Goal: Task Accomplishment & Management: Manage account settings

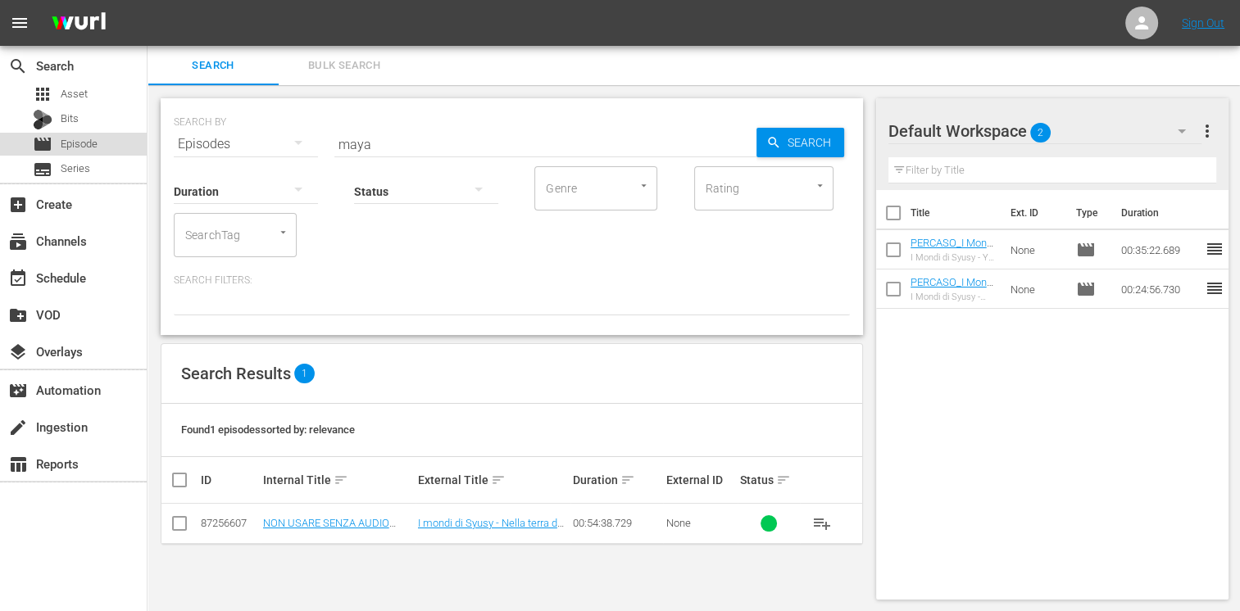
click at [92, 138] on span "Episode" at bounding box center [79, 144] width 37 height 16
drag, startPoint x: 386, startPoint y: 143, endPoint x: 290, endPoint y: 132, distance: 96.5
click at [290, 132] on div "SEARCH BY Search By Episodes Search ID, Title, Description, Keywords, or Catego…" at bounding box center [512, 134] width 676 height 59
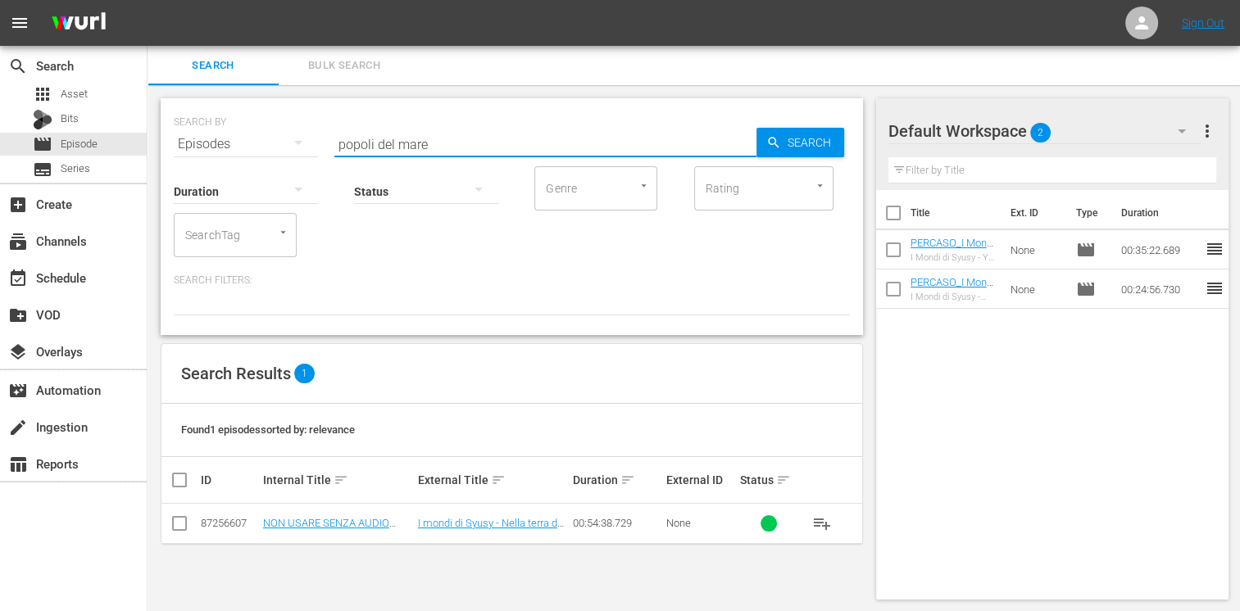
type input "popoli del mare"
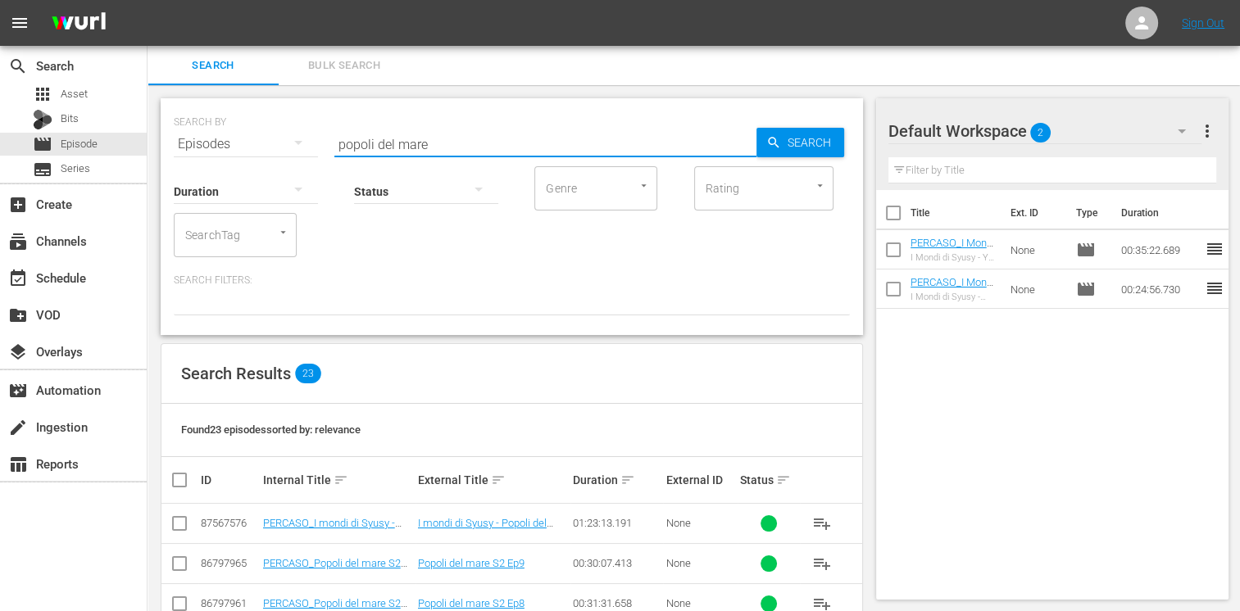
scroll to position [246, 0]
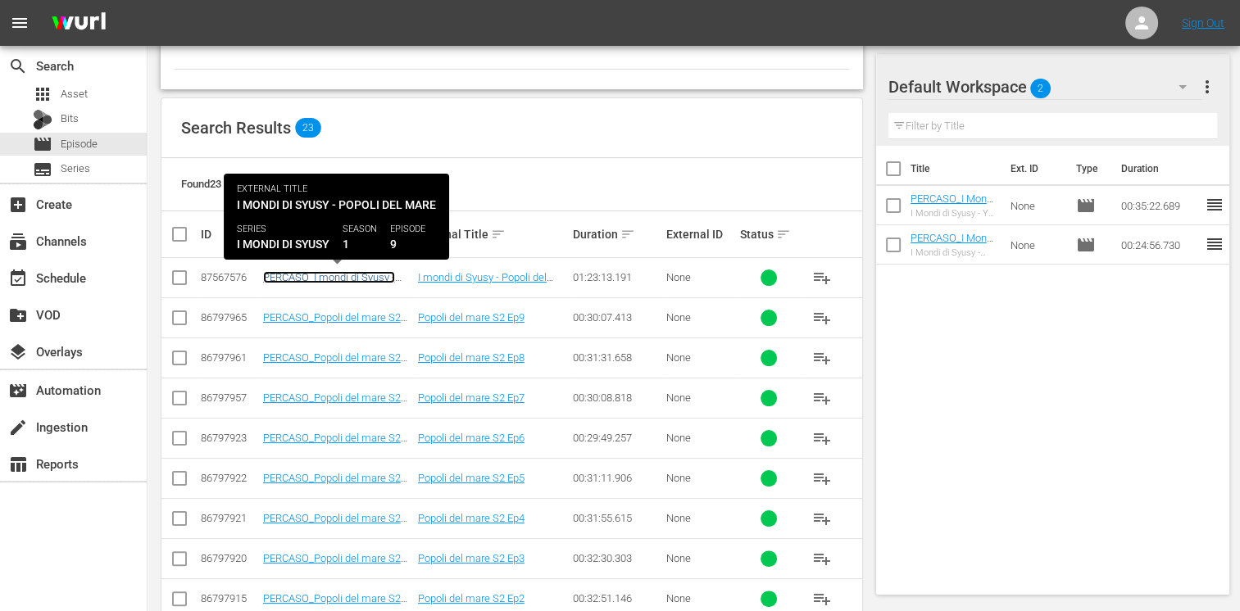
click at [339, 275] on link "PERCASO_I mondi di Syusy - Etruschi: popoli del mare" at bounding box center [329, 283] width 132 height 25
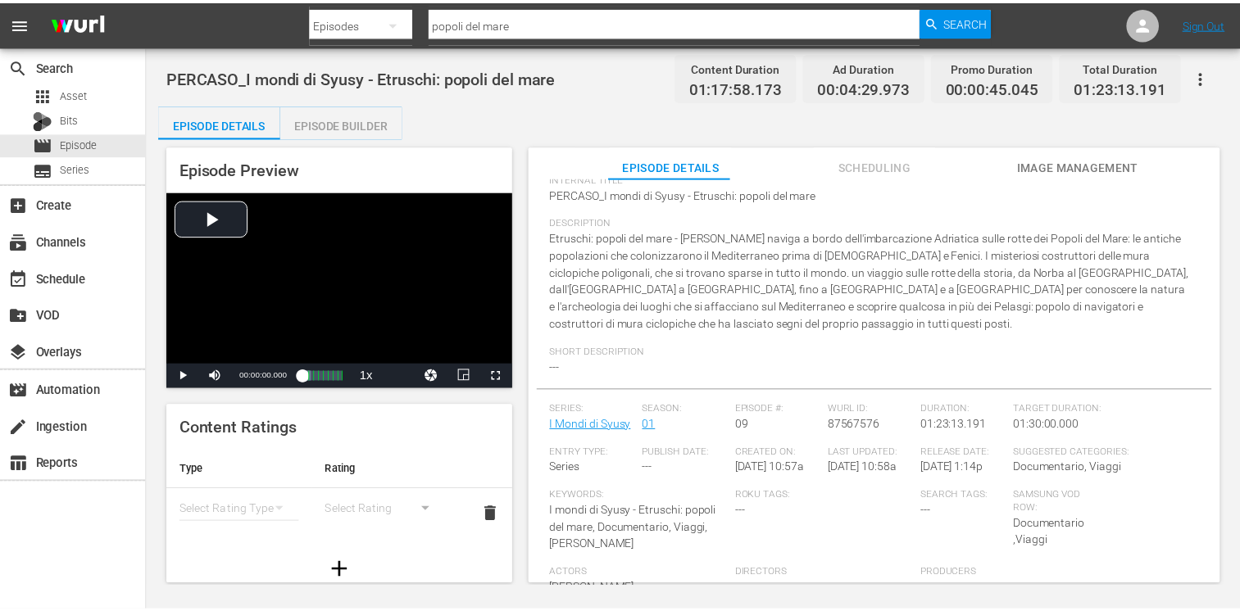
scroll to position [31, 0]
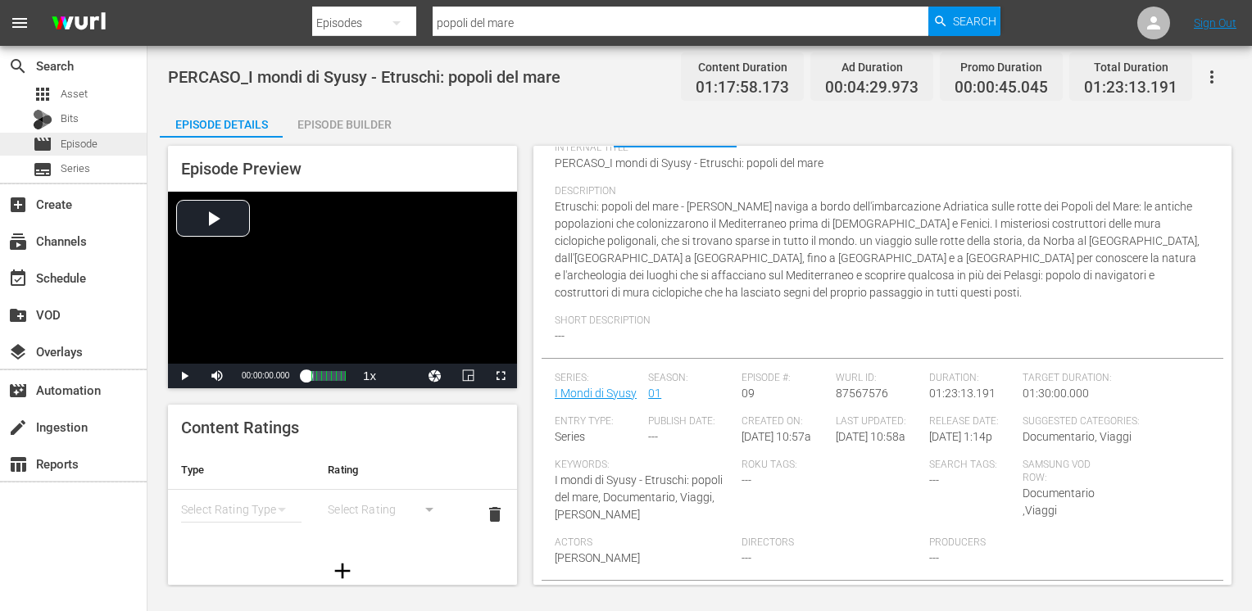
click at [84, 136] on span "Episode" at bounding box center [79, 144] width 37 height 16
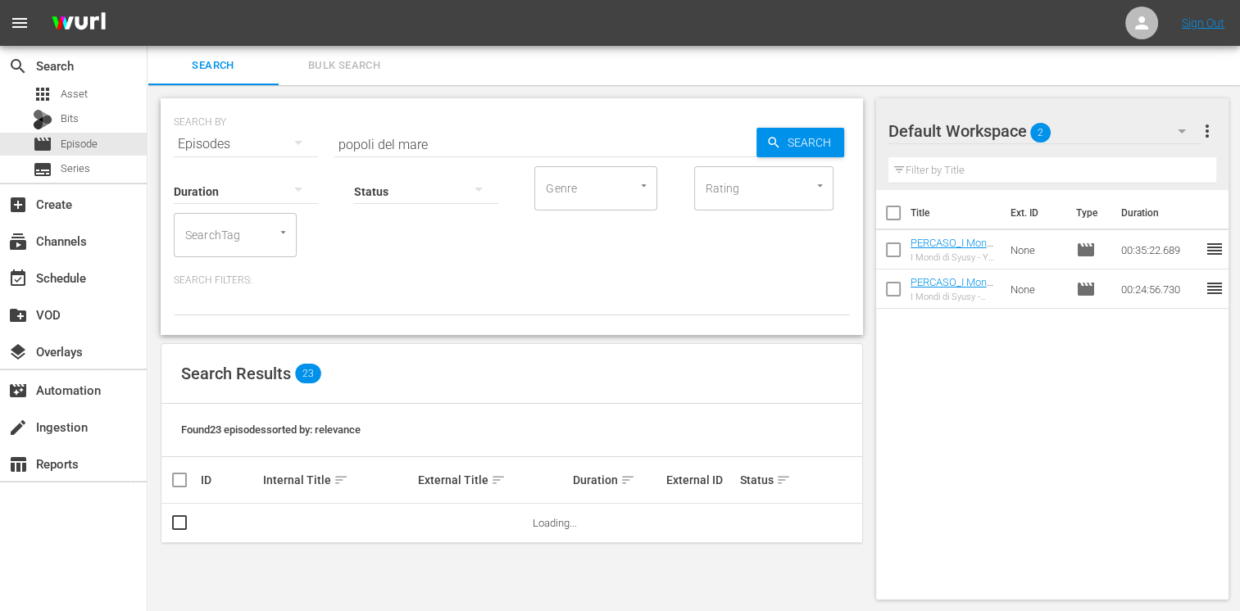
click at [444, 141] on input "popoli del mare" at bounding box center [545, 144] width 422 height 39
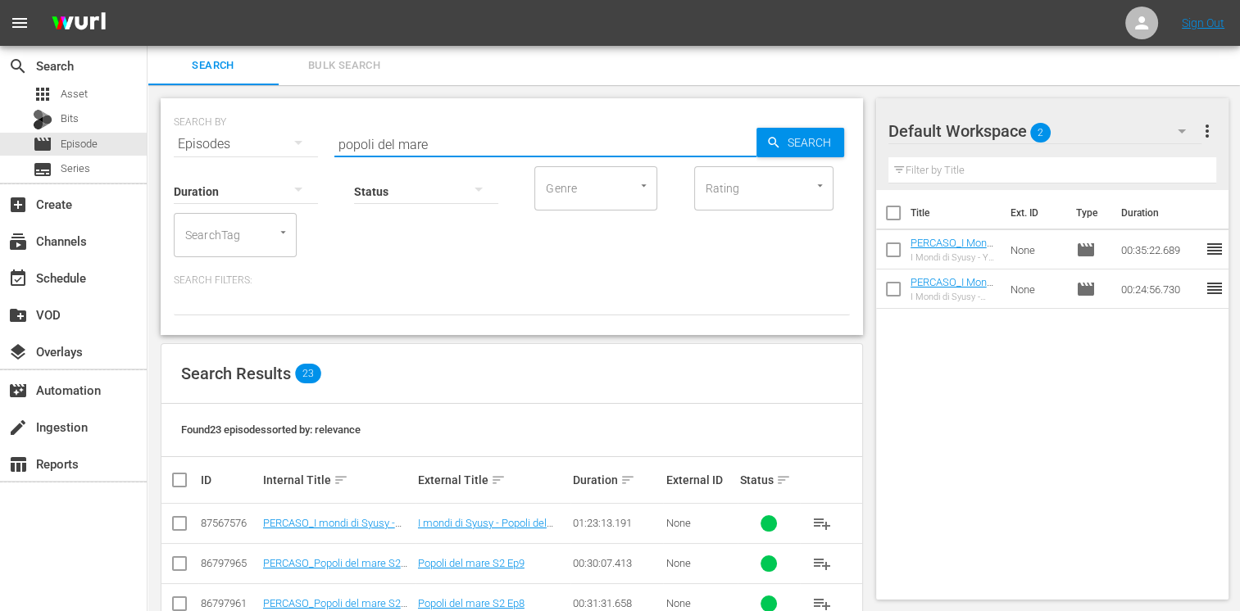
drag, startPoint x: 446, startPoint y: 140, endPoint x: 297, endPoint y: 133, distance: 149.3
click at [297, 133] on div "SEARCH BY Search By Episodes Search ID, Title, Description, Keywords, or Catego…" at bounding box center [512, 134] width 676 height 59
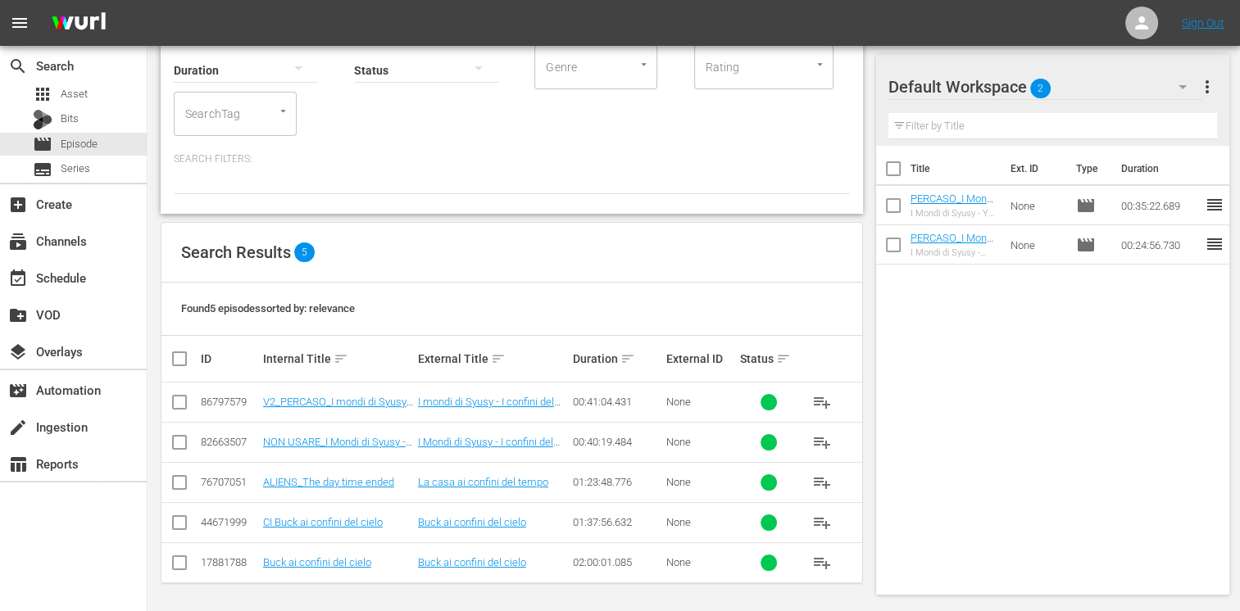
scroll to position [121, 0]
type input "confini de"
click at [91, 142] on span "Episode" at bounding box center [79, 144] width 37 height 16
click at [89, 149] on span "Episode" at bounding box center [79, 144] width 37 height 16
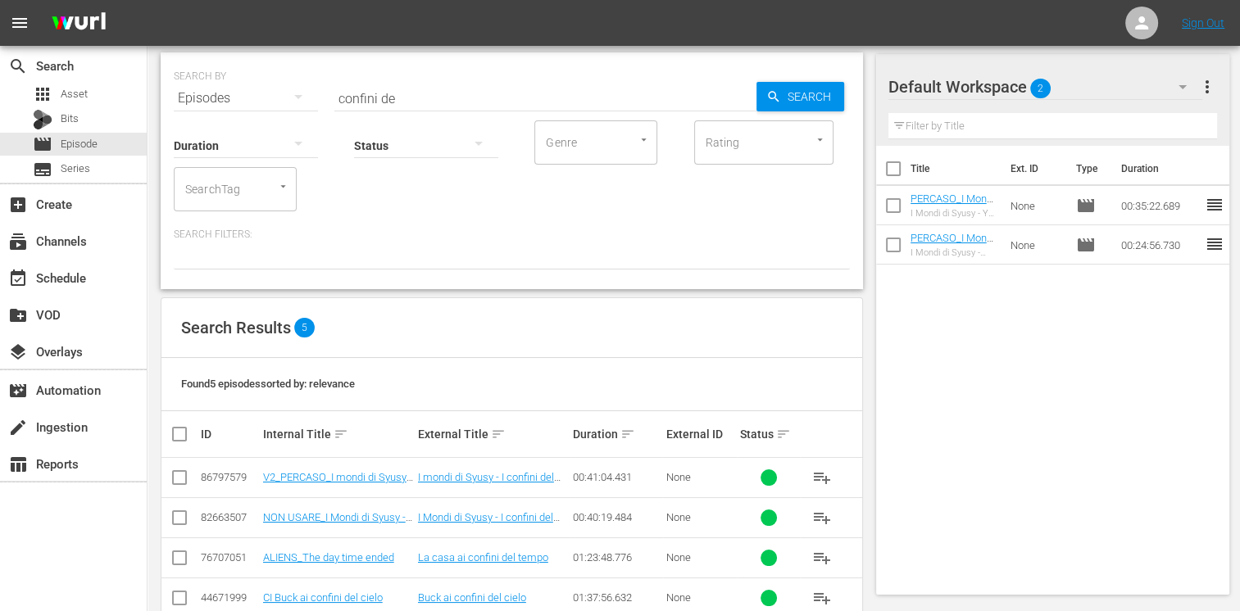
scroll to position [0, 0]
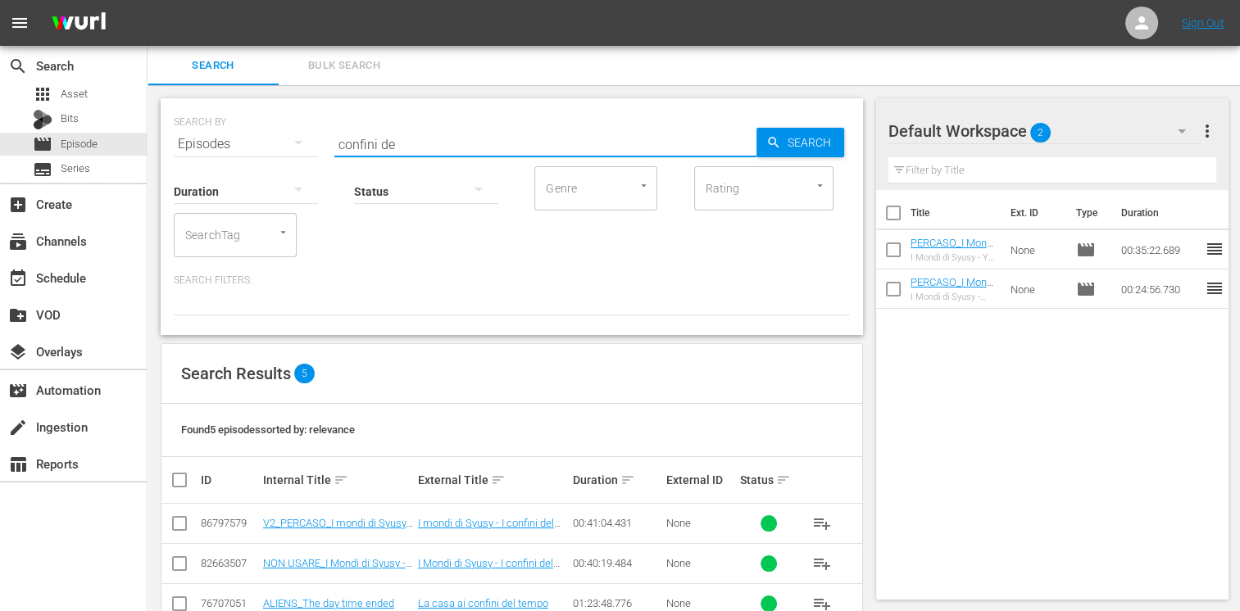
drag, startPoint x: 408, startPoint y: 143, endPoint x: 289, endPoint y: 125, distance: 120.2
click at [289, 125] on div "SEARCH BY Search By Episodes Search ID, Title, Description, Keywords, or Catego…" at bounding box center [512, 134] width 676 height 59
type input "etruschi"
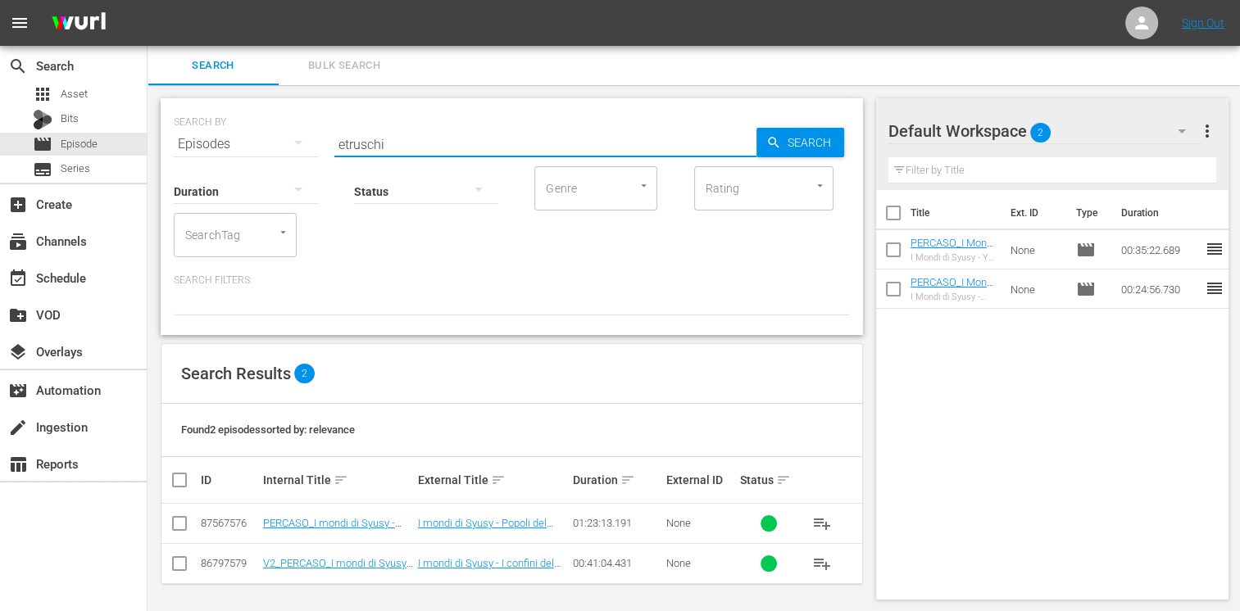
scroll to position [2, 0]
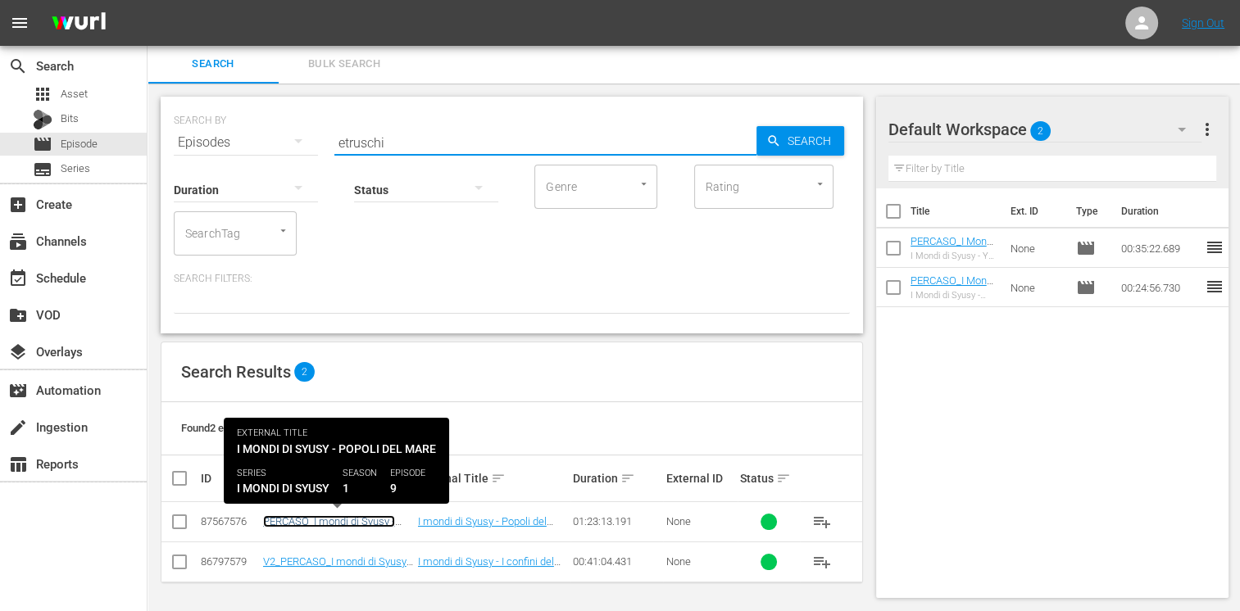
click at [295, 522] on link "PERCASO_I mondi di Syusy - Etruschi: popoli del mare" at bounding box center [329, 527] width 132 height 25
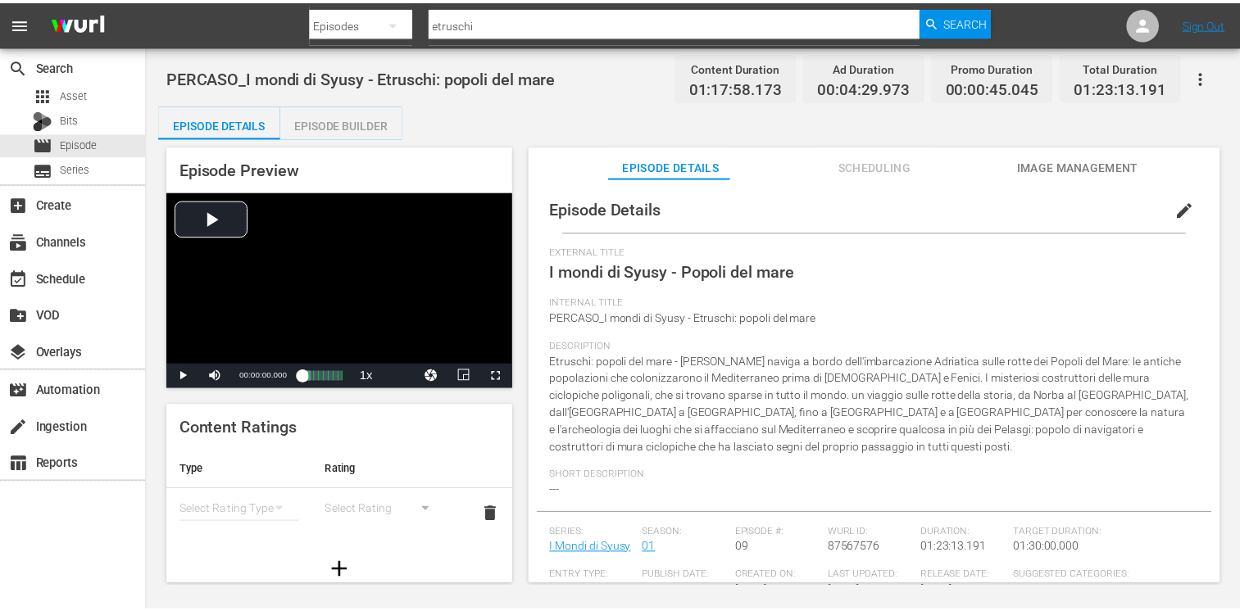
scroll to position [141, 0]
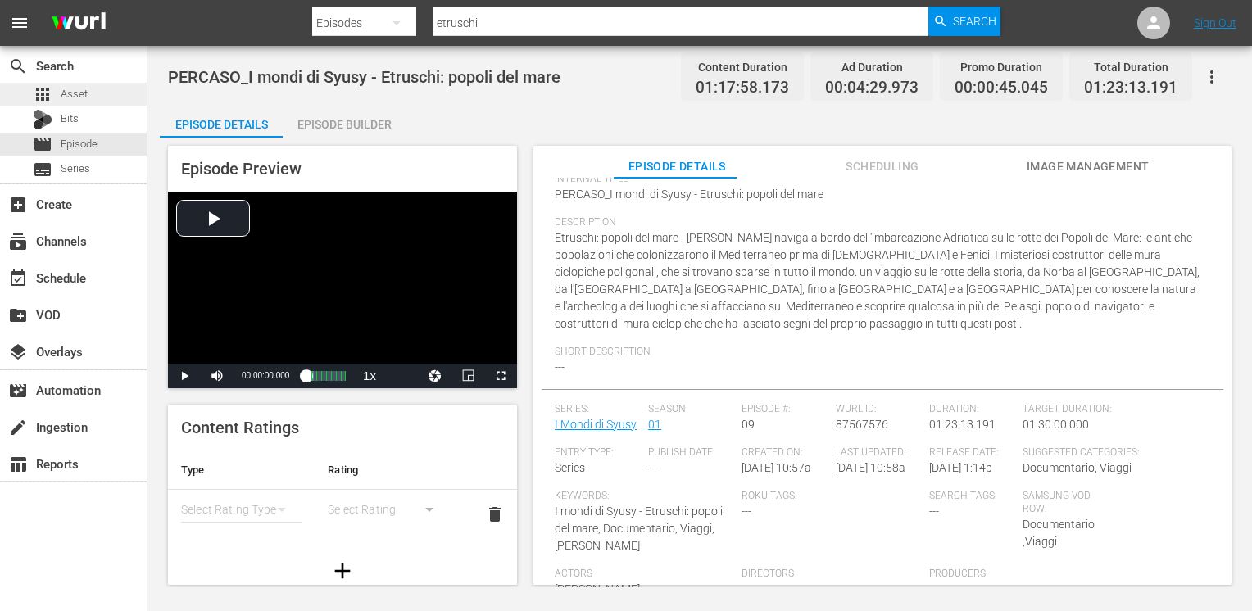
click at [90, 90] on div "apps Asset" at bounding box center [73, 94] width 147 height 23
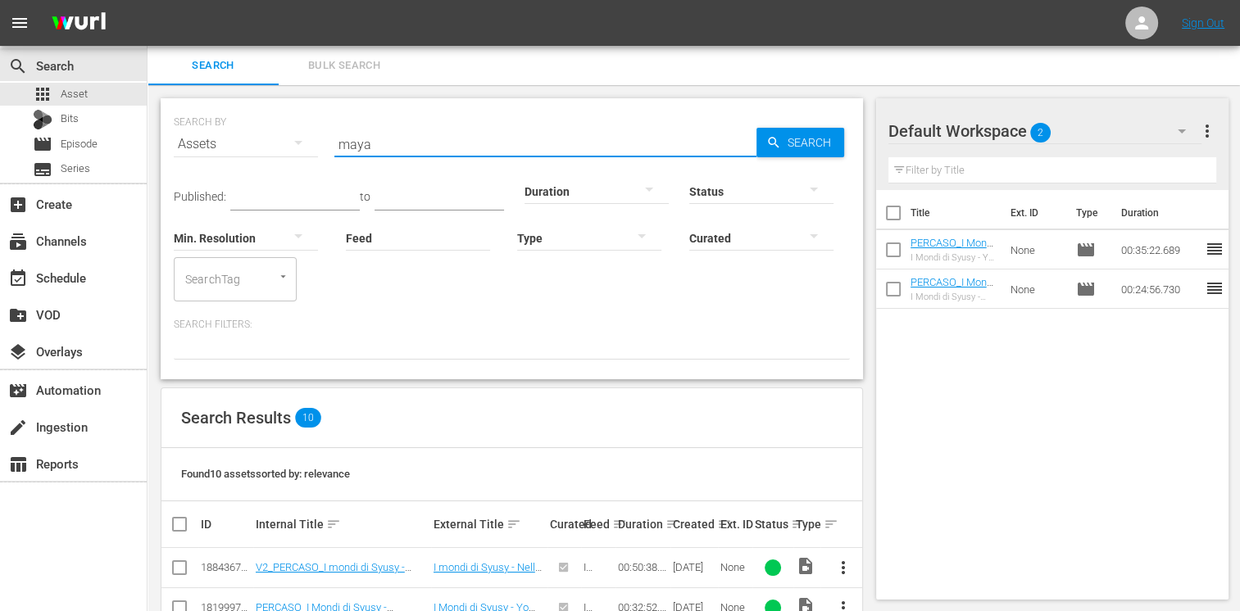
drag, startPoint x: 375, startPoint y: 142, endPoint x: 308, endPoint y: 133, distance: 67.8
click at [308, 133] on div "SEARCH BY Search By Assets Search ID, Title, Description, Keywords, or Category…" at bounding box center [512, 134] width 676 height 59
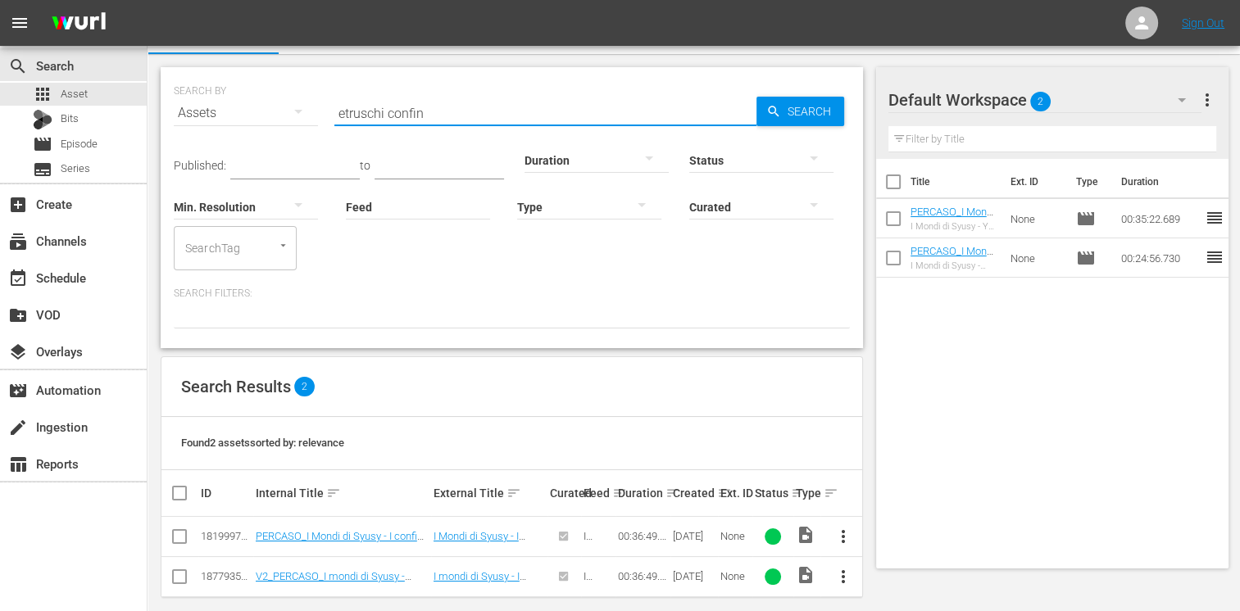
scroll to position [46, 0]
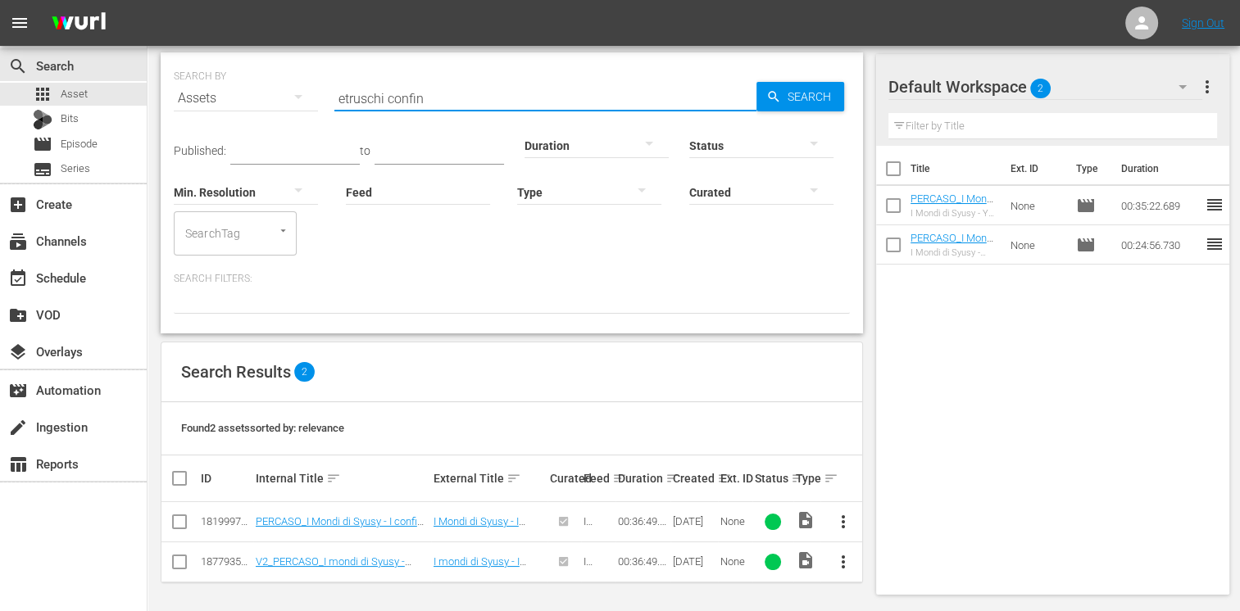
drag, startPoint x: 388, startPoint y: 98, endPoint x: 483, endPoint y: 113, distance: 95.4
click at [483, 113] on input "etruschi confin" at bounding box center [545, 98] width 422 height 39
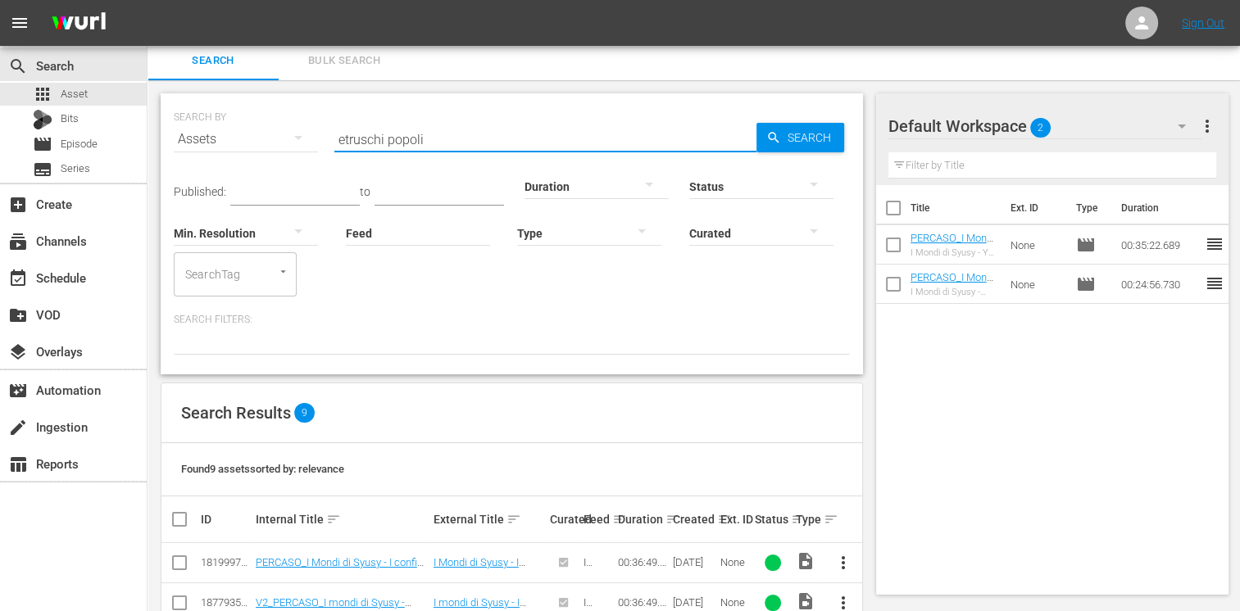
type input "etruschi popoli"
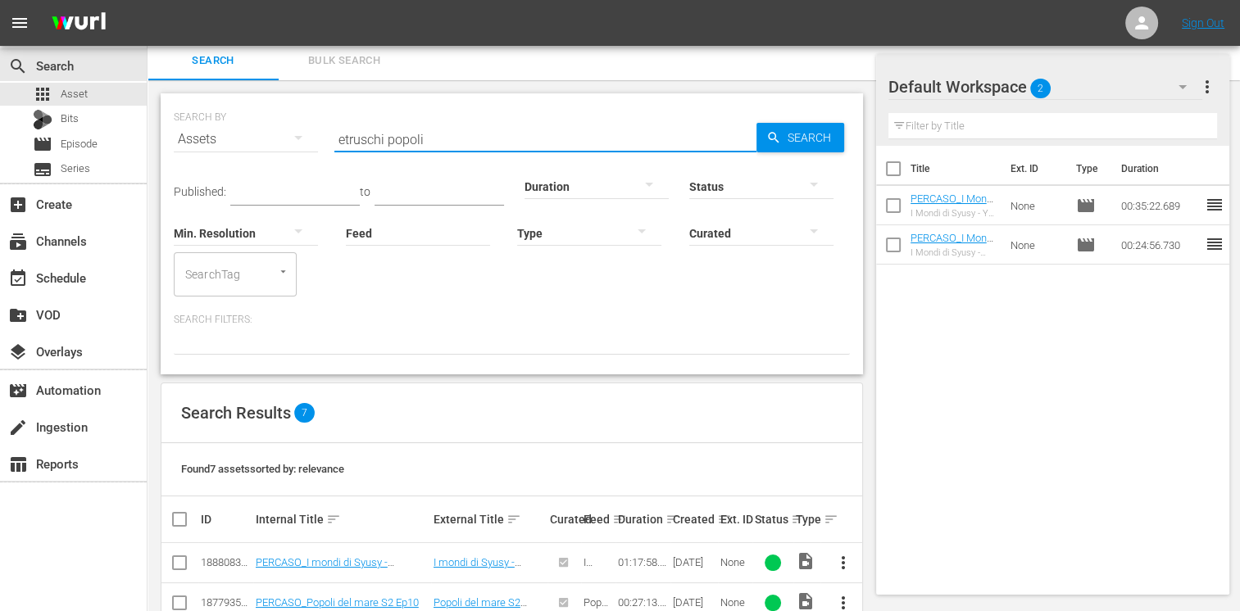
scroll to position [246, 0]
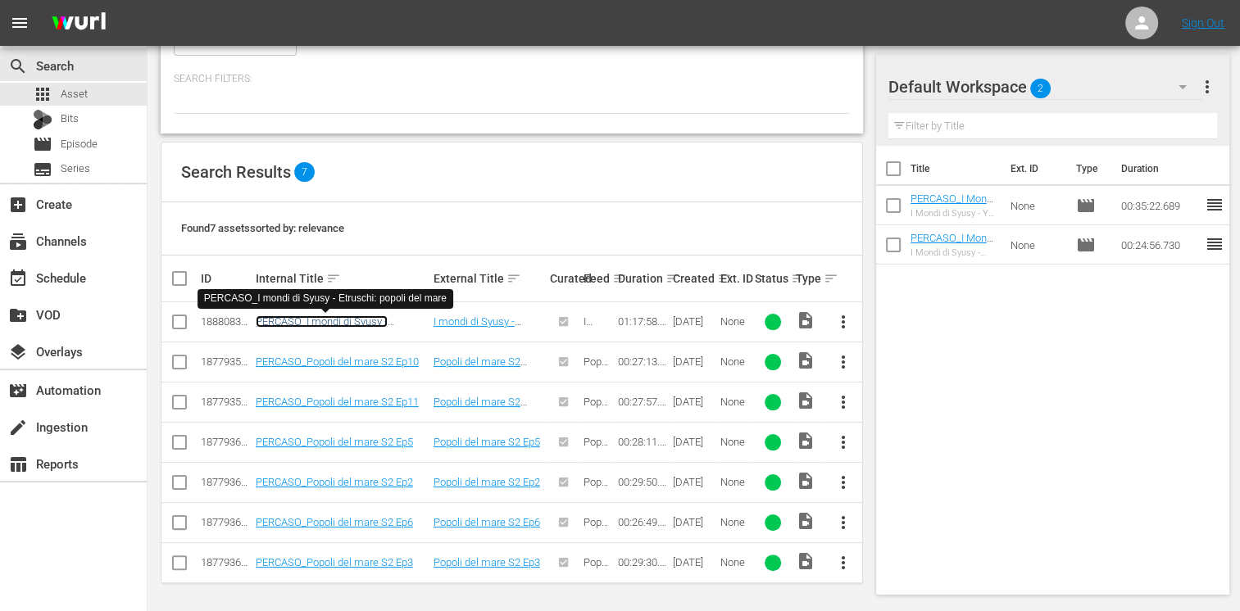
click at [323, 325] on link "PERCASO_I mondi di Syusy - Etruschi: popoli del mare" at bounding box center [322, 327] width 132 height 25
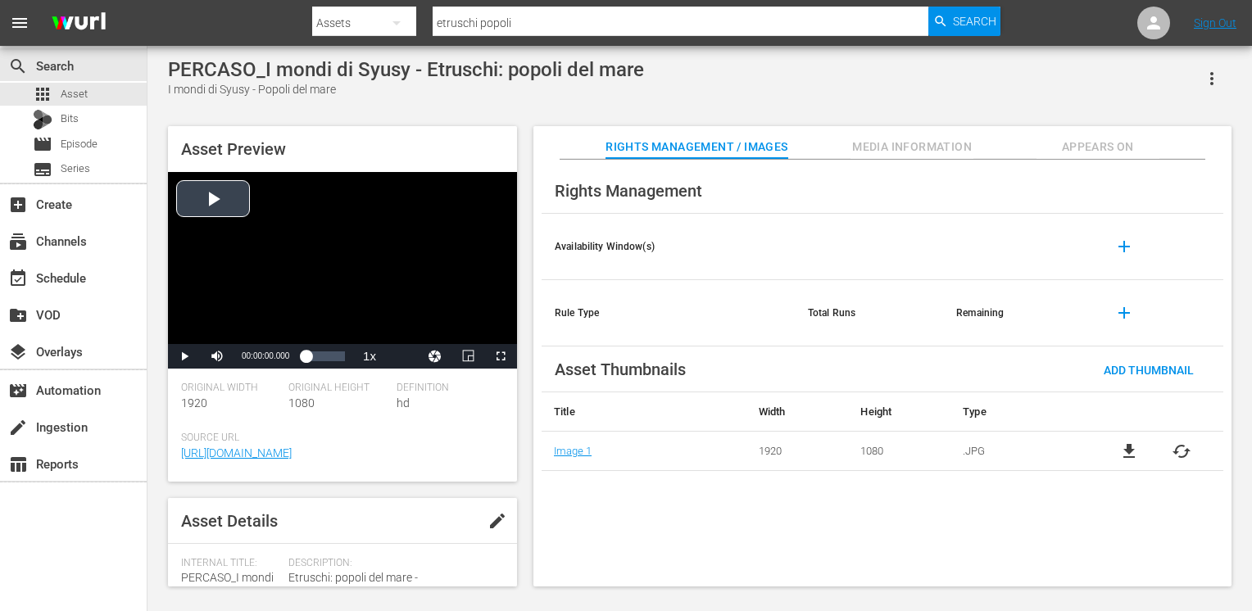
click at [213, 192] on div "Video Player" at bounding box center [342, 258] width 349 height 172
click at [184, 356] on span "Video Player" at bounding box center [184, 356] width 0 height 0
click at [384, 521] on div "Asset Details edit" at bounding box center [342, 521] width 349 height 46
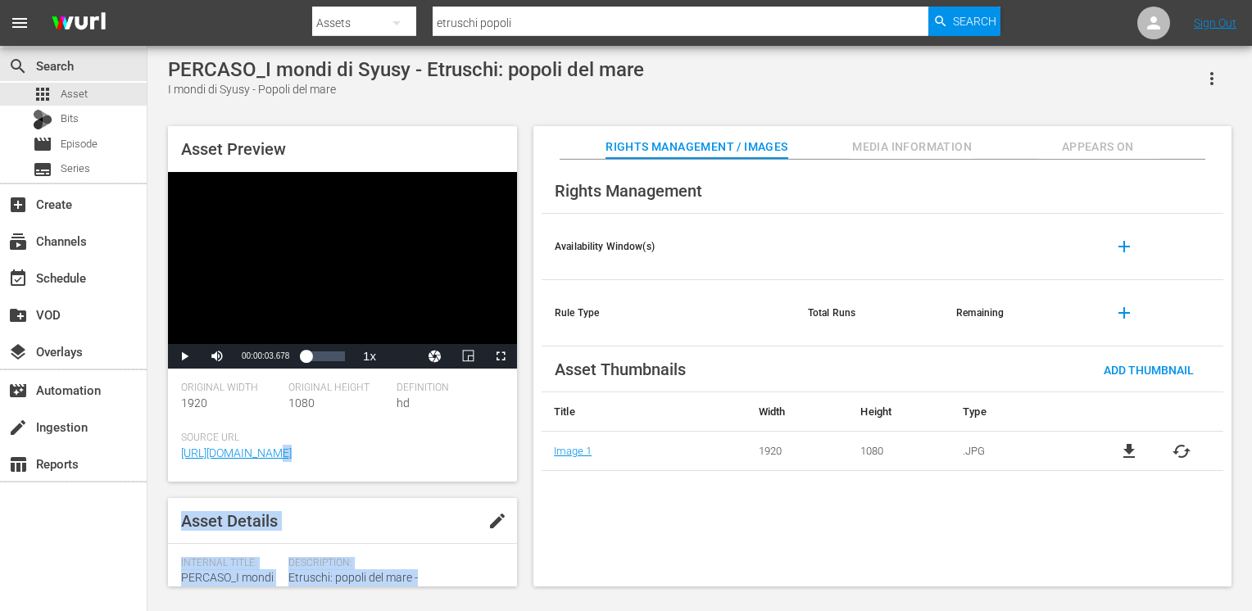
drag, startPoint x: 511, startPoint y: 537, endPoint x: 513, endPoint y: 452, distance: 84.4
click at [513, 452] on div "Asset Preview Video Player is loading. Play Video Play Mute Current Time 00:00:…" at bounding box center [342, 356] width 349 height 461
drag, startPoint x: 513, startPoint y: 452, endPoint x: 397, endPoint y: 526, distance: 137.8
click at [397, 526] on div "Asset Details edit" at bounding box center [342, 521] width 349 height 46
click at [436, 512] on div "Asset Details edit" at bounding box center [342, 521] width 349 height 46
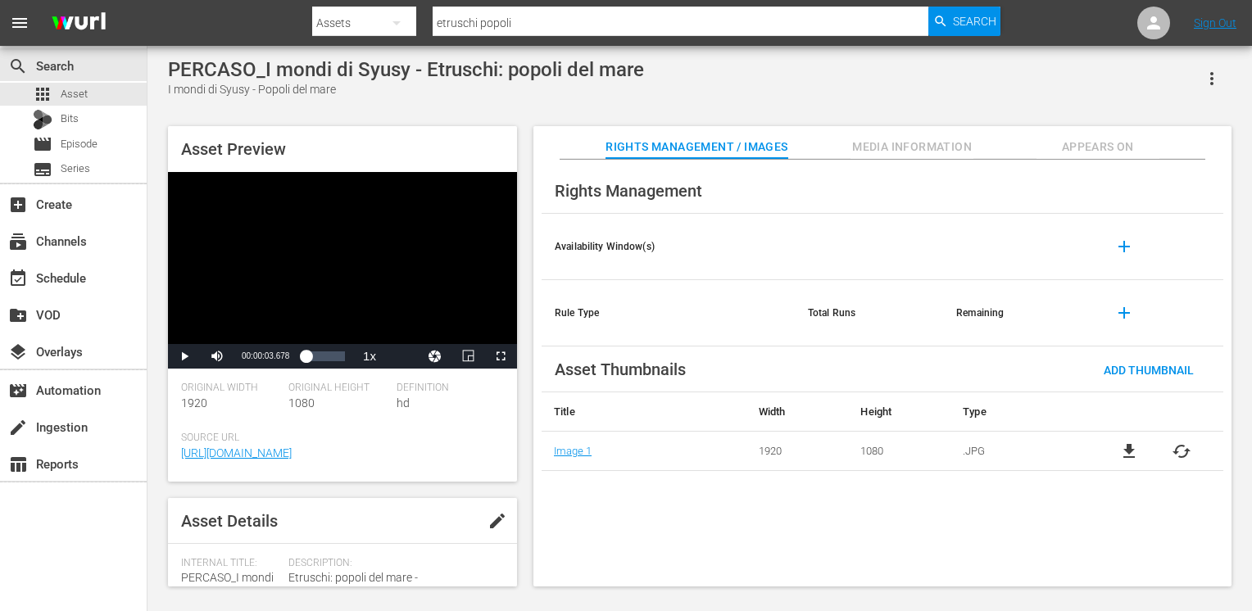
click at [488, 523] on span "edit" at bounding box center [498, 521] width 20 height 20
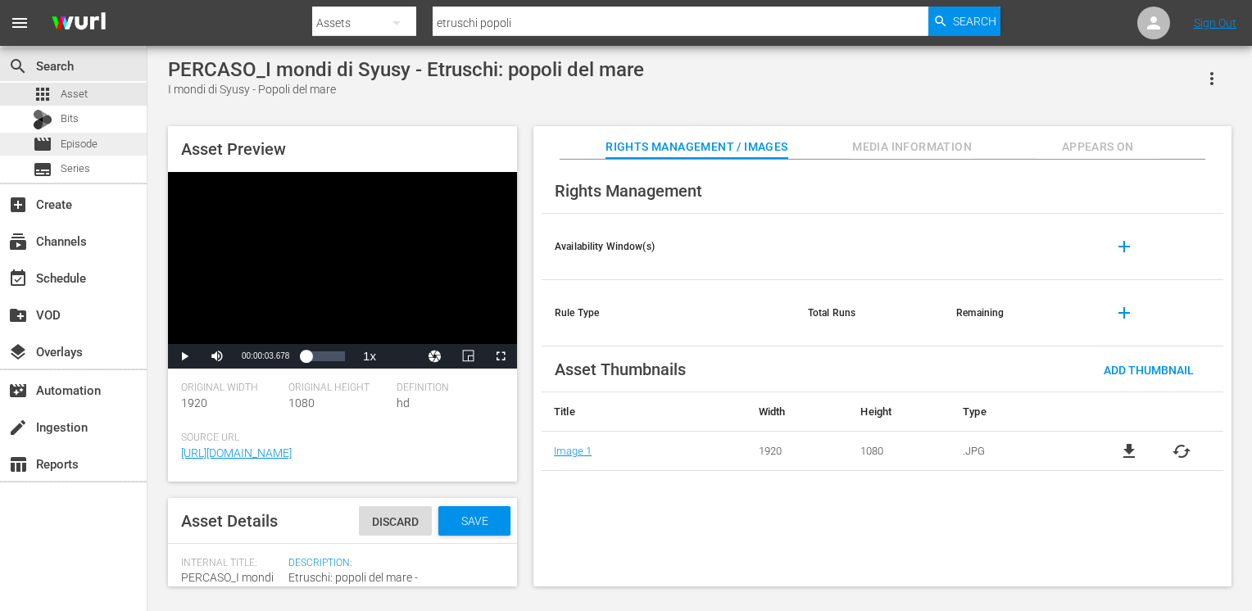
click at [79, 146] on span "Episode" at bounding box center [79, 144] width 37 height 16
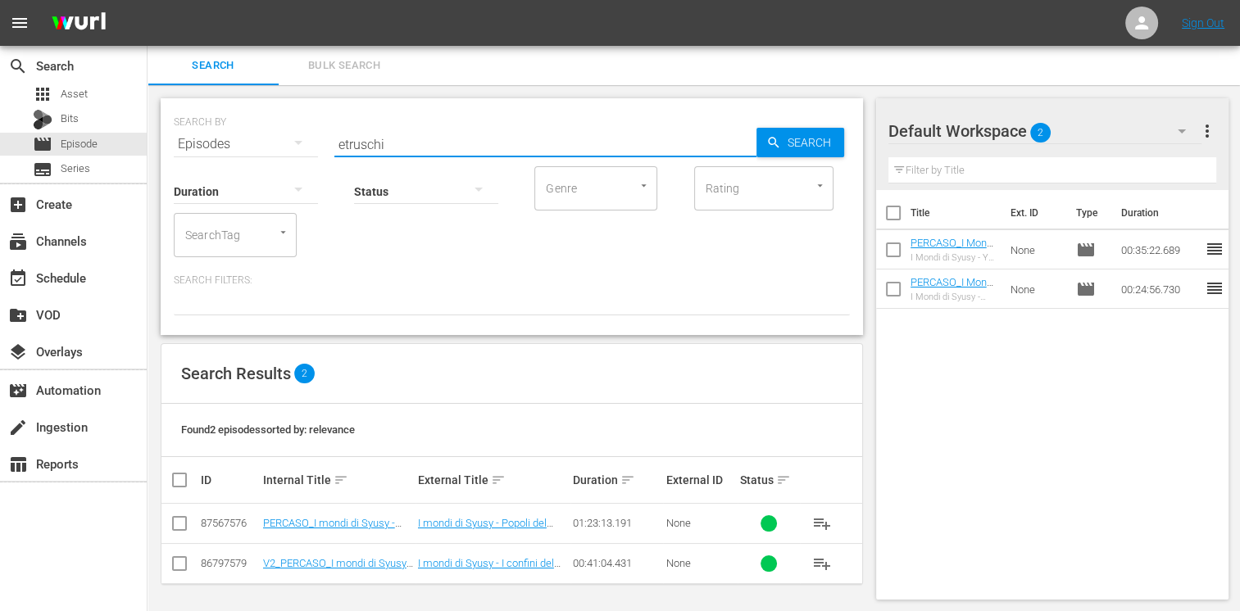
drag, startPoint x: 428, startPoint y: 138, endPoint x: 279, endPoint y: 123, distance: 150.0
click at [279, 123] on div "SEARCH BY Search By Episodes Search ID, Title, Description, Keywords, or Catego…" at bounding box center [512, 134] width 676 height 59
type input "confini del mare"
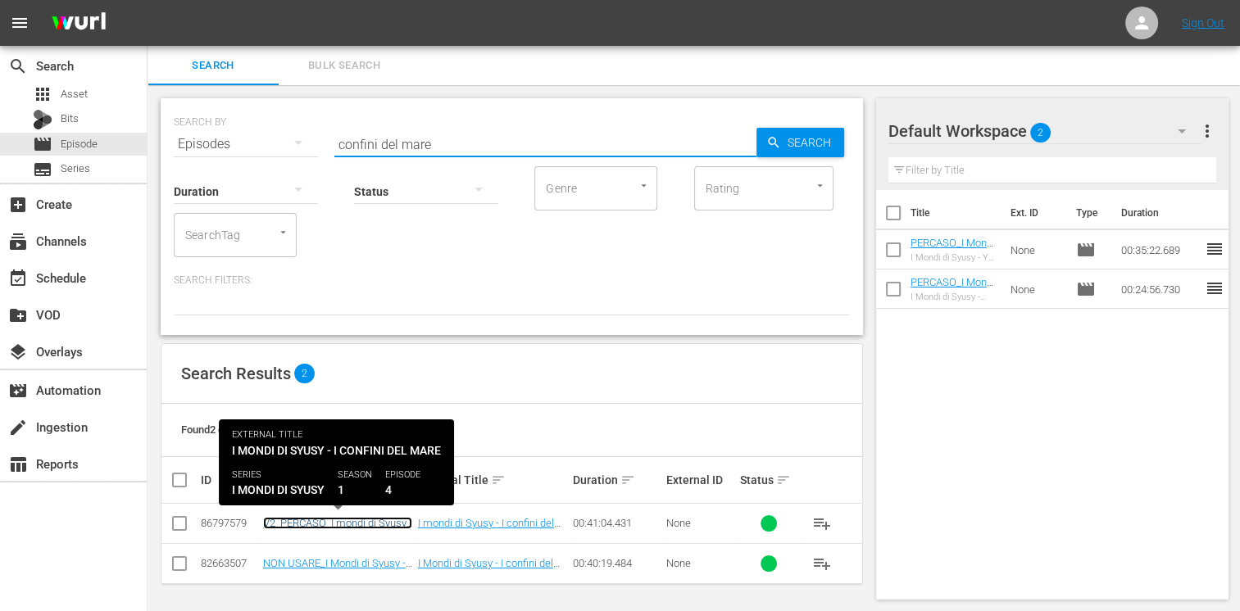
click at [336, 523] on link "V2_PERCASO_I mondi di Syusy - Etruschi: I confini del mare" at bounding box center [337, 529] width 149 height 25
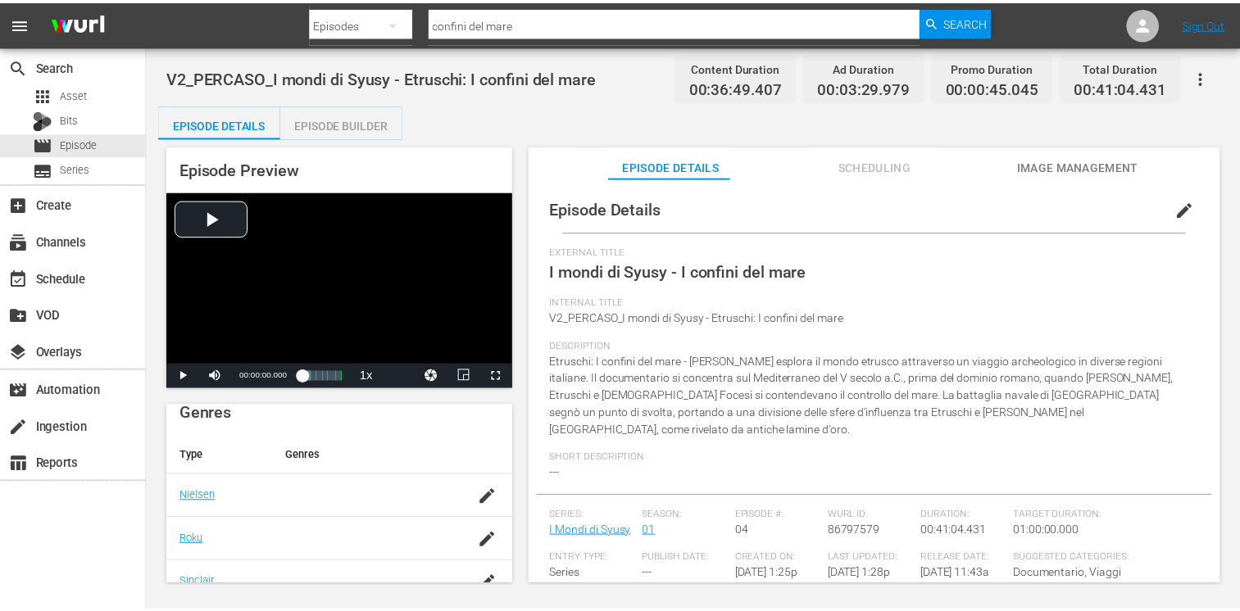
scroll to position [76, 0]
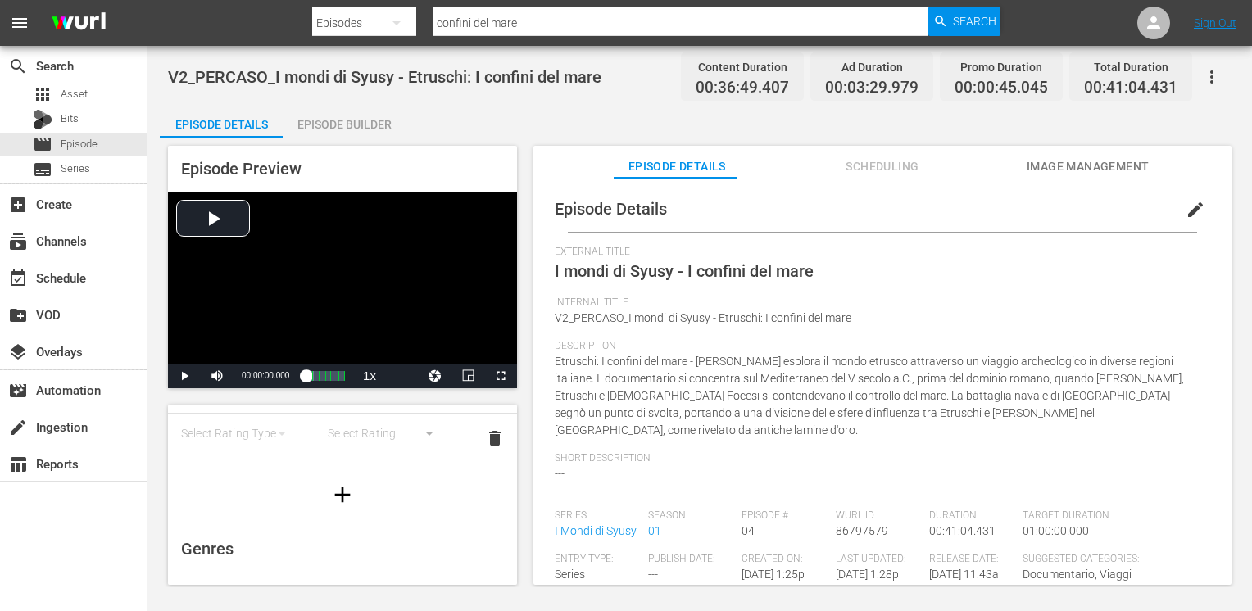
click at [1186, 204] on span "edit" at bounding box center [1196, 210] width 20 height 20
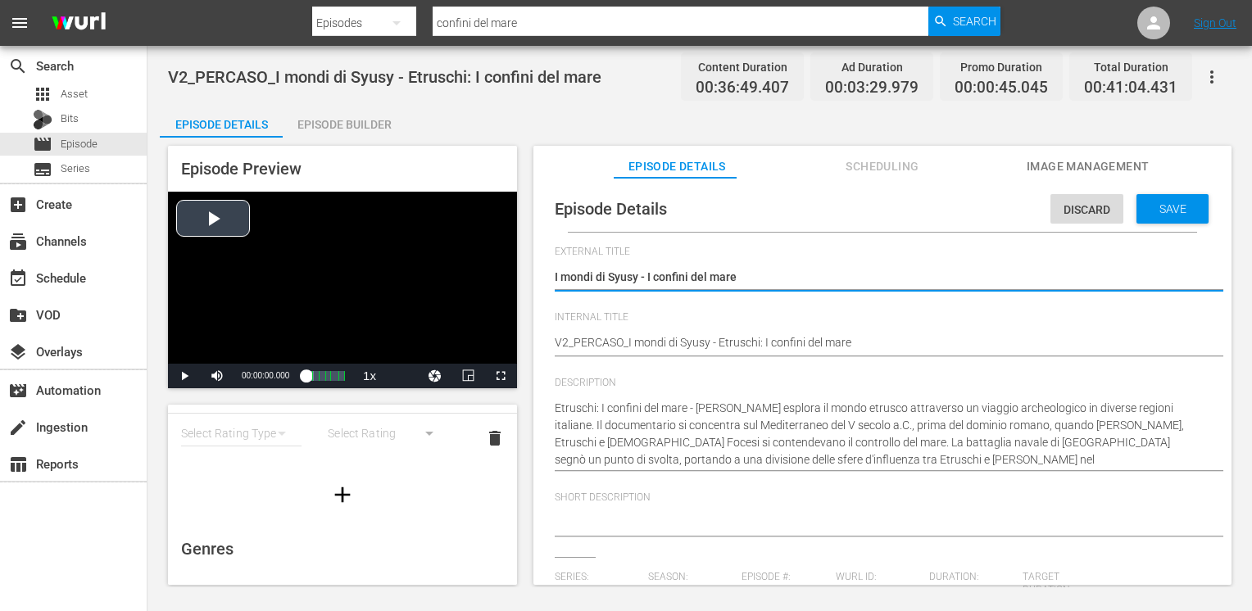
drag, startPoint x: 641, startPoint y: 276, endPoint x: 435, endPoint y: 249, distance: 207.5
click at [436, 249] on div "Episode Preview Video Player is loading. Play Video Play Mute Current Time 00:0…" at bounding box center [700, 368] width 1080 height 461
type textarea "E- I confini del mare"
type textarea "Et- I confini del mare"
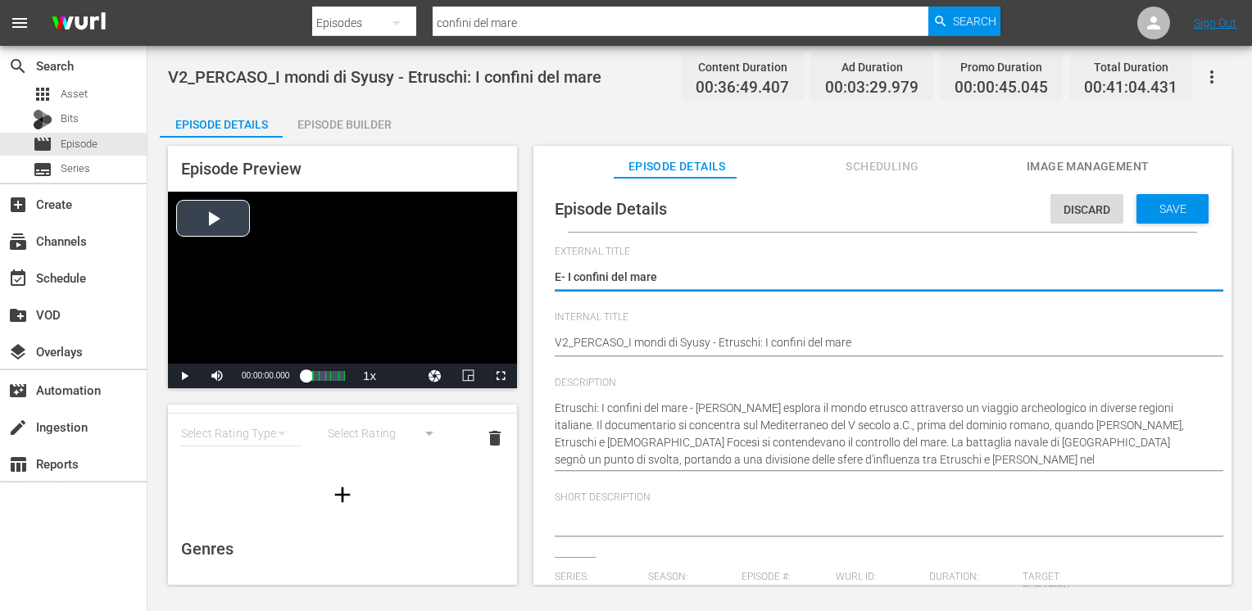
type textarea "Et- I confini del mare"
type textarea "Etr- I confini del mare"
type textarea "Etru- I confini del mare"
type textarea "Etrui- I confini del mare"
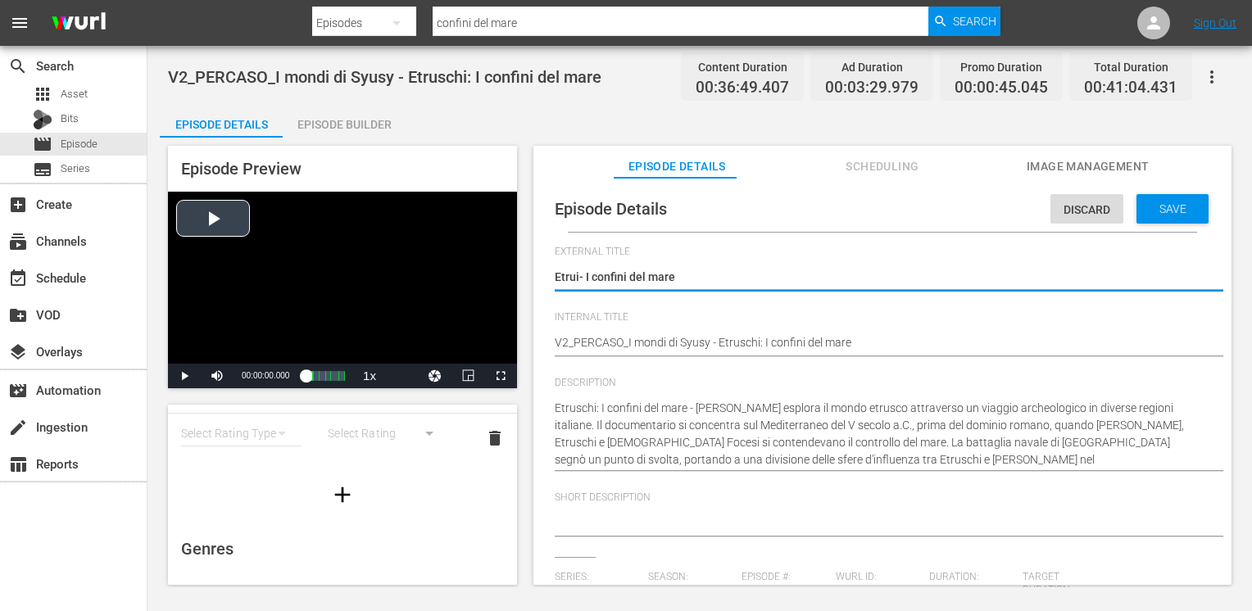
type textarea "Etruis- I confini del mare"
type textarea "Etruisc- I confini del mare"
type textarea "Etruis- I confini del mare"
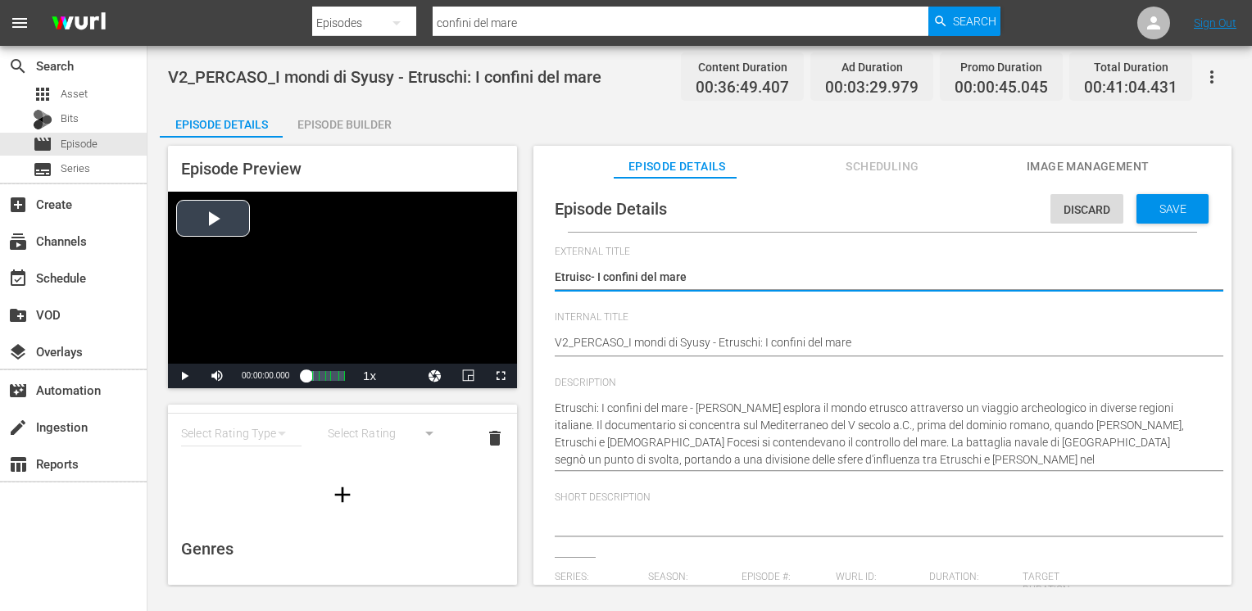
type textarea "Etruis- I confini del mare"
type textarea "Etrui- I confini del mare"
type textarea "Etru- I confini del mare"
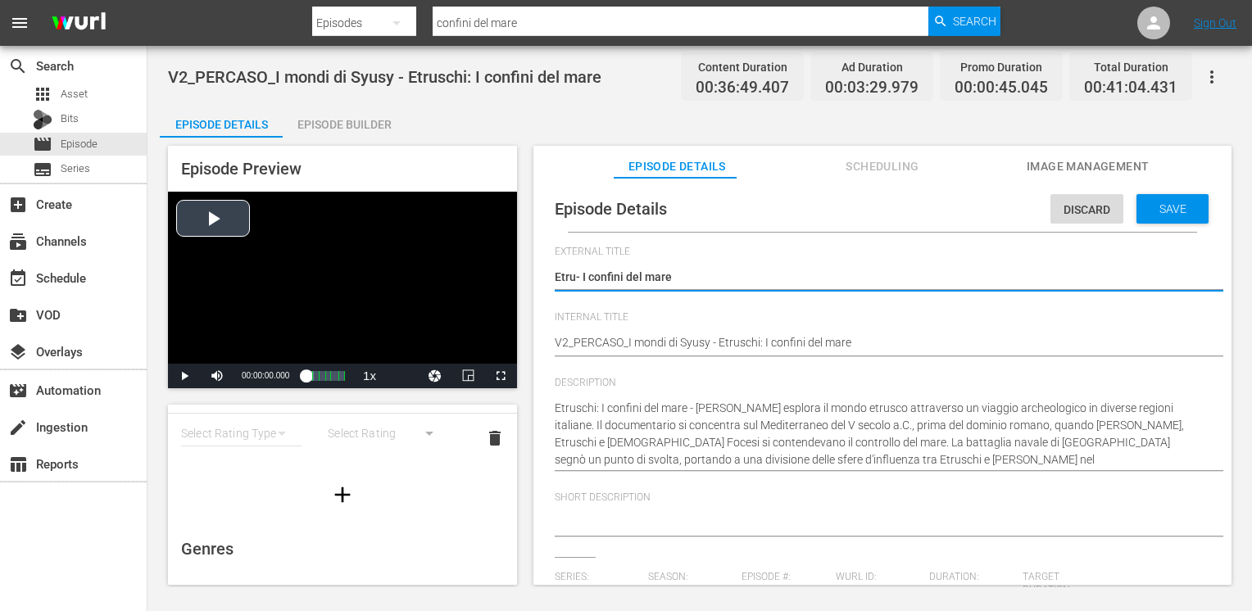
type textarea "Etrus- I confini del mare"
type textarea "Etrusc- I confini del mare"
type textarea "Etrusch- I confini del mare"
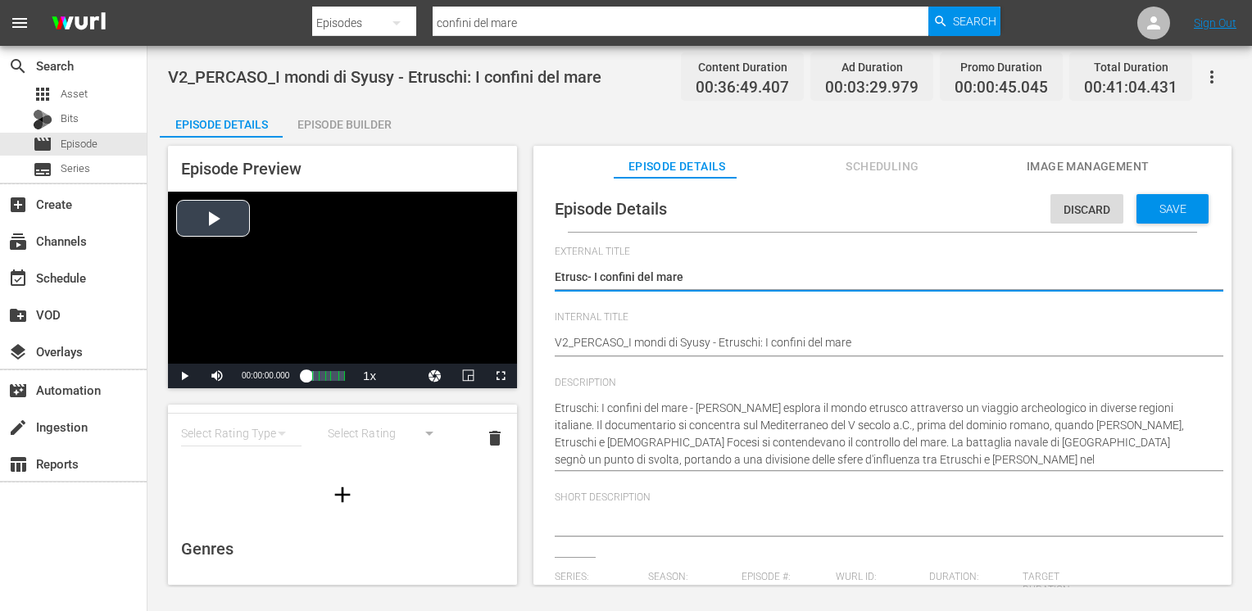
type textarea "Etrusch- I confini del mare"
type textarea "Etruschi- I confini del mare"
type textarea "Etruschi - I confini del mare"
click at [580, 276] on textarea "I mondi di Syusy - I confini del mare" at bounding box center [878, 279] width 647 height 20
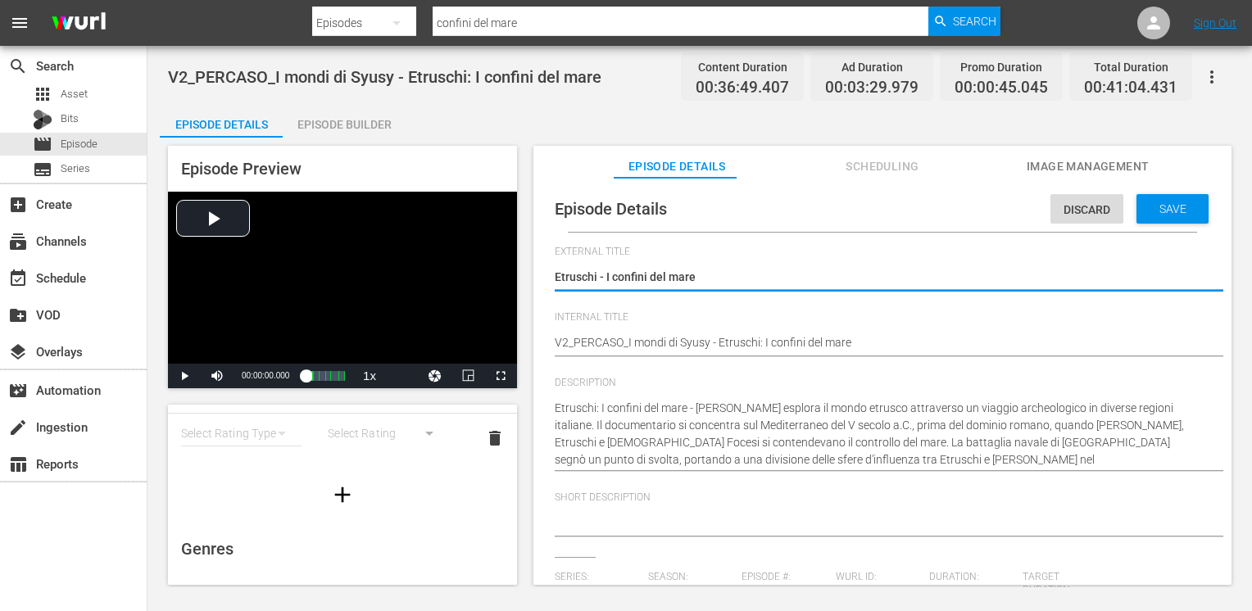
click at [558, 273] on textarea "I mondi di Syusy - I confini del mare" at bounding box center [878, 279] width 647 height 20
type textarea "Etruschi - I confini del mare"
click at [1153, 211] on span "Save" at bounding box center [1172, 208] width 53 height 13
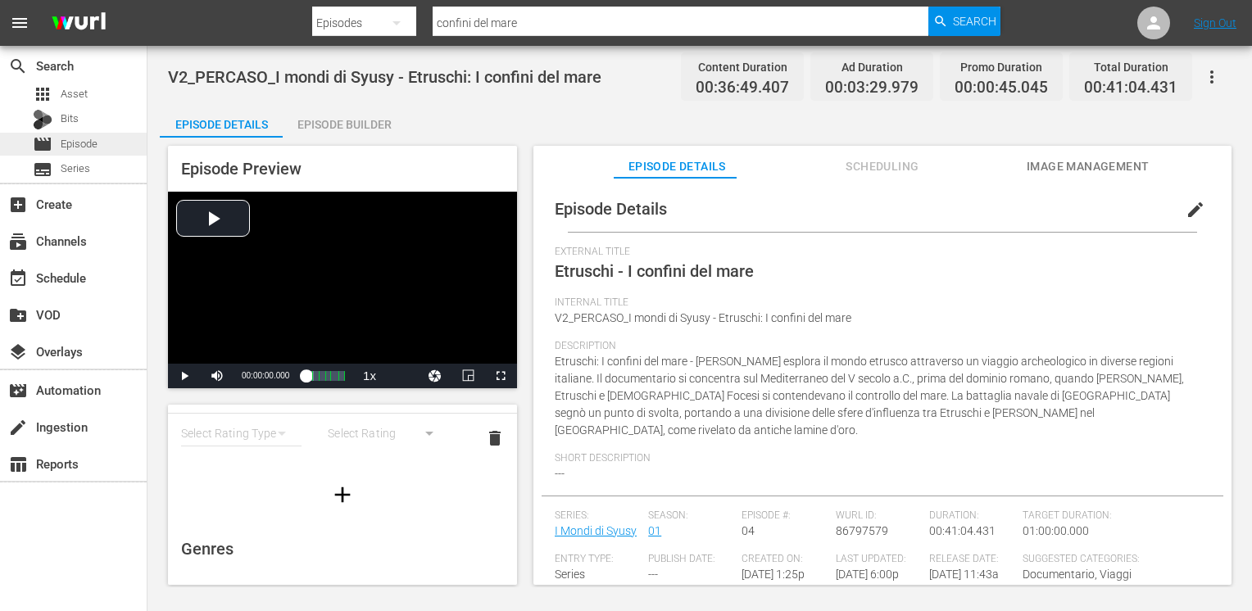
click at [82, 144] on span "Episode" at bounding box center [79, 144] width 37 height 16
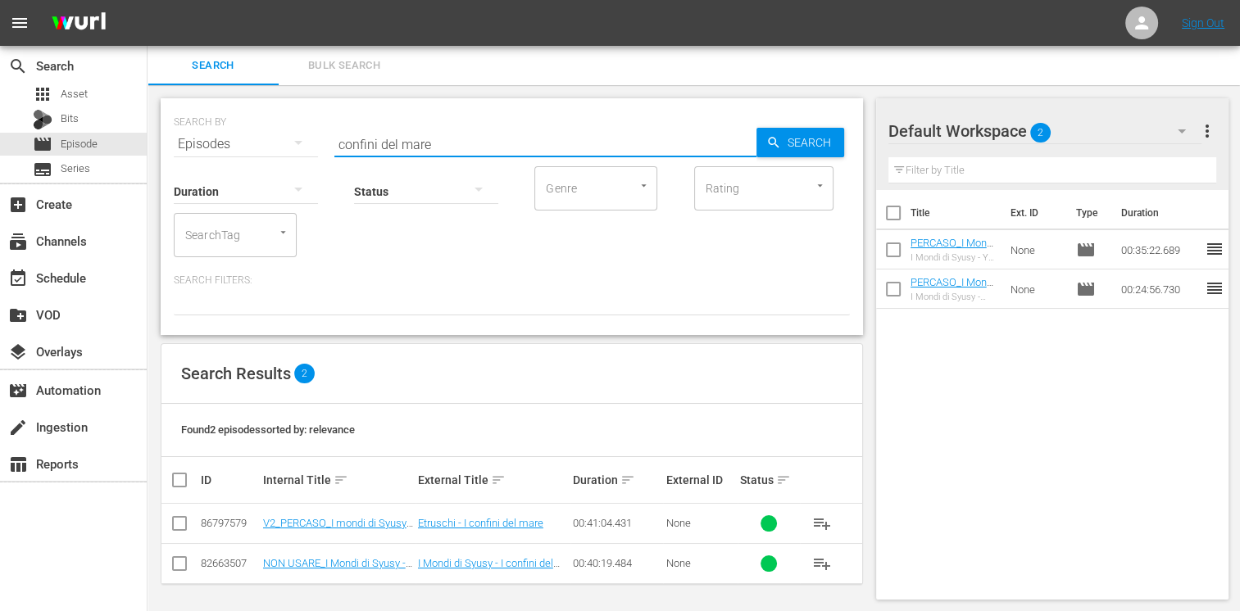
drag, startPoint x: 443, startPoint y: 141, endPoint x: 256, endPoint y: 113, distance: 188.1
click at [256, 113] on div "SEARCH BY Search By Episodes Search ID, Title, Description, Keywords, or Catego…" at bounding box center [512, 134] width 676 height 59
type input "popoli del m"
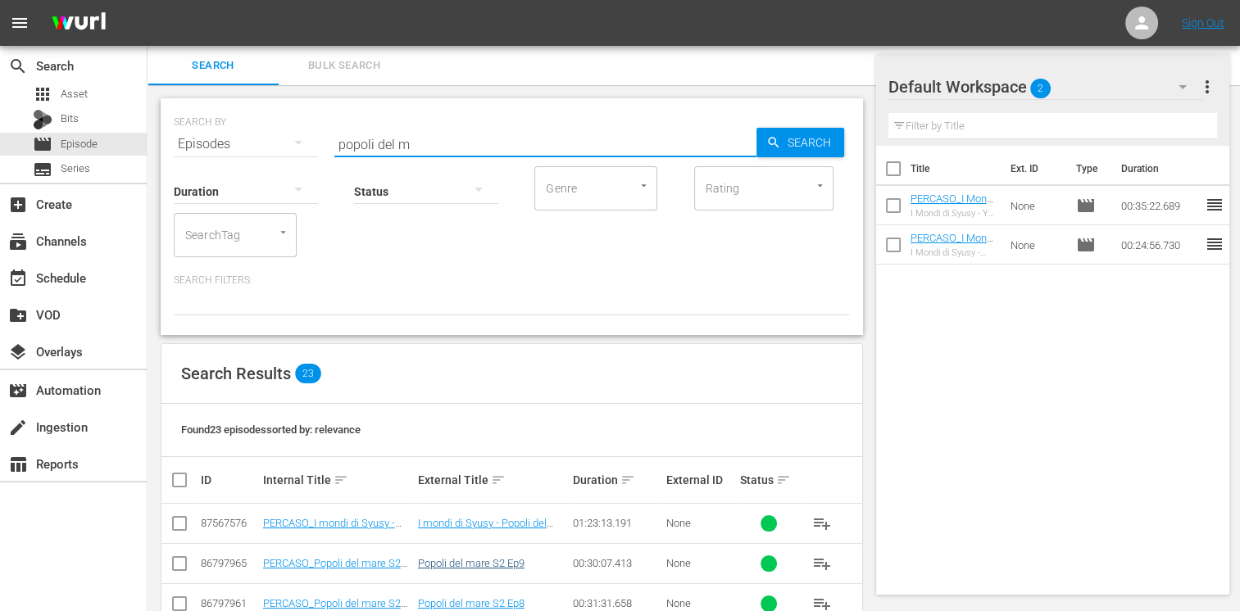
scroll to position [164, 0]
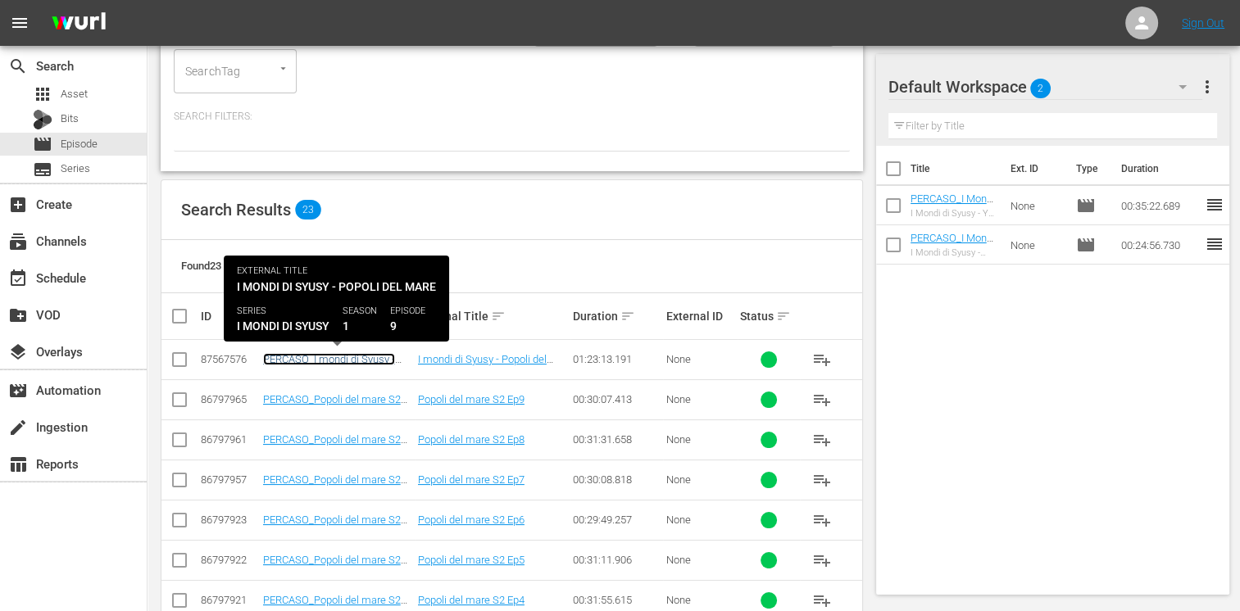
click at [320, 363] on link "PERCASO_I mondi di Syusy - Etruschi: popoli del mare" at bounding box center [329, 365] width 132 height 25
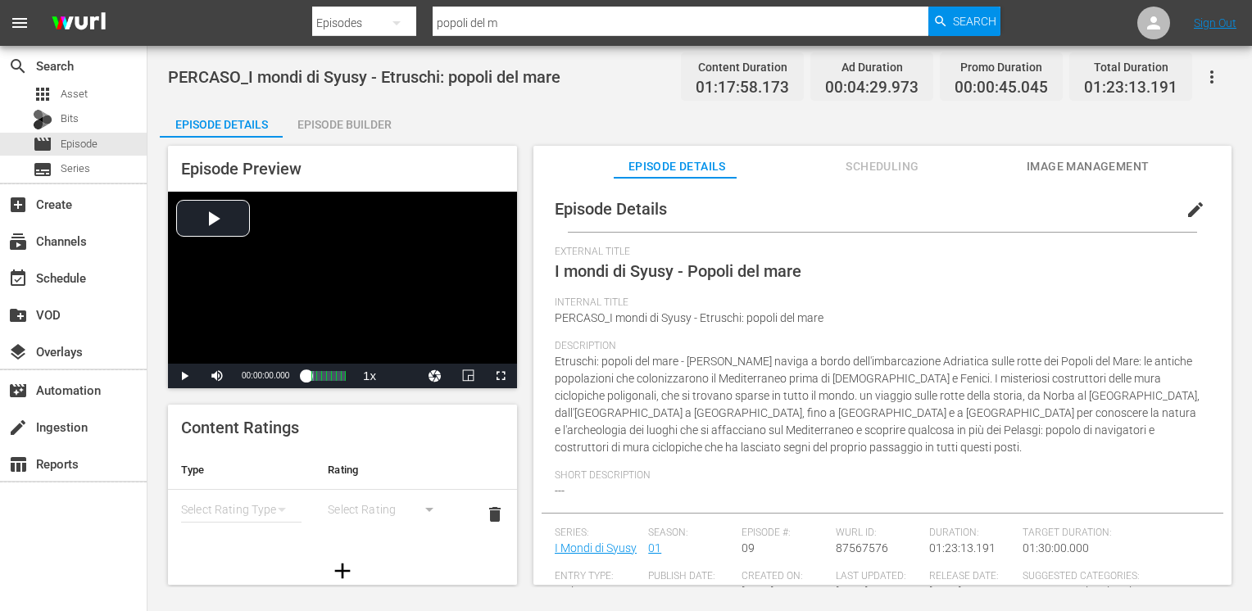
click at [1186, 211] on span "edit" at bounding box center [1196, 210] width 20 height 20
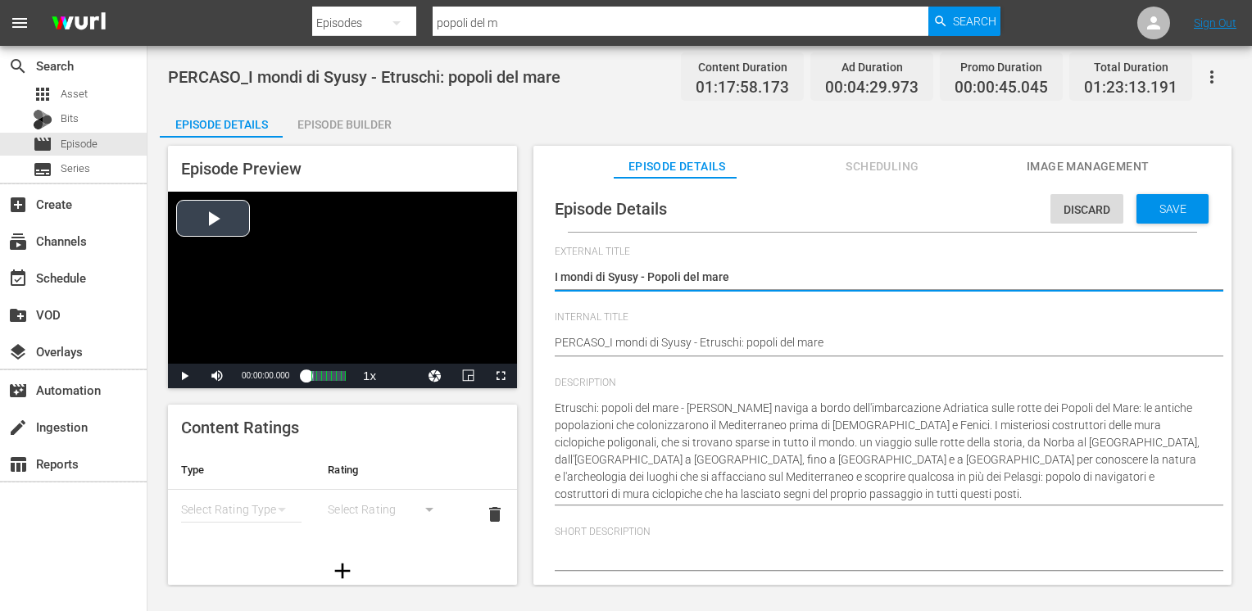
drag, startPoint x: 639, startPoint y: 279, endPoint x: 484, endPoint y: 275, distance: 155.0
click at [484, 275] on div "Episode Preview Video Player is loading. Play Video Play Mute Current Time 00:0…" at bounding box center [700, 368] width 1080 height 461
type textarea "E - Popoli del mare"
type textarea "Et - Popoli del mare"
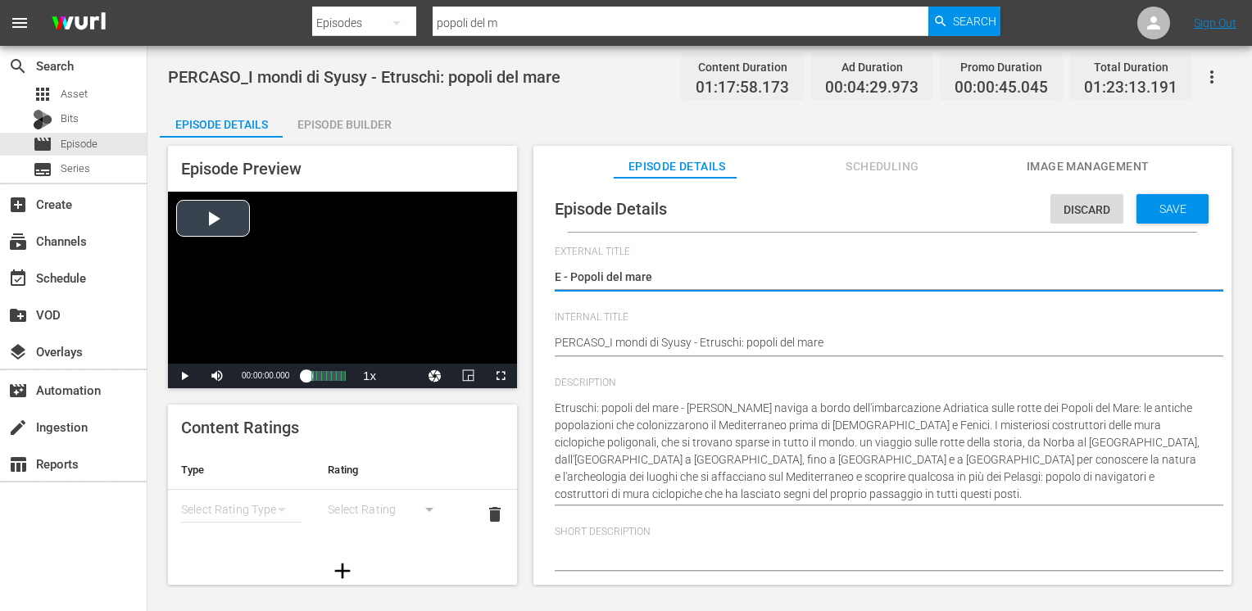
type textarea "Et - Popoli del mare"
type textarea "Etr - Popoli del mare"
type textarea "Etru - Popoli del mare"
type textarea "Etrus - Popoli del mare"
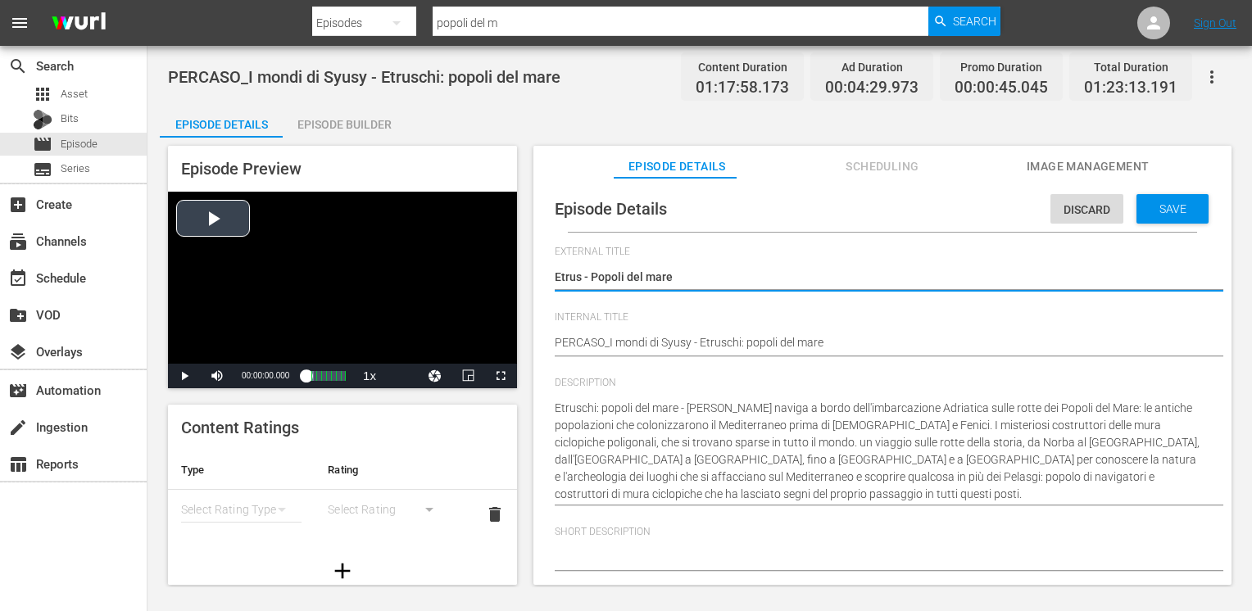
type textarea "Etrusc - Popoli del mare"
type textarea "Etrusch - Popoli del mare"
type textarea "Etruschi - Popoli del mare"
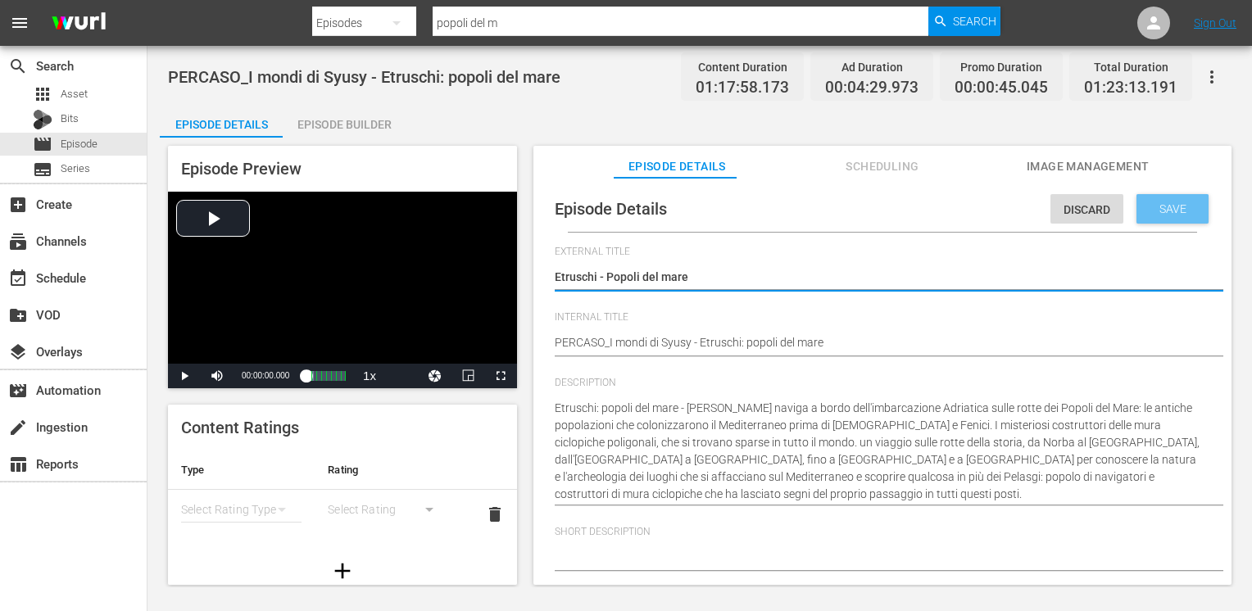
type textarea "Etruschi - Popoli del mare"
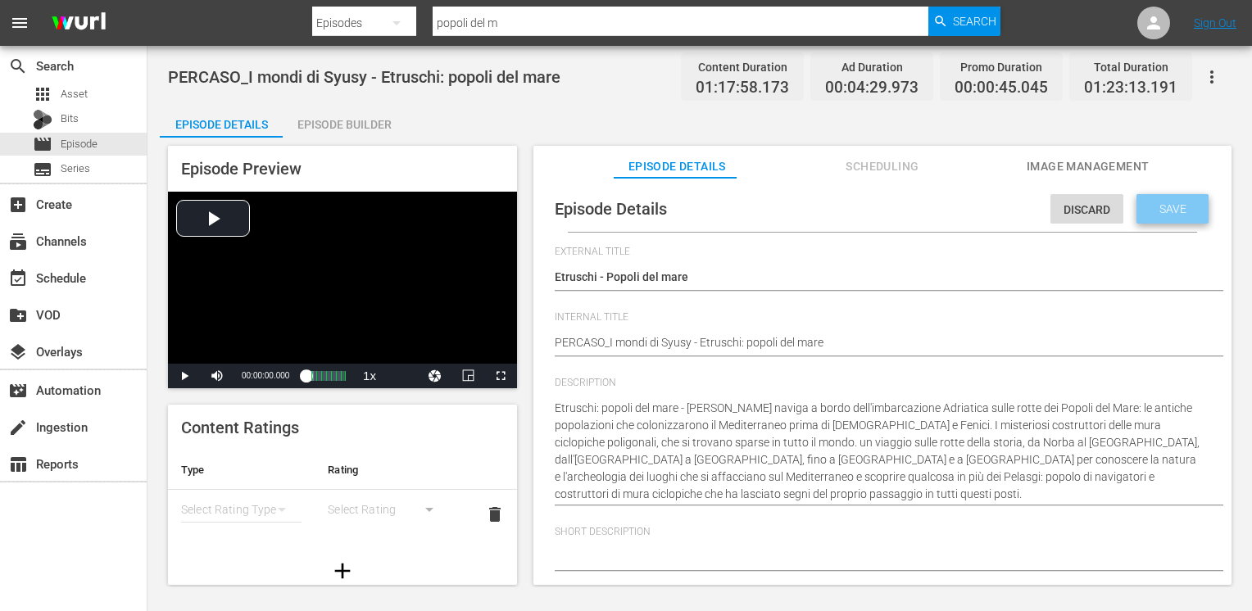
click at [1155, 209] on span "Save" at bounding box center [1172, 208] width 53 height 13
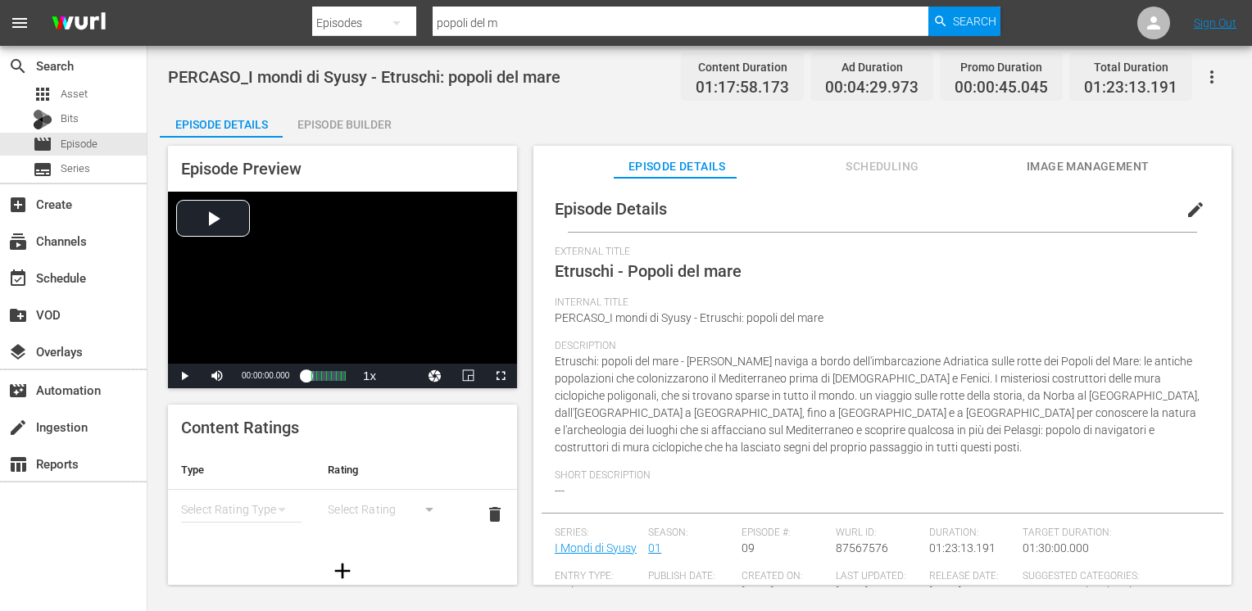
click at [1186, 211] on span "edit" at bounding box center [1196, 210] width 20 height 20
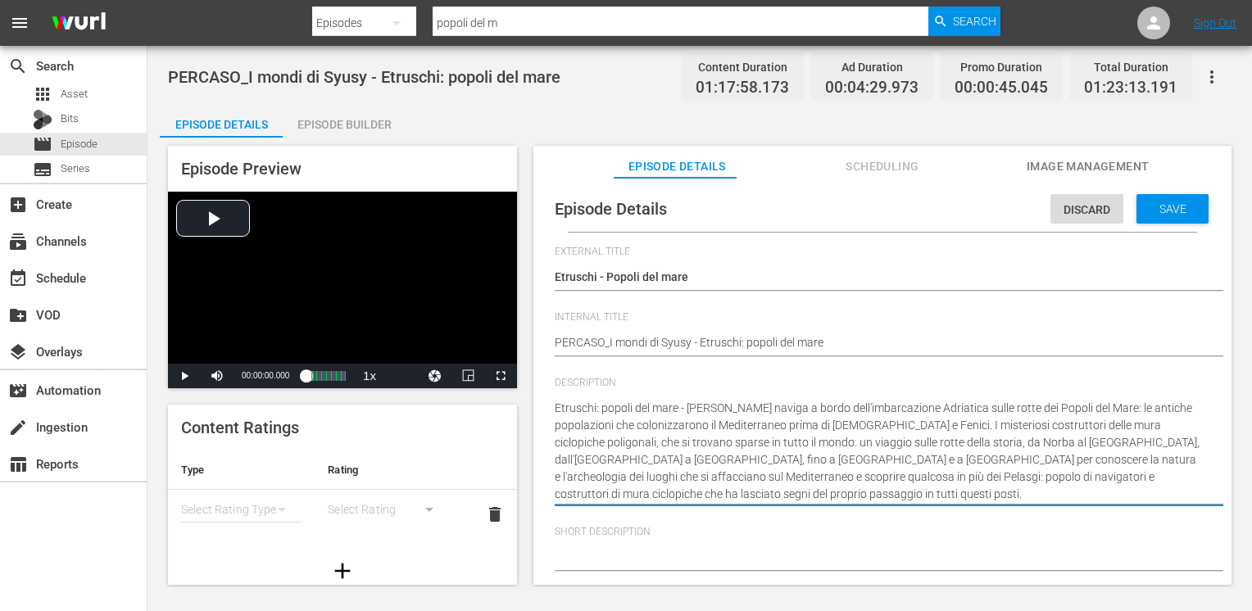
drag, startPoint x: 688, startPoint y: 408, endPoint x: 452, endPoint y: 401, distance: 235.3
type textarea "[PERSON_NAME] naviga a bordo dell'imbarcazione Adriatica sulle rotte dei Popoli…"
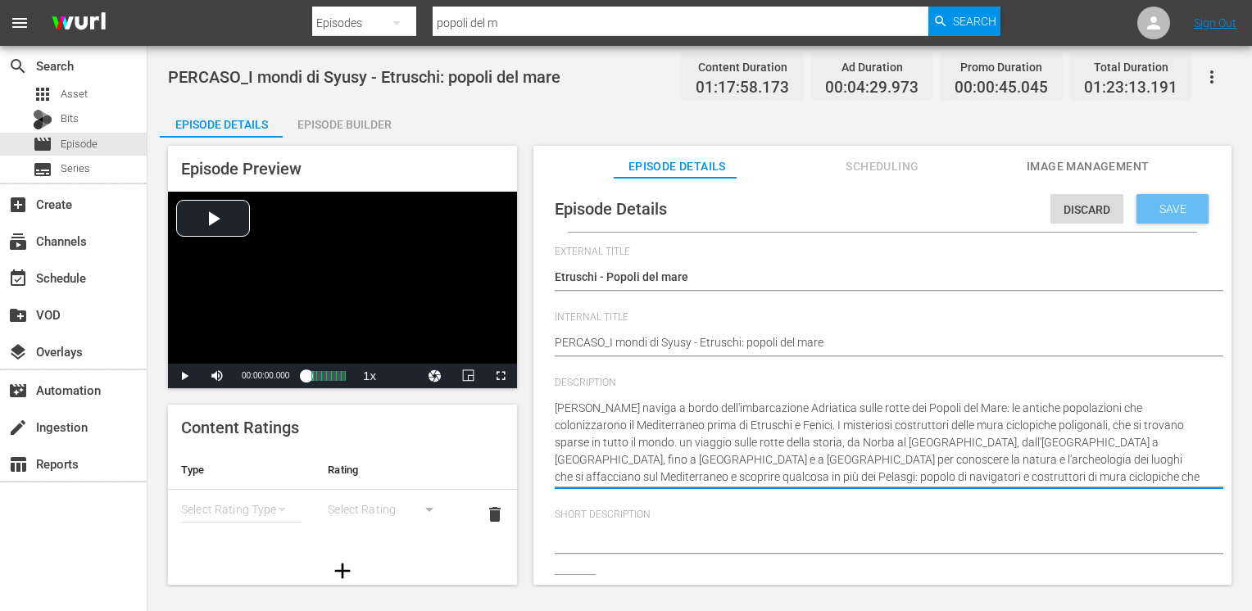
type textarea "[PERSON_NAME] naviga a bordo dell'imbarcazione Adriatica sulle rotte dei Popoli…"
click at [1152, 211] on span "Save" at bounding box center [1172, 208] width 53 height 13
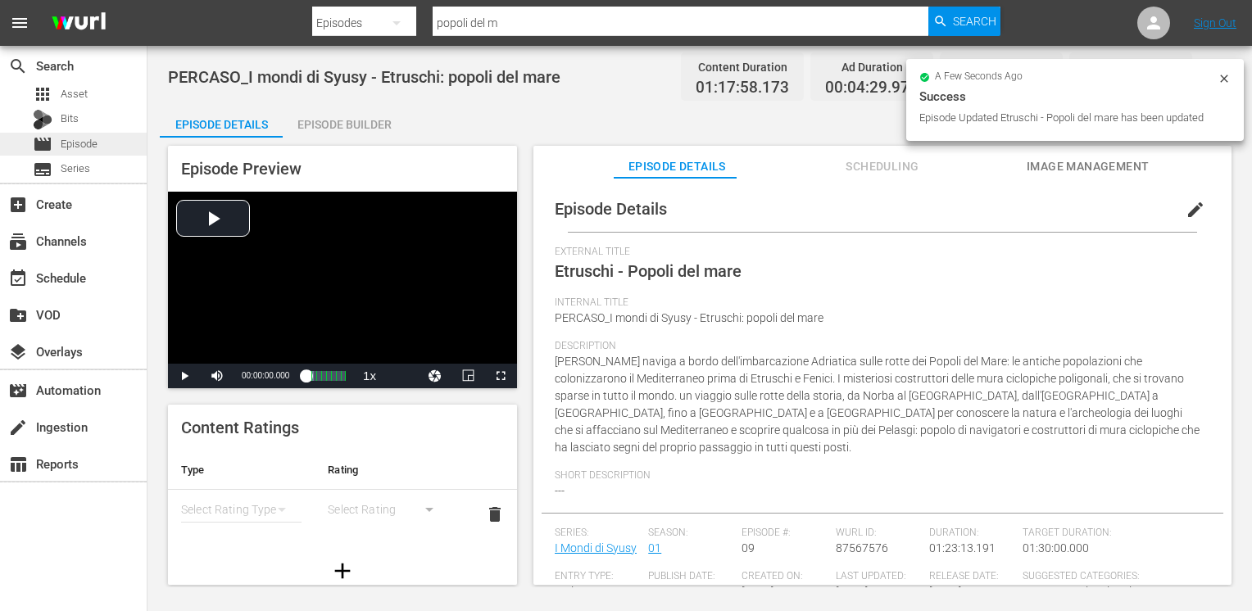
click at [81, 138] on span "Episode" at bounding box center [79, 144] width 37 height 16
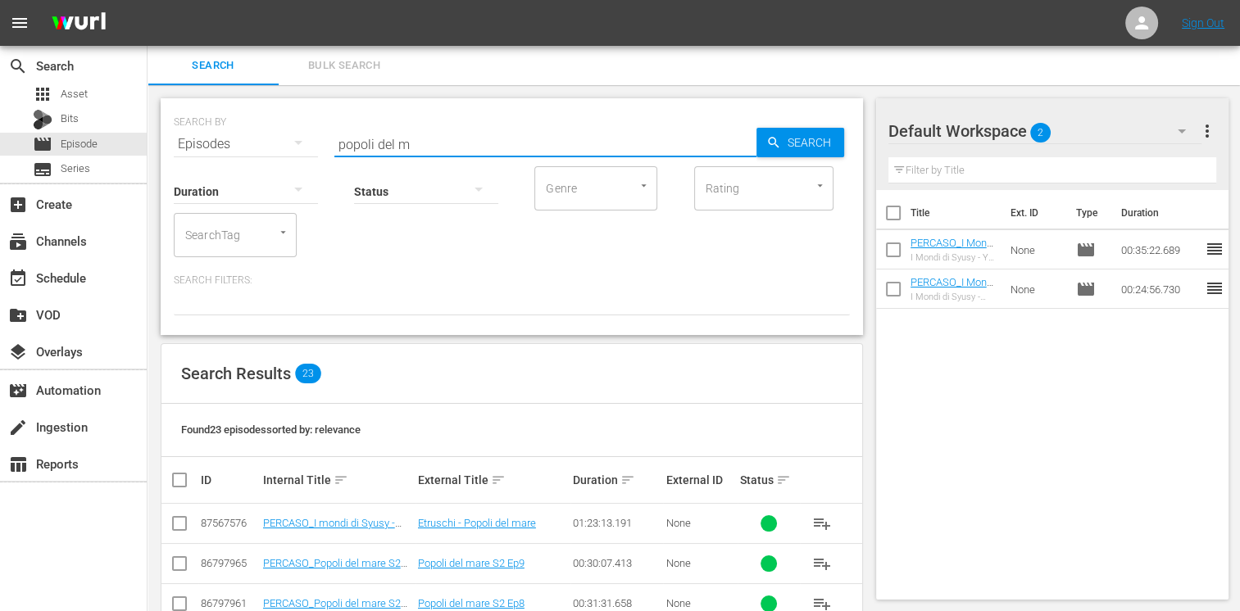
drag, startPoint x: 424, startPoint y: 144, endPoint x: 241, endPoint y: 139, distance: 182.8
click at [241, 139] on div "SEARCH BY Search By Episodes Search ID, Title, Description, Keywords, or Catego…" at bounding box center [512, 134] width 676 height 59
type input "confini del mare"
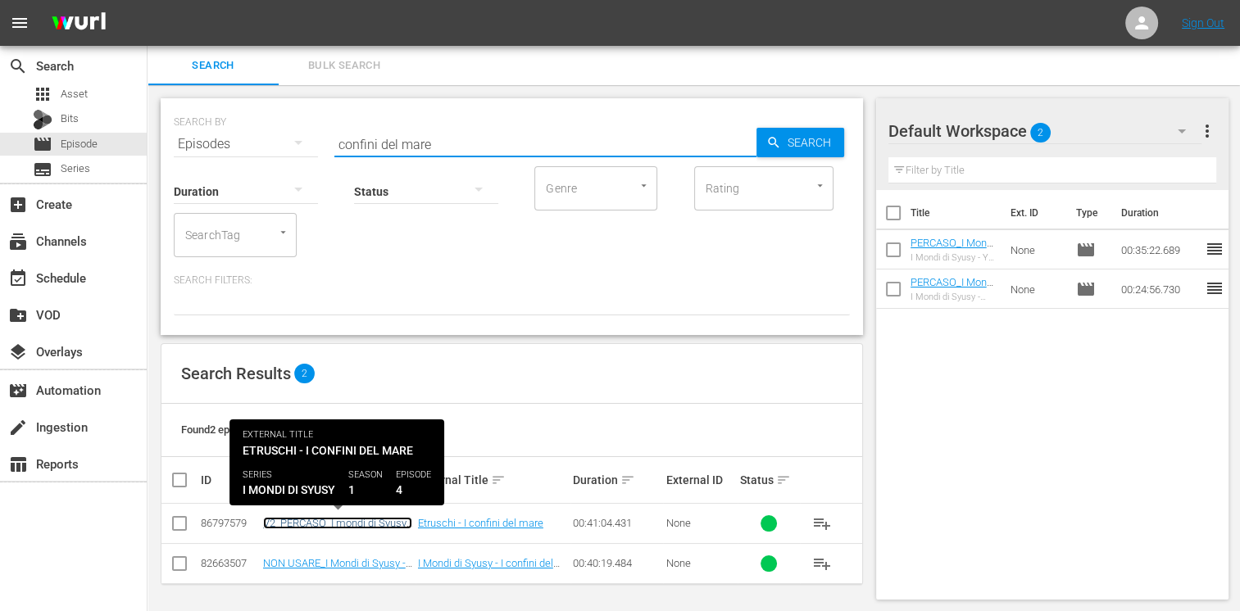
click at [326, 524] on link "V2_PERCASO_I mondi di Syusy - Etruschi: I confini del mare" at bounding box center [337, 529] width 149 height 25
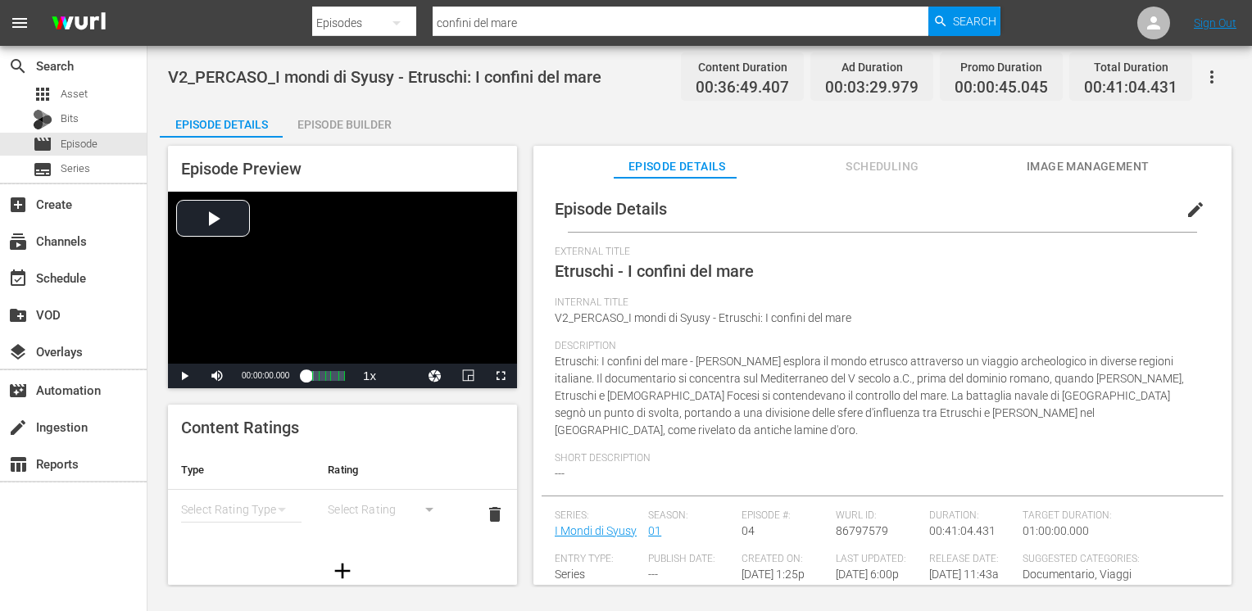
click at [1186, 208] on span "edit" at bounding box center [1196, 210] width 20 height 20
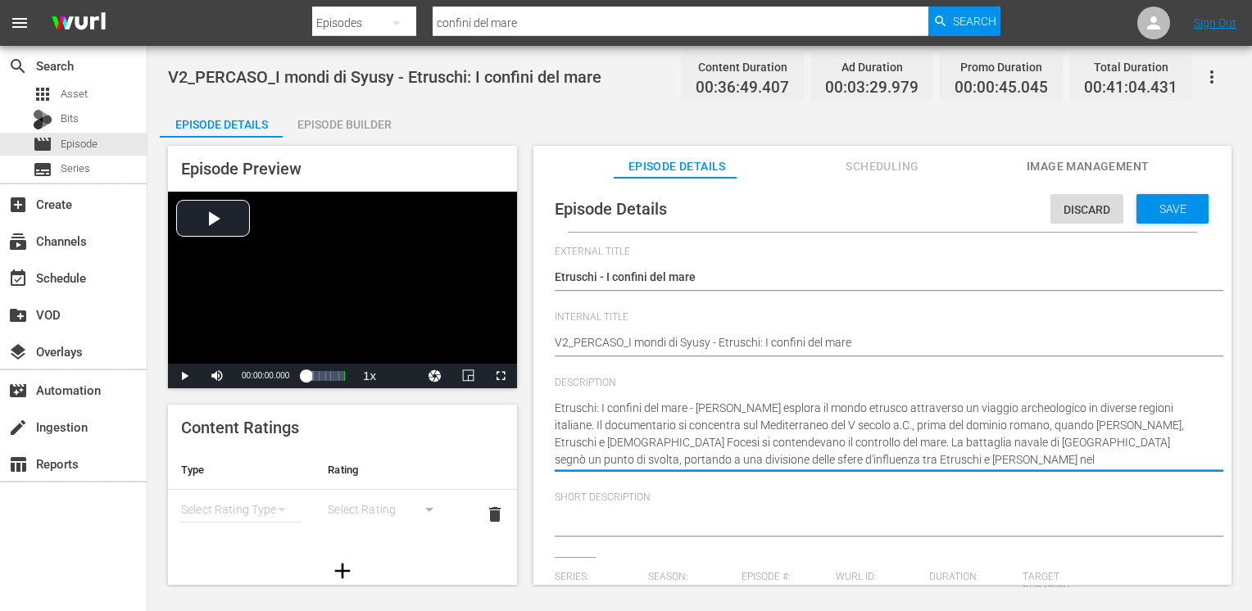
drag, startPoint x: 695, startPoint y: 408, endPoint x: 508, endPoint y: 391, distance: 187.6
type textarea "[PERSON_NAME] esplora il mondo etrusco attraverso un viaggio archeologico in di…"
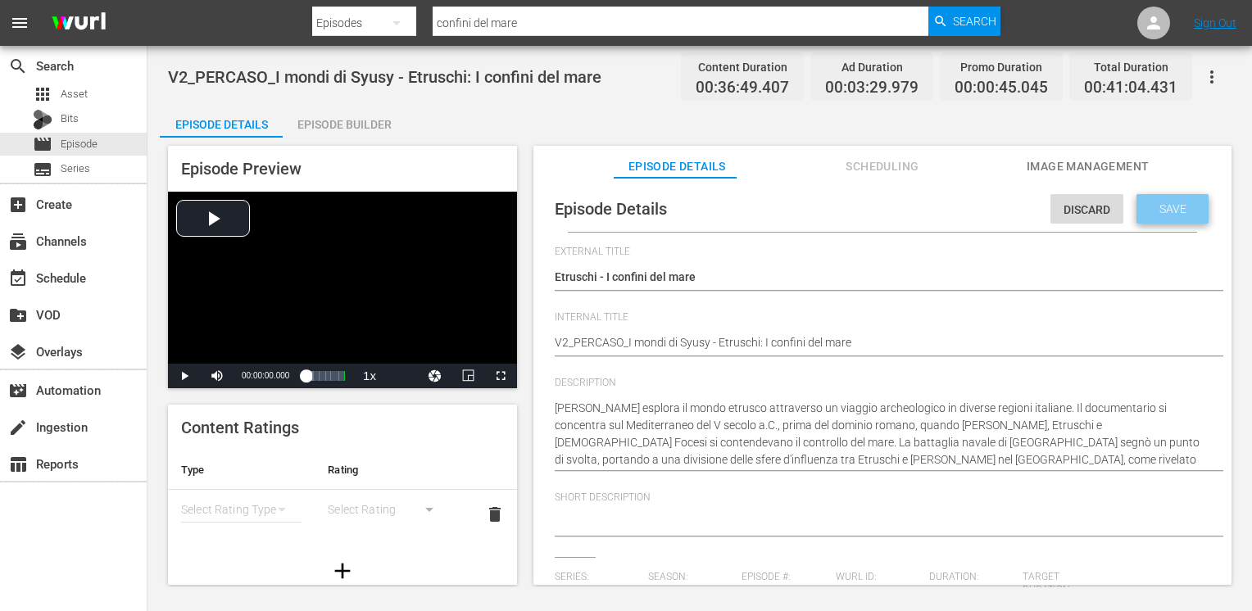
click at [1151, 205] on span "Save" at bounding box center [1172, 208] width 53 height 13
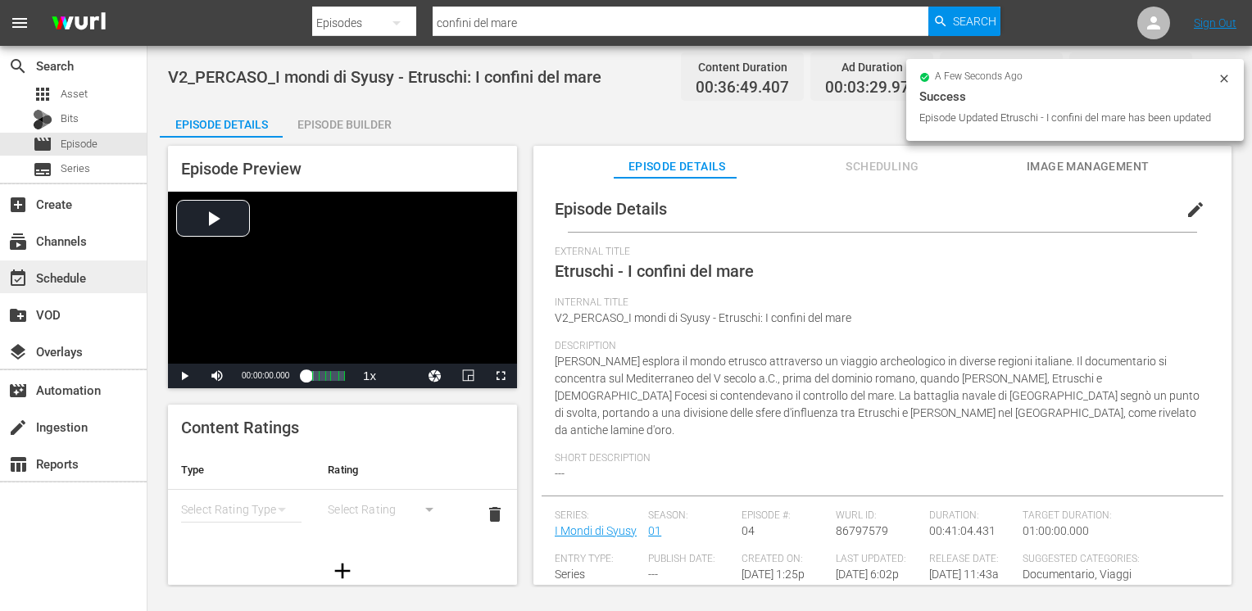
click at [76, 270] on div "event_available Schedule" at bounding box center [46, 275] width 92 height 15
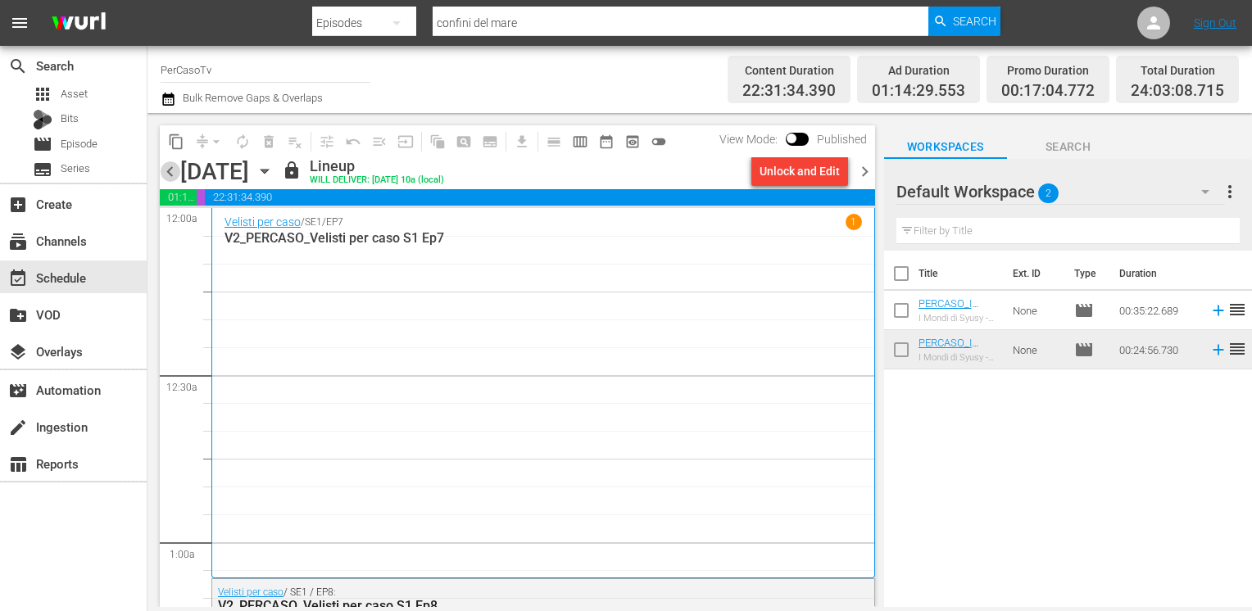
click at [175, 179] on span "chevron_left" at bounding box center [170, 171] width 20 height 20
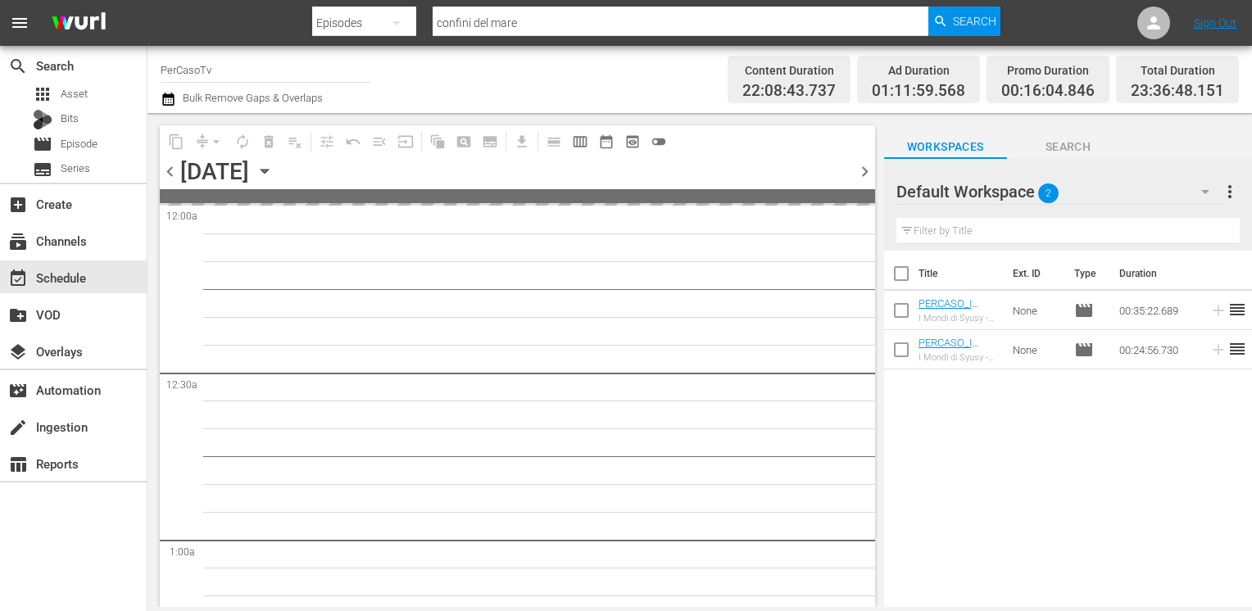
click at [175, 179] on span "chevron_left" at bounding box center [170, 171] width 20 height 20
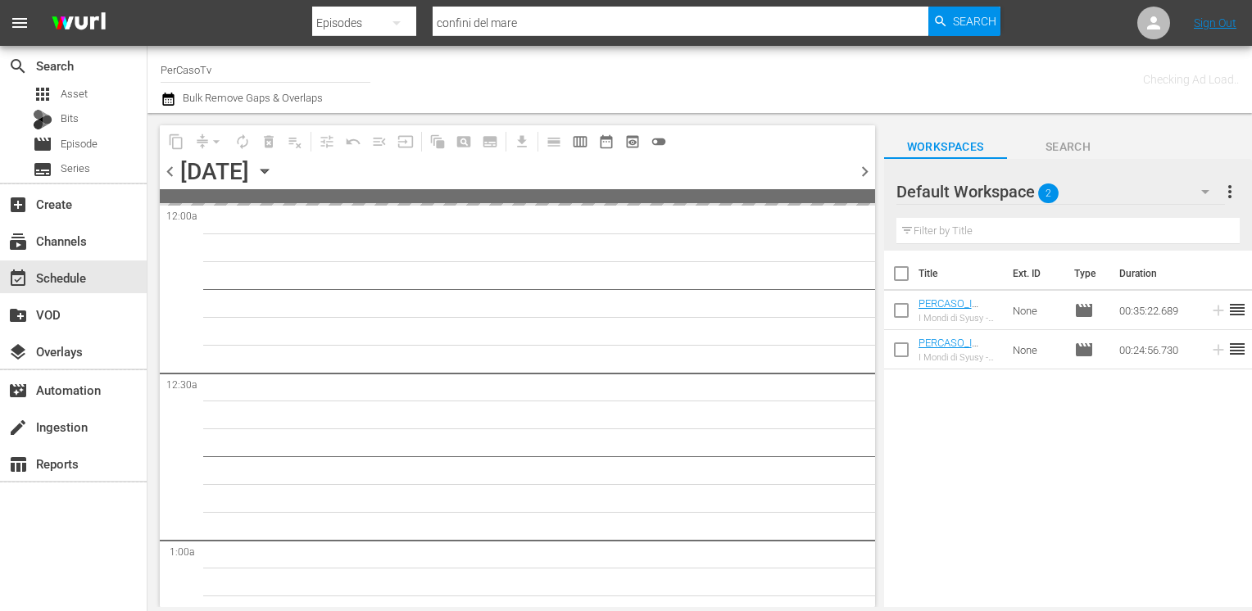
click at [175, 179] on span "chevron_left" at bounding box center [170, 171] width 20 height 20
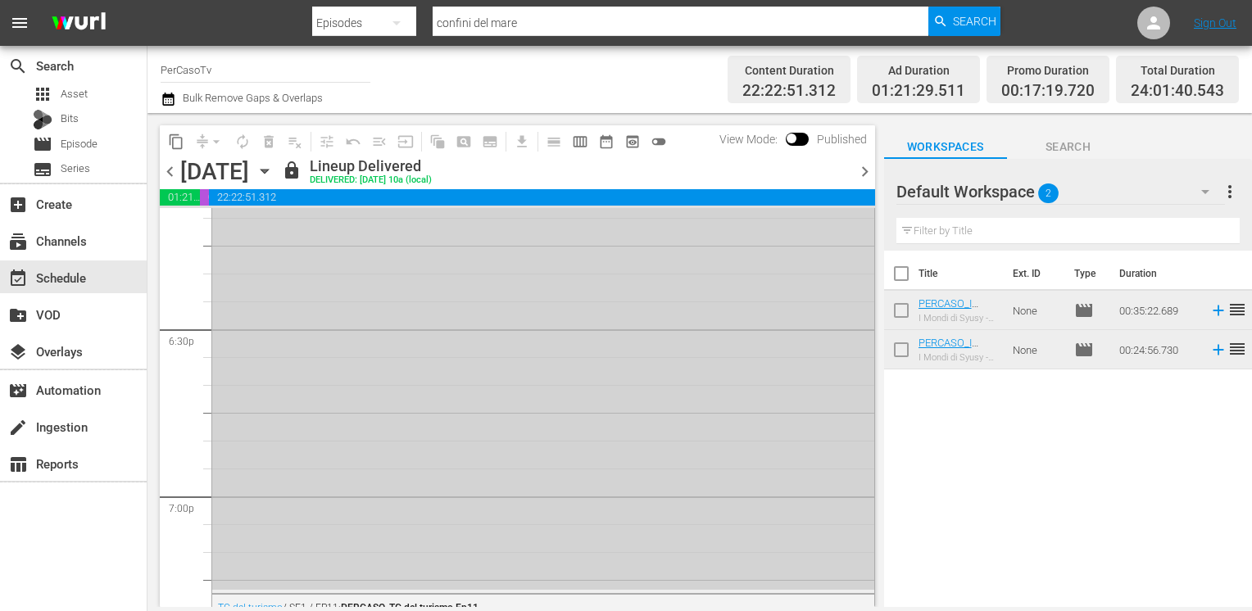
scroll to position [5818, 0]
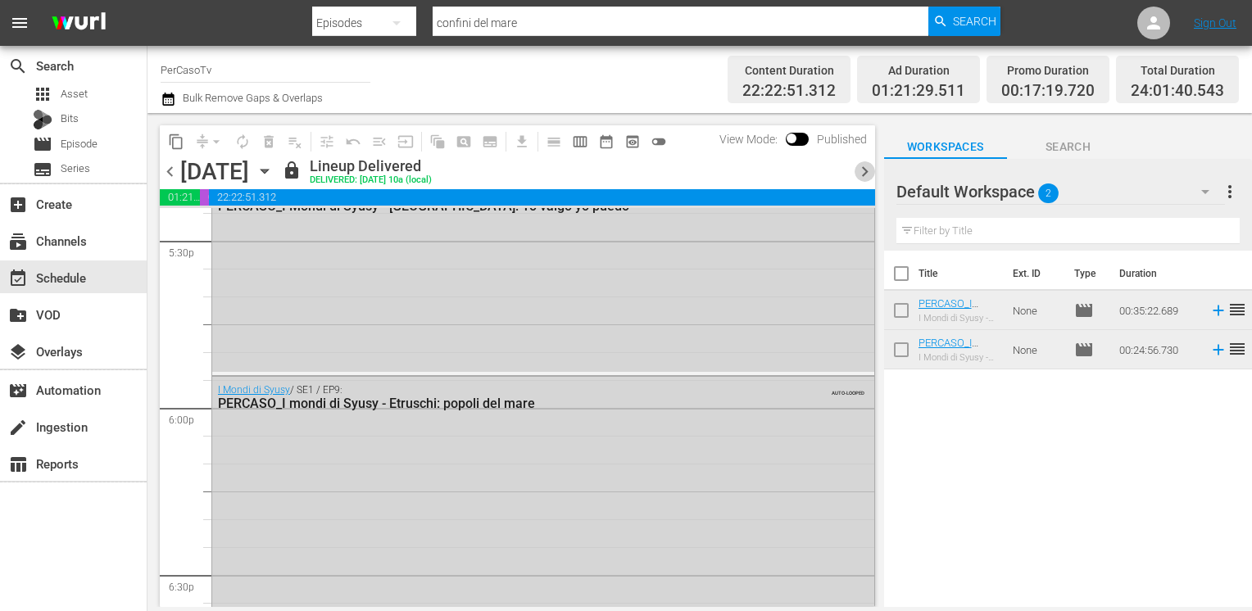
click at [858, 170] on span "chevron_right" at bounding box center [865, 171] width 20 height 20
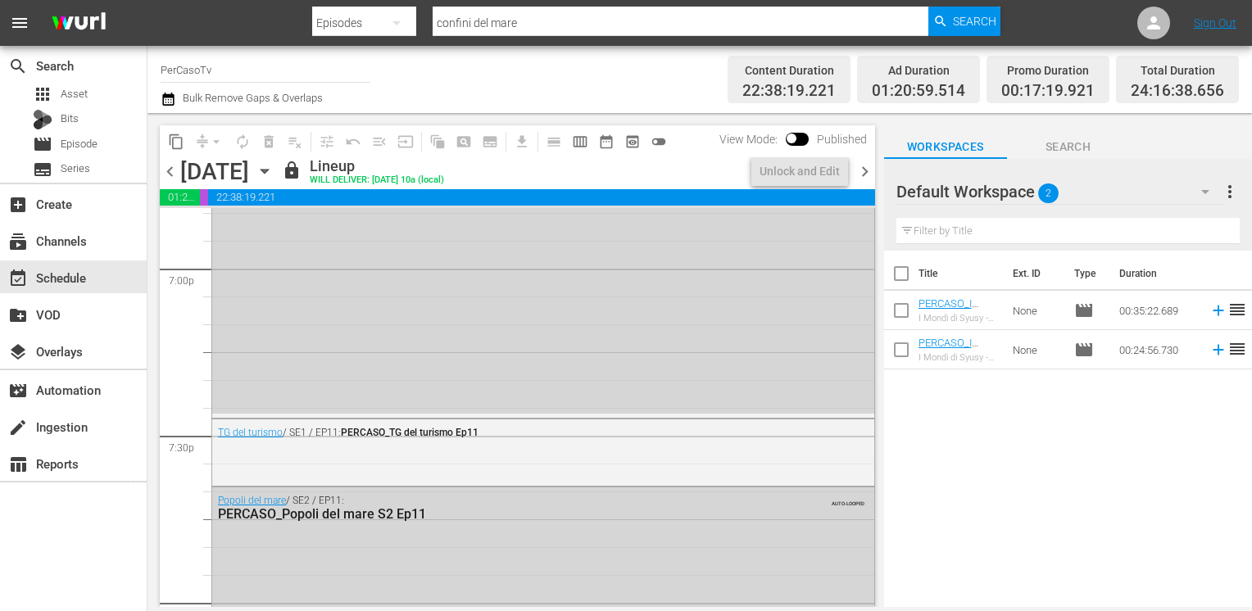
scroll to position [5930, 0]
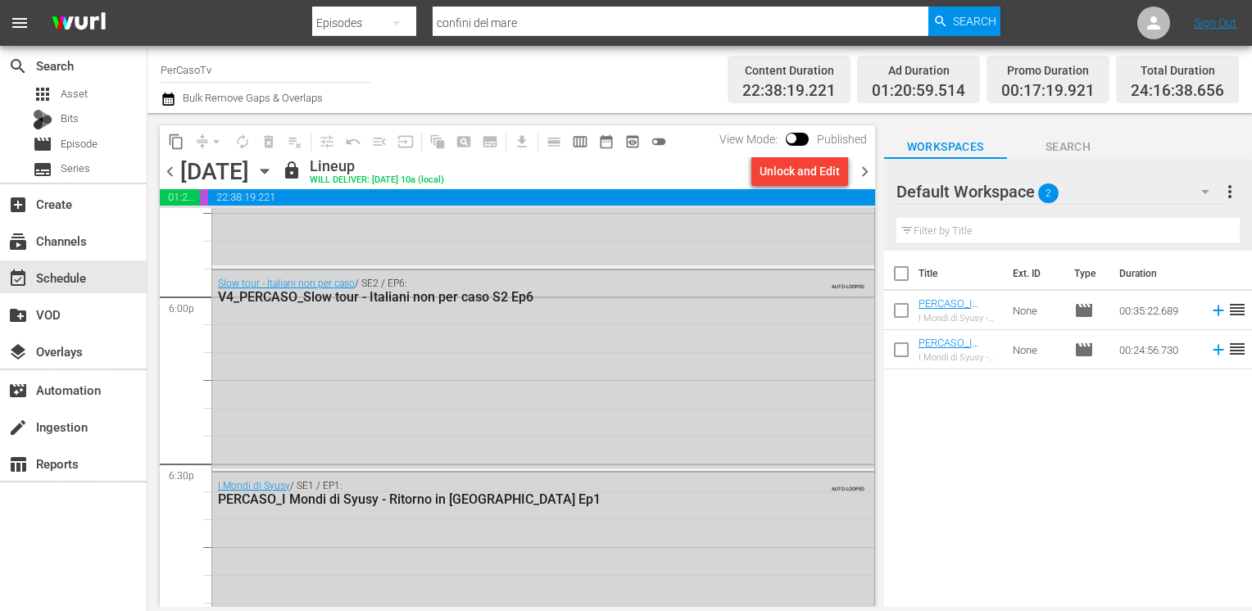
click at [780, 177] on div "Unlock and Edit" at bounding box center [800, 172] width 80 height 30
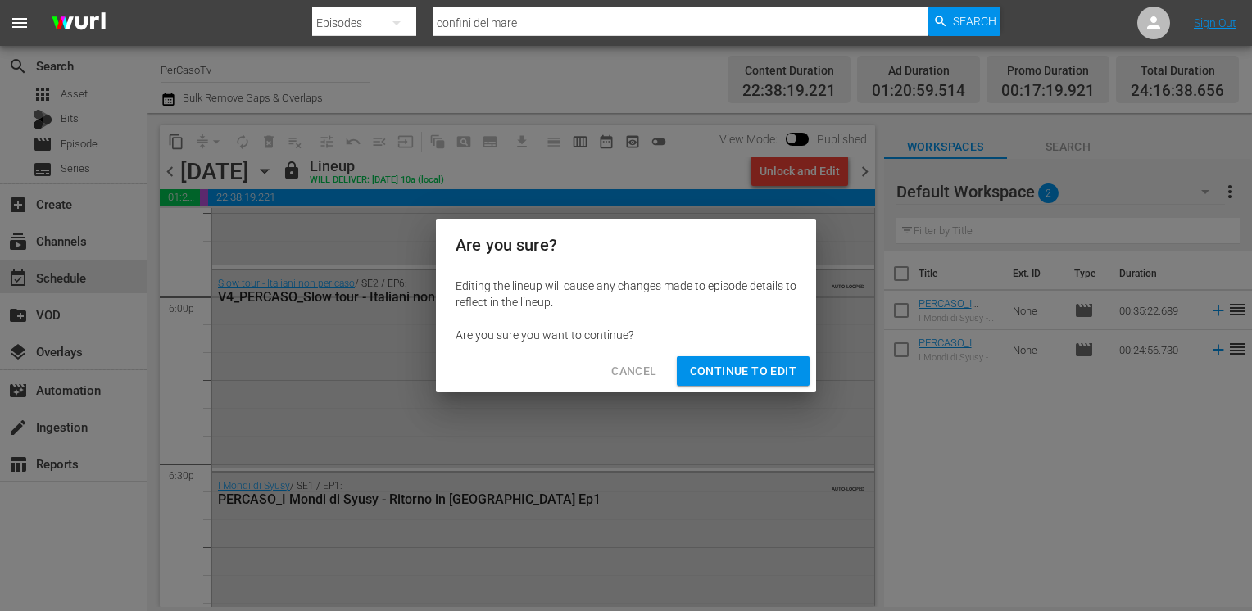
click at [731, 367] on span "Continue to Edit" at bounding box center [743, 371] width 107 height 20
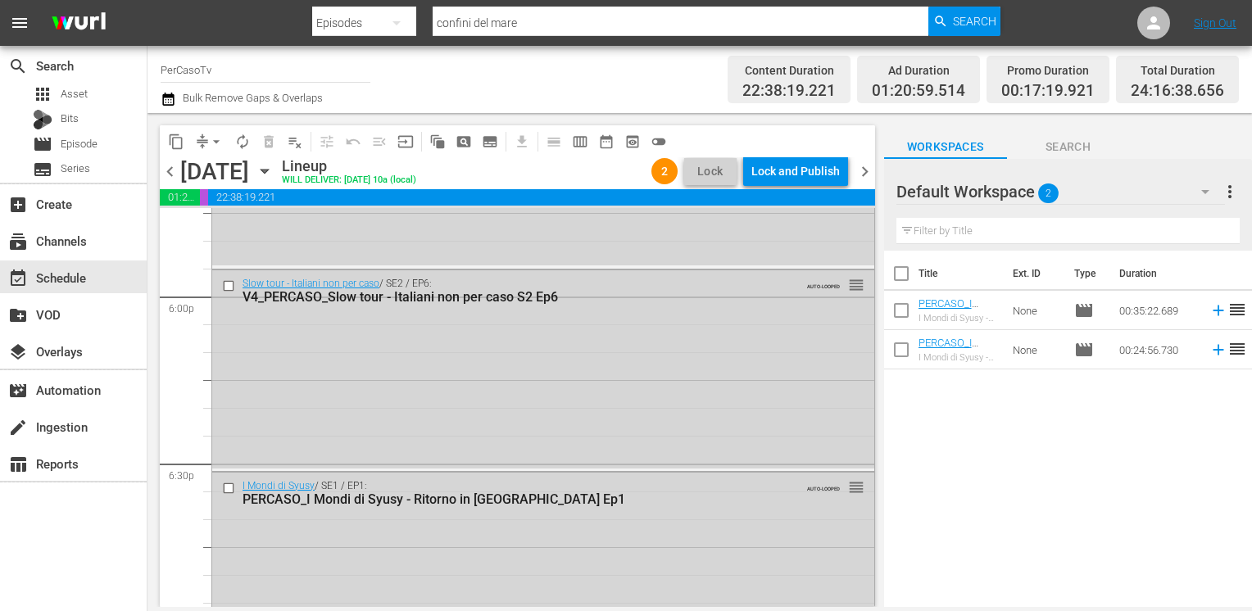
click at [865, 173] on span "chevron_right" at bounding box center [865, 171] width 20 height 20
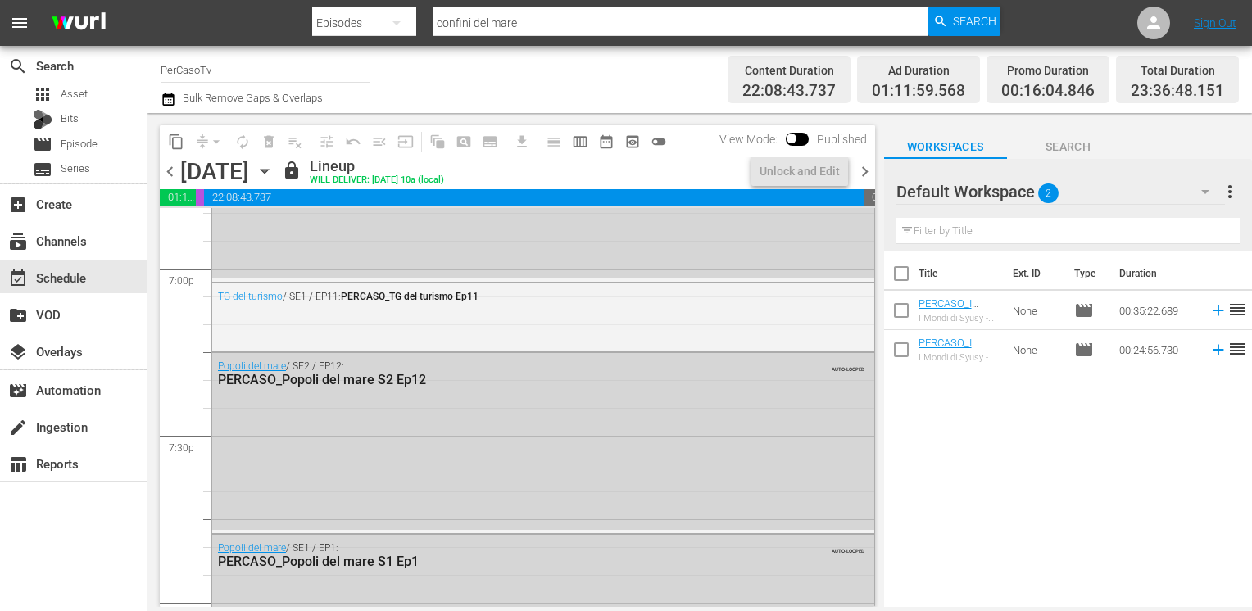
scroll to position [5930, 0]
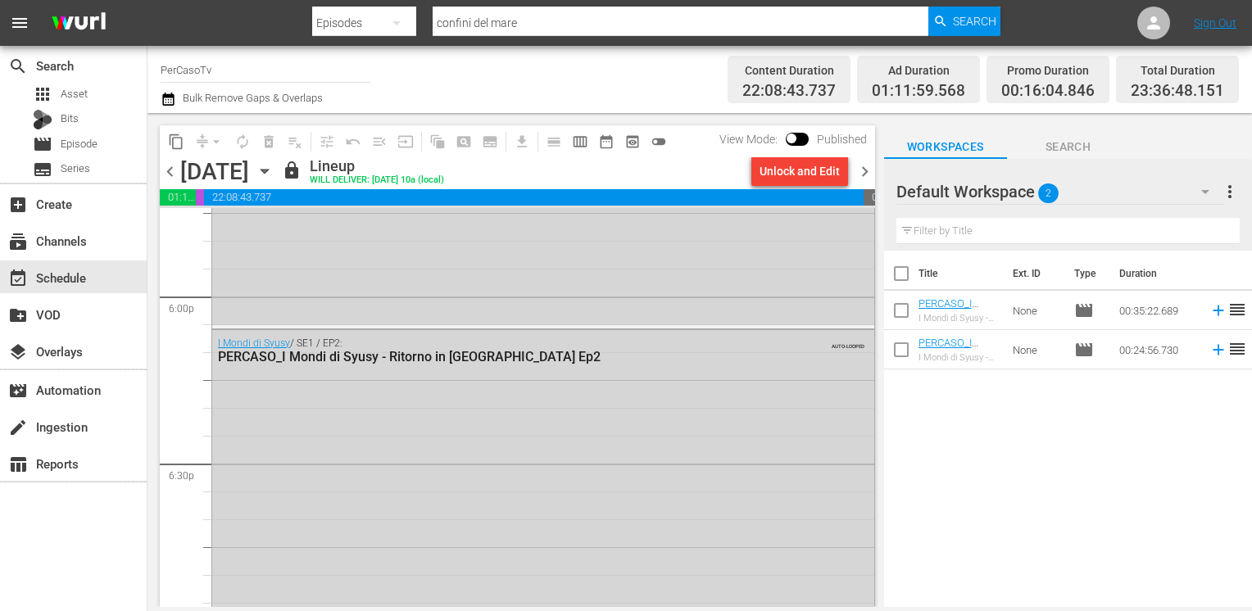
click at [783, 175] on div "Unlock and Edit" at bounding box center [800, 172] width 80 height 30
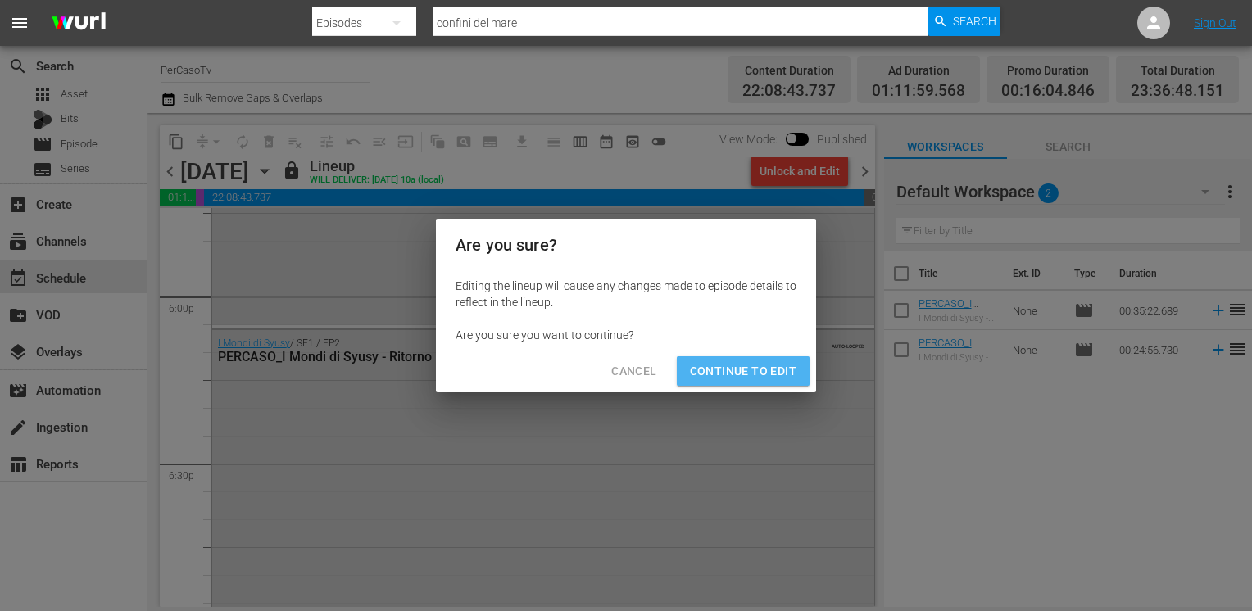
click at [752, 356] on button "Continue to Edit" at bounding box center [743, 371] width 133 height 30
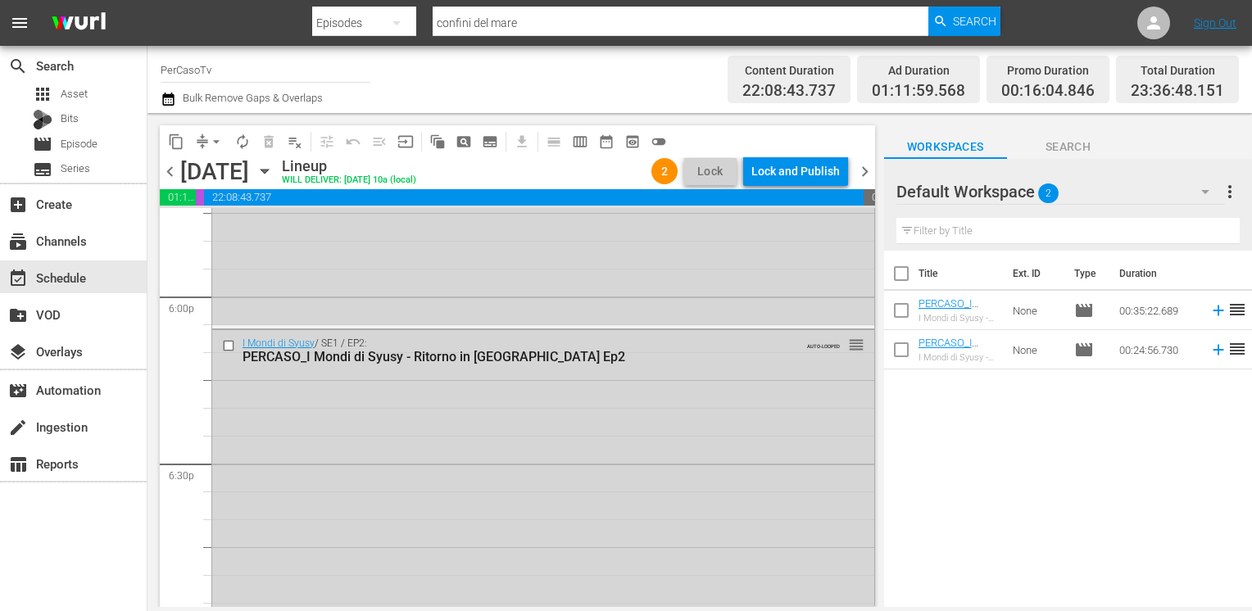
click at [865, 175] on span "chevron_right" at bounding box center [865, 171] width 20 height 20
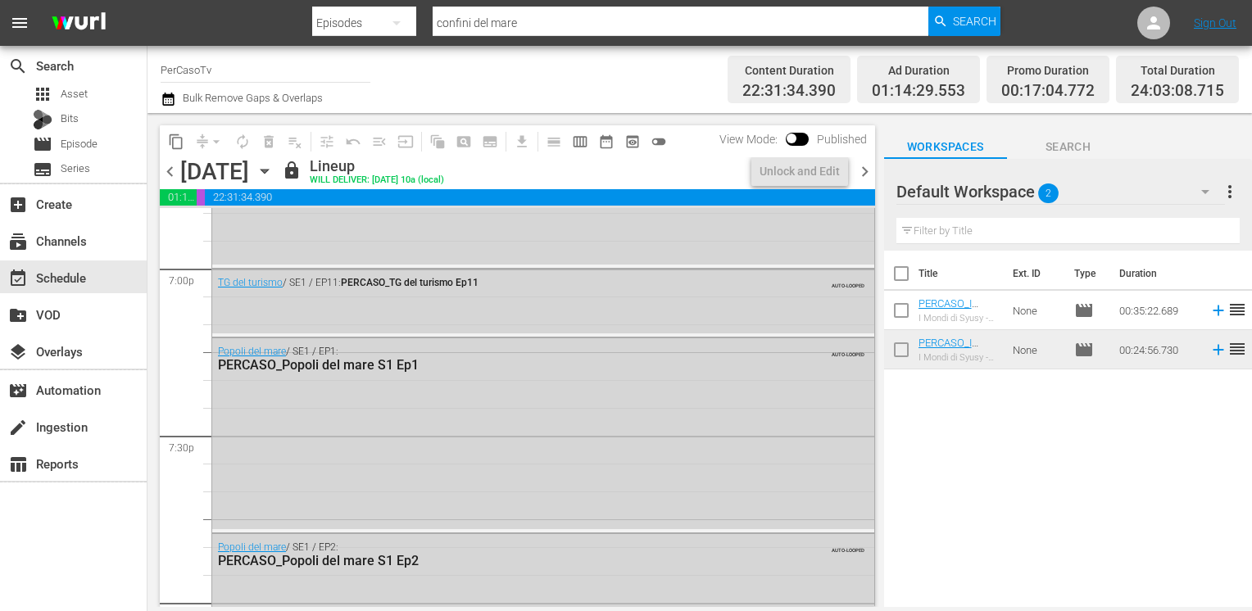
scroll to position [5874, 0]
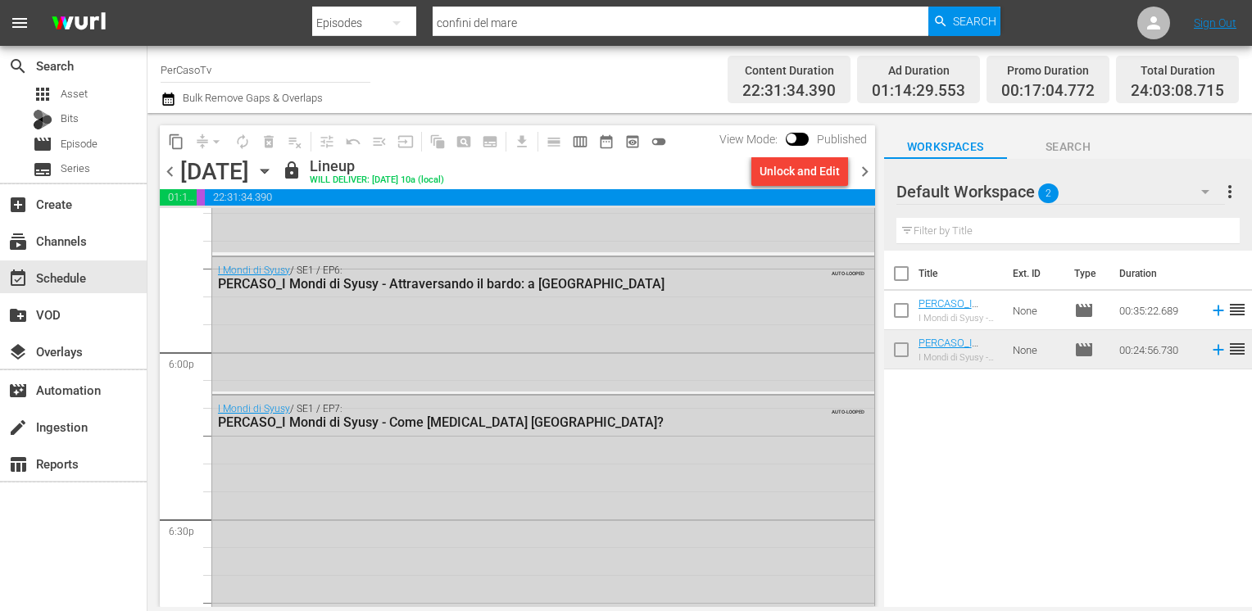
click at [792, 175] on div "Unlock and Edit" at bounding box center [800, 172] width 80 height 30
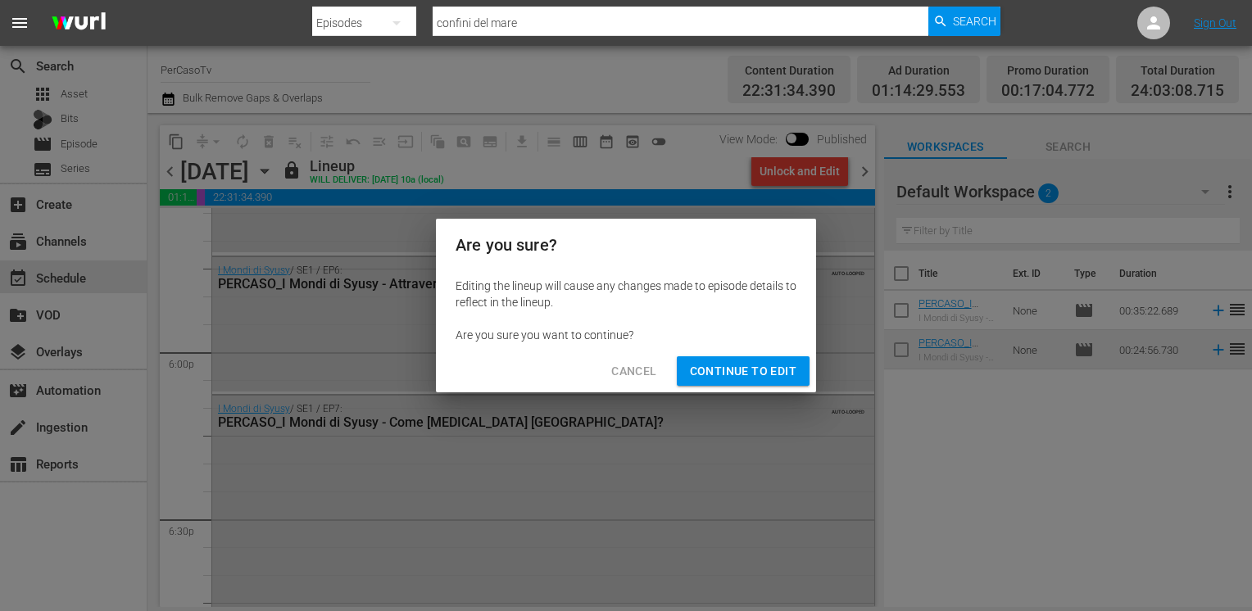
click at [731, 370] on span "Continue to Edit" at bounding box center [743, 371] width 107 height 20
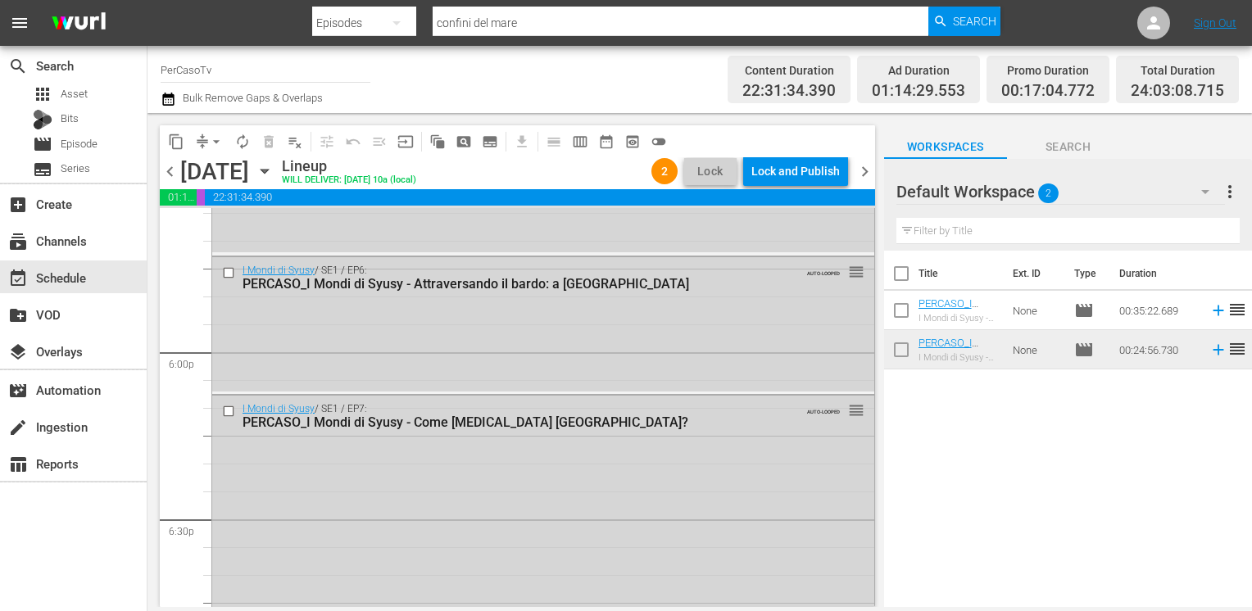
click at [868, 173] on span "chevron_right" at bounding box center [865, 171] width 20 height 20
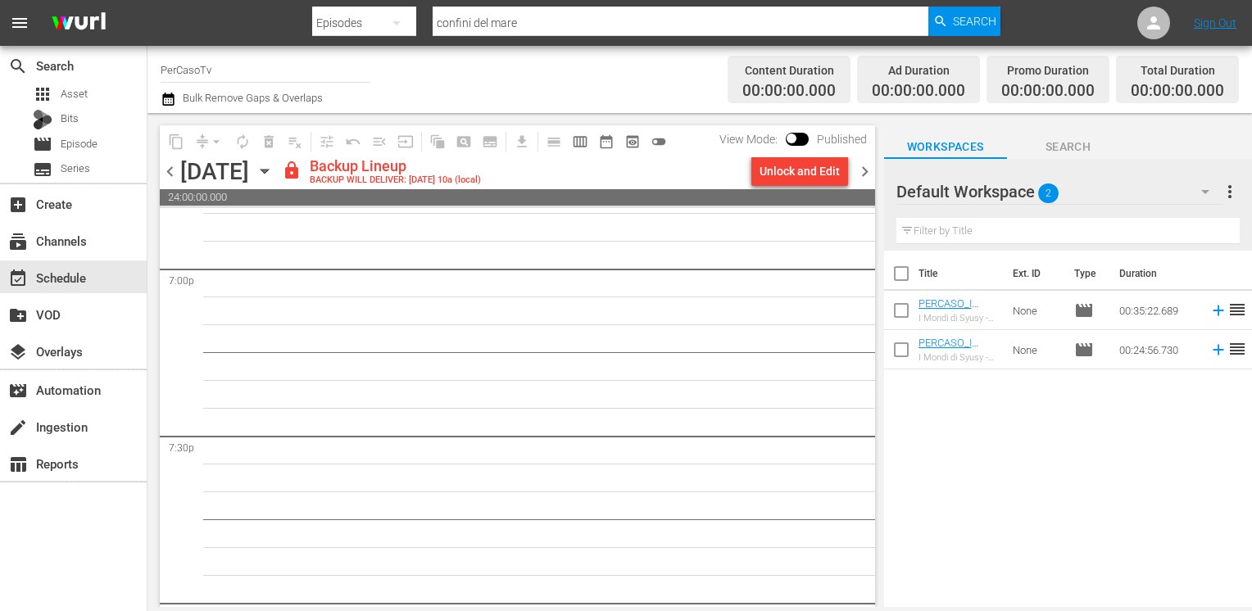
scroll to position [6291, 0]
click at [789, 166] on div "Unlock and Edit" at bounding box center [800, 172] width 80 height 30
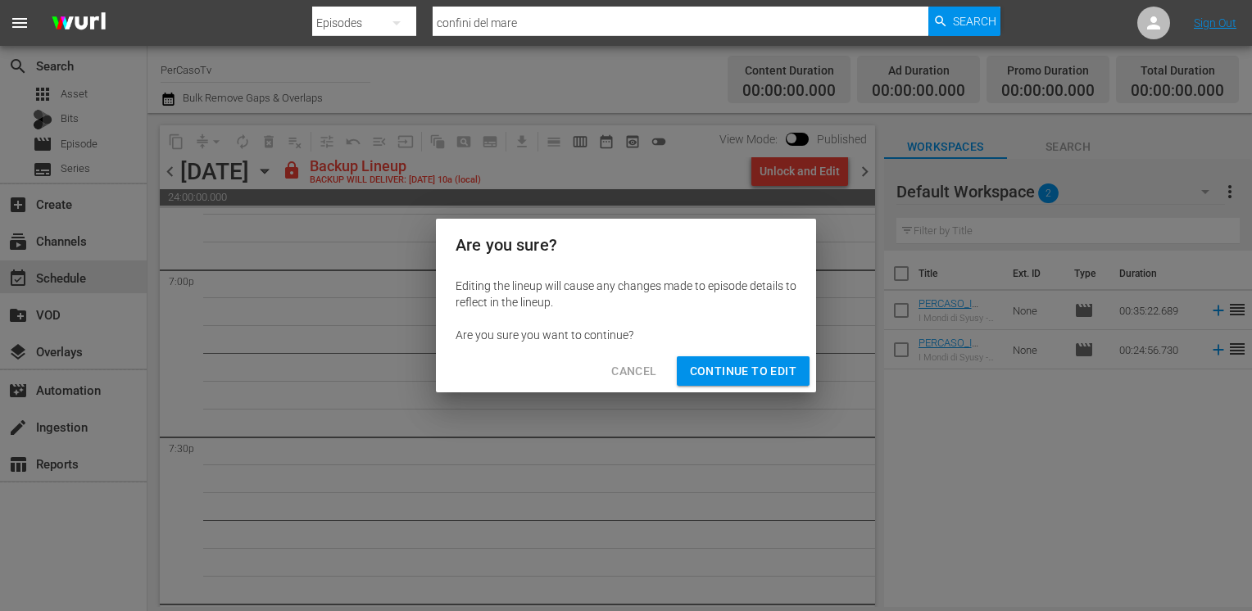
click at [725, 363] on span "Continue to Edit" at bounding box center [743, 371] width 107 height 20
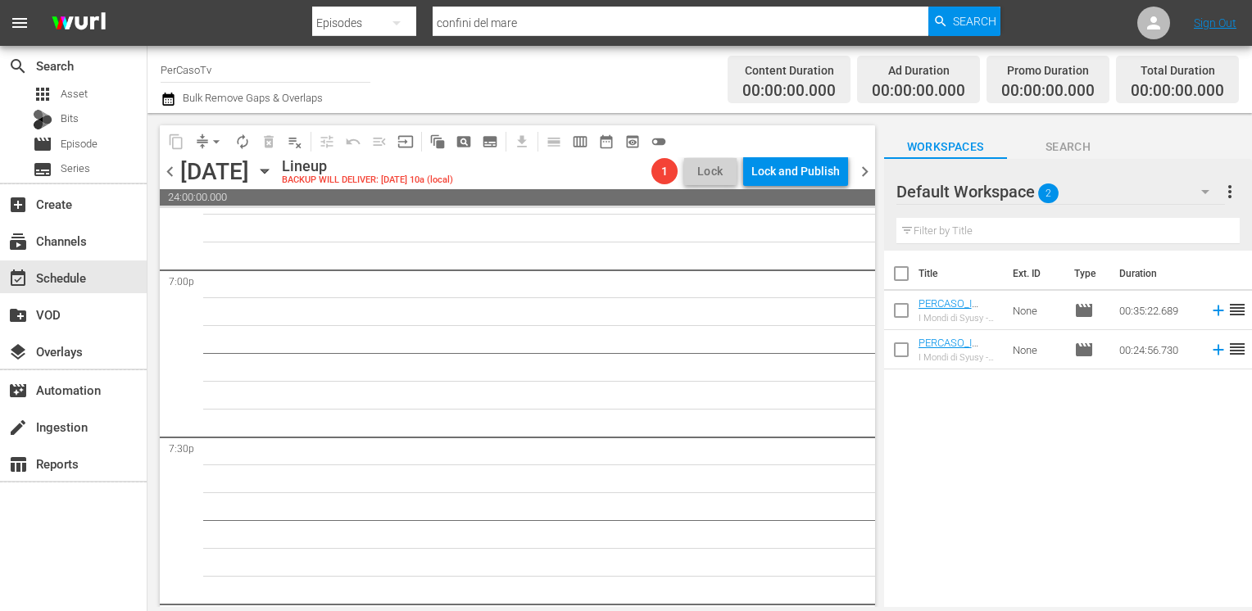
click at [869, 173] on span "chevron_right" at bounding box center [865, 171] width 20 height 20
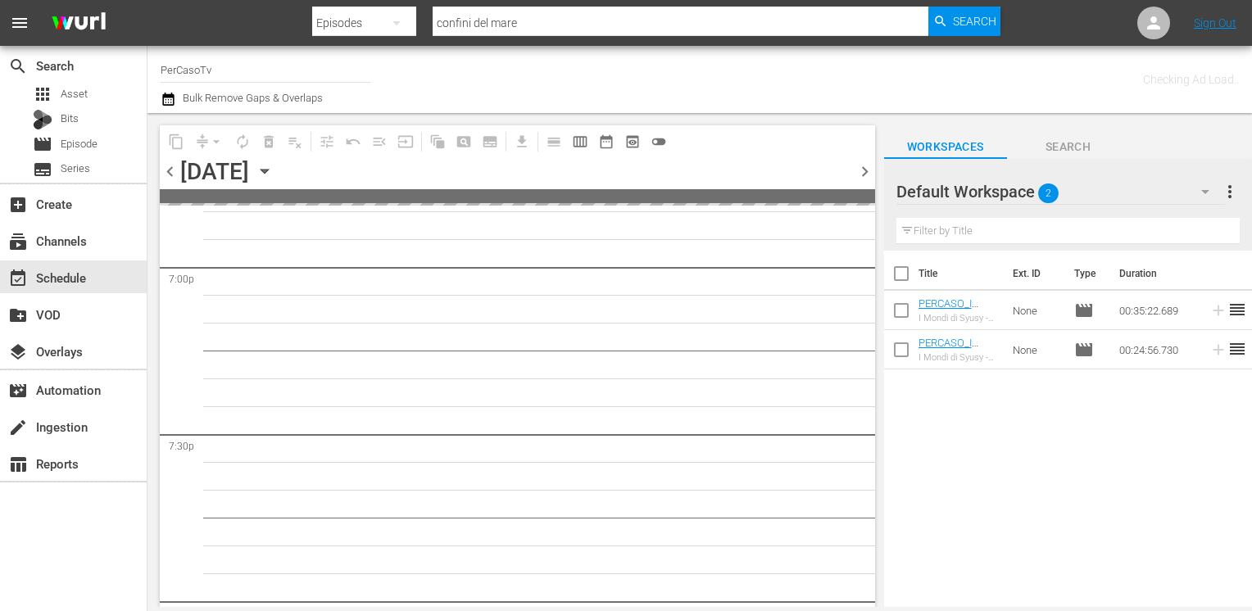
scroll to position [6292, 0]
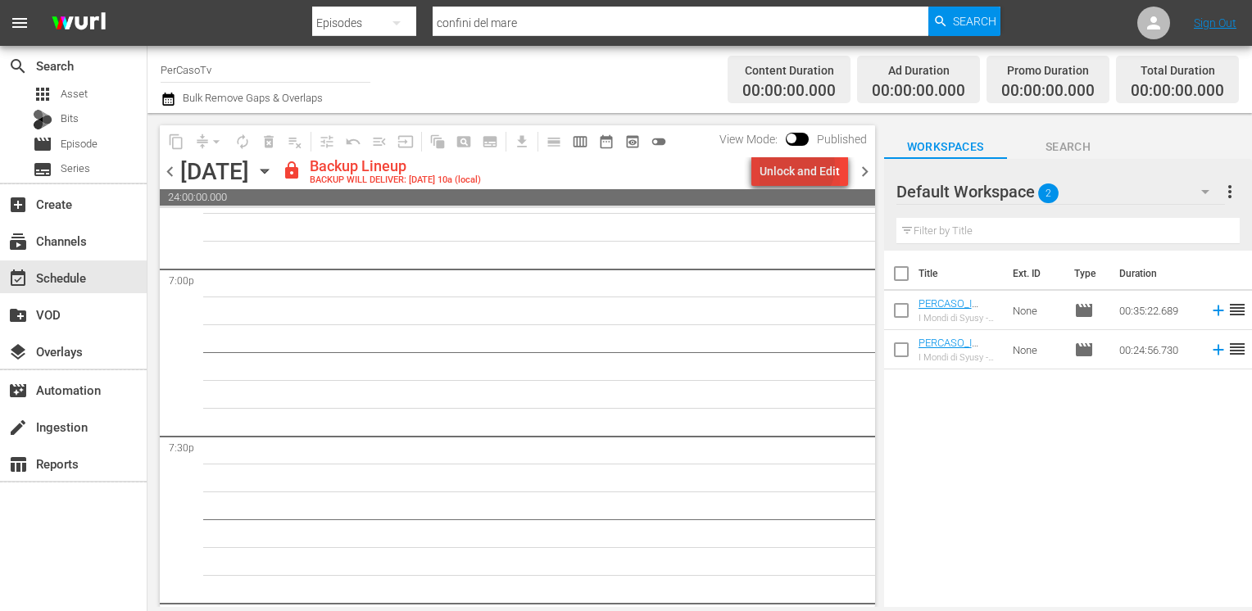
click at [797, 166] on div "Unlock and Edit" at bounding box center [800, 172] width 80 height 30
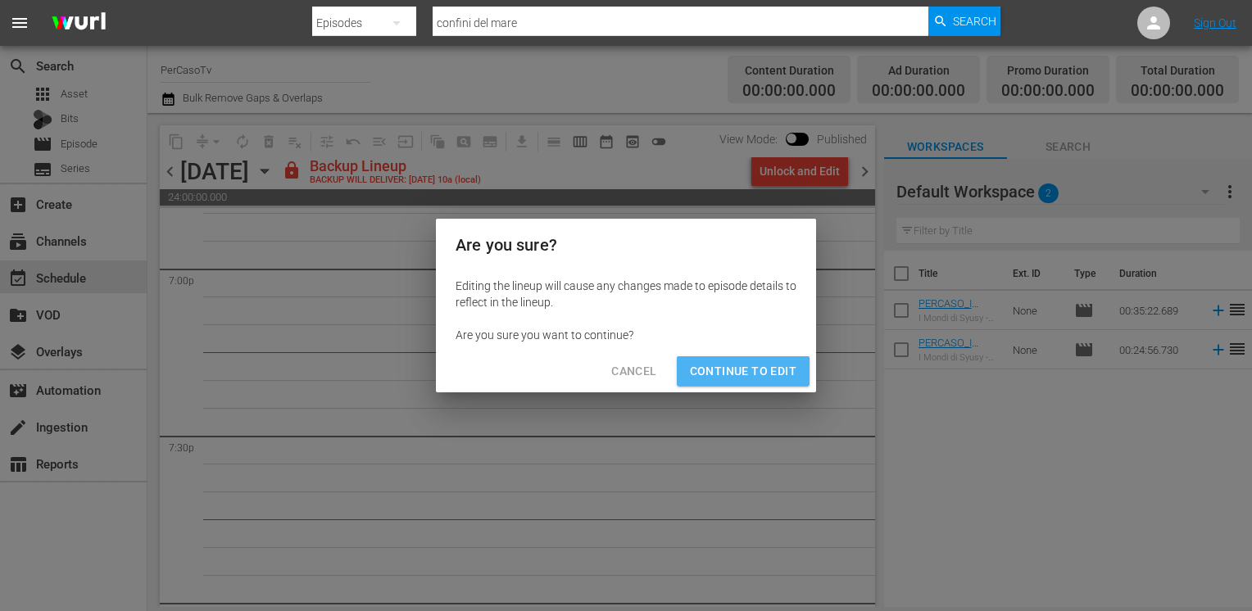
click at [754, 362] on span "Continue to Edit" at bounding box center [743, 371] width 107 height 20
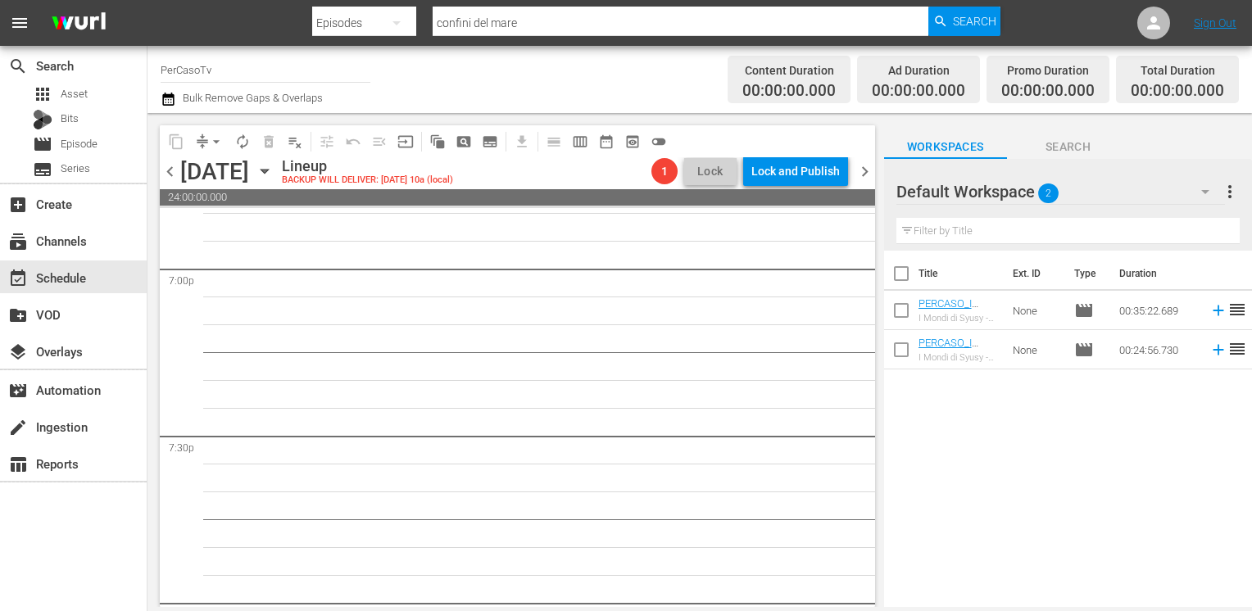
click at [865, 165] on span "chevron_right" at bounding box center [865, 171] width 20 height 20
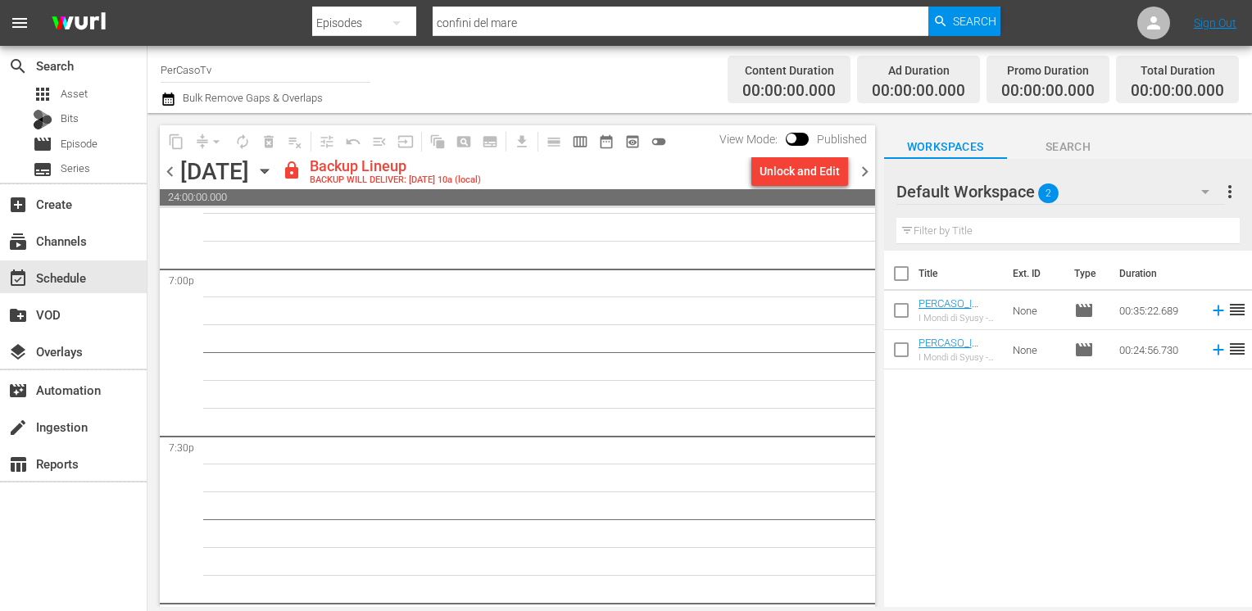
click at [788, 168] on div "Unlock and Edit" at bounding box center [800, 172] width 80 height 30
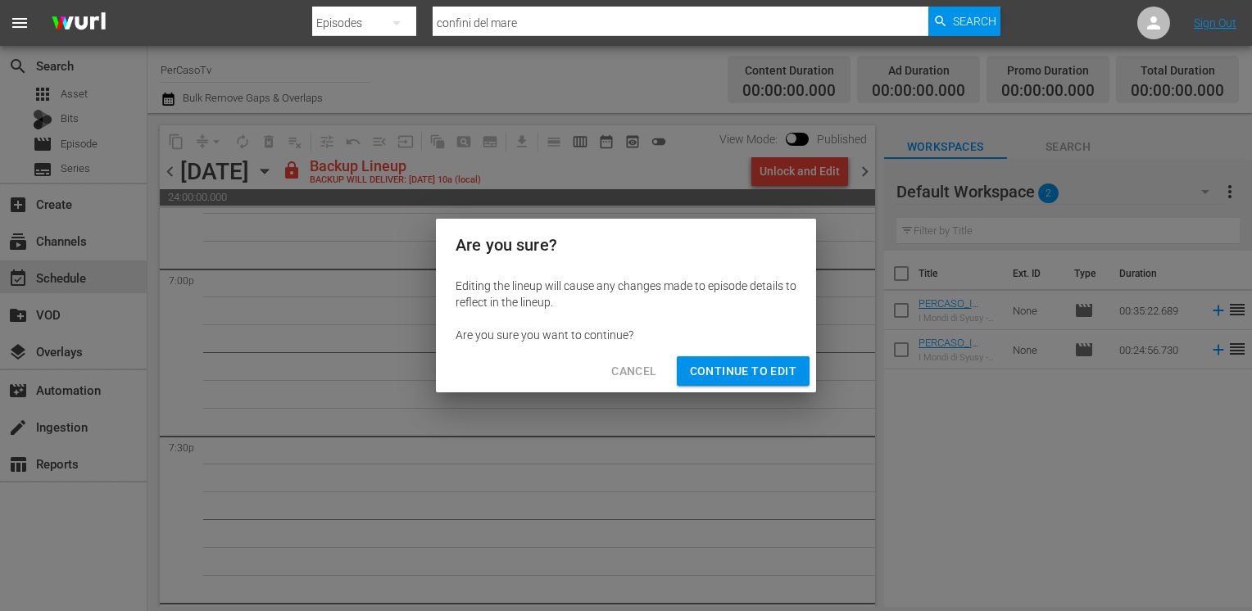
click at [753, 375] on span "Continue to Edit" at bounding box center [743, 371] width 107 height 20
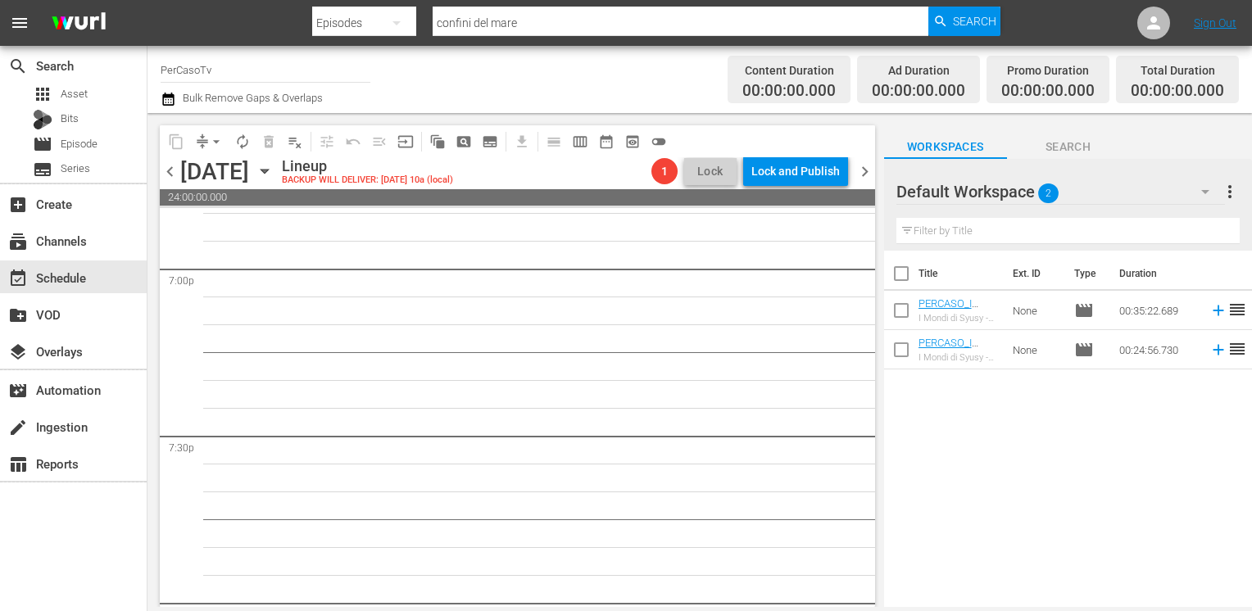
click at [861, 174] on span "chevron_right" at bounding box center [865, 171] width 20 height 20
click at [170, 176] on span "chevron_left" at bounding box center [170, 171] width 20 height 20
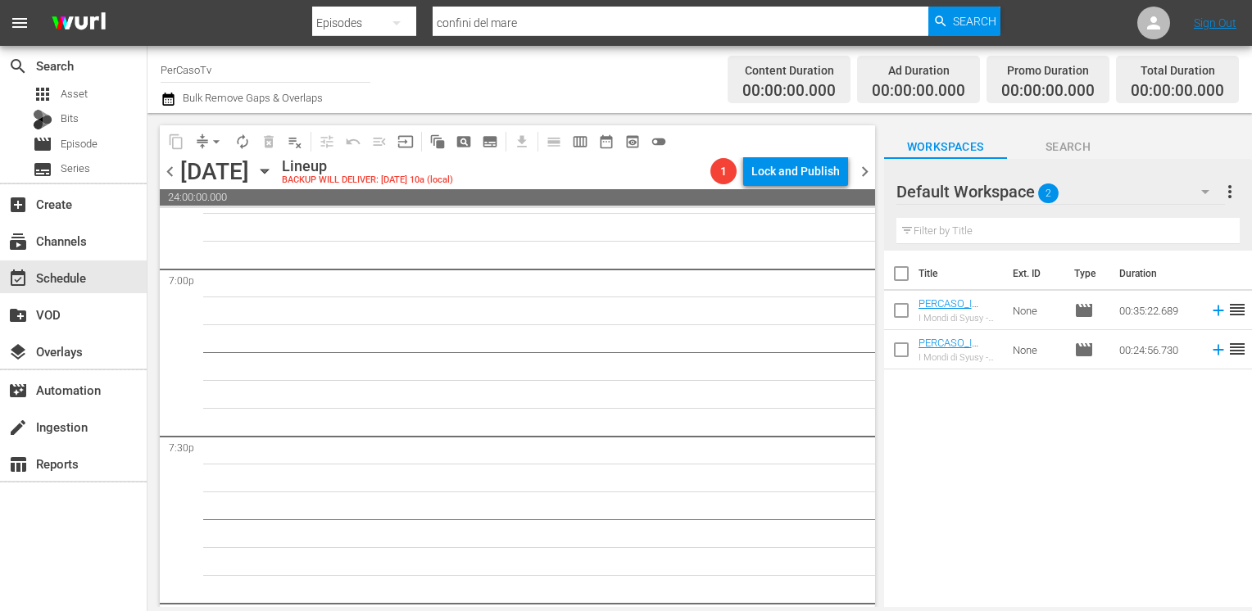
click at [170, 176] on span "chevron_left" at bounding box center [170, 171] width 20 height 20
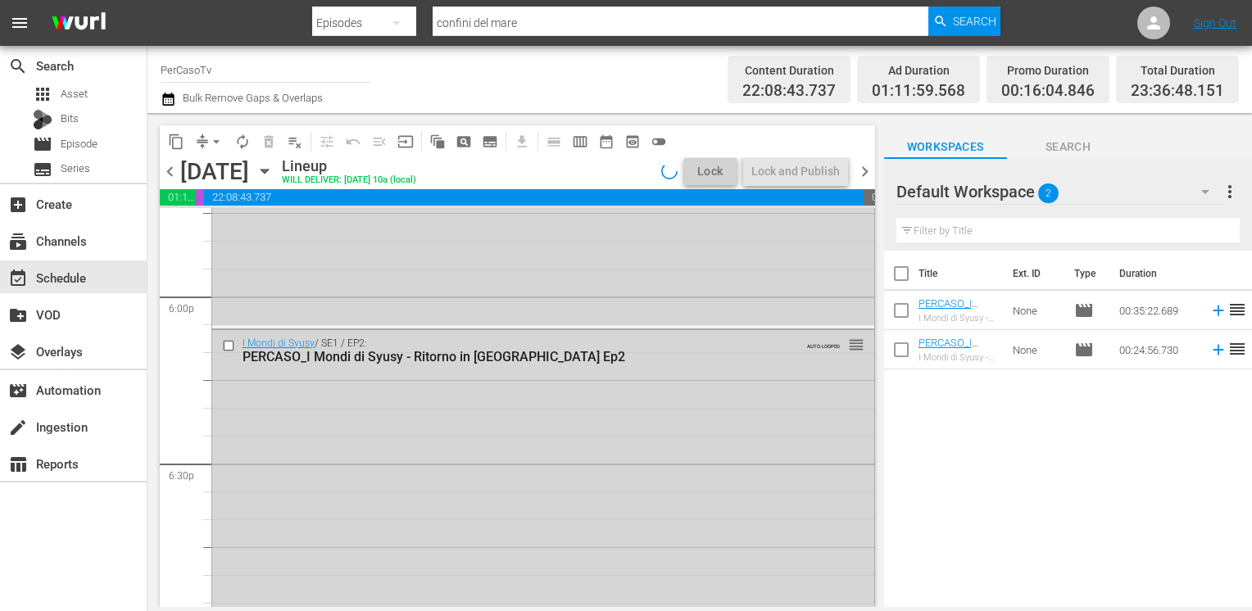
click at [172, 176] on span "chevron_left" at bounding box center [170, 171] width 20 height 20
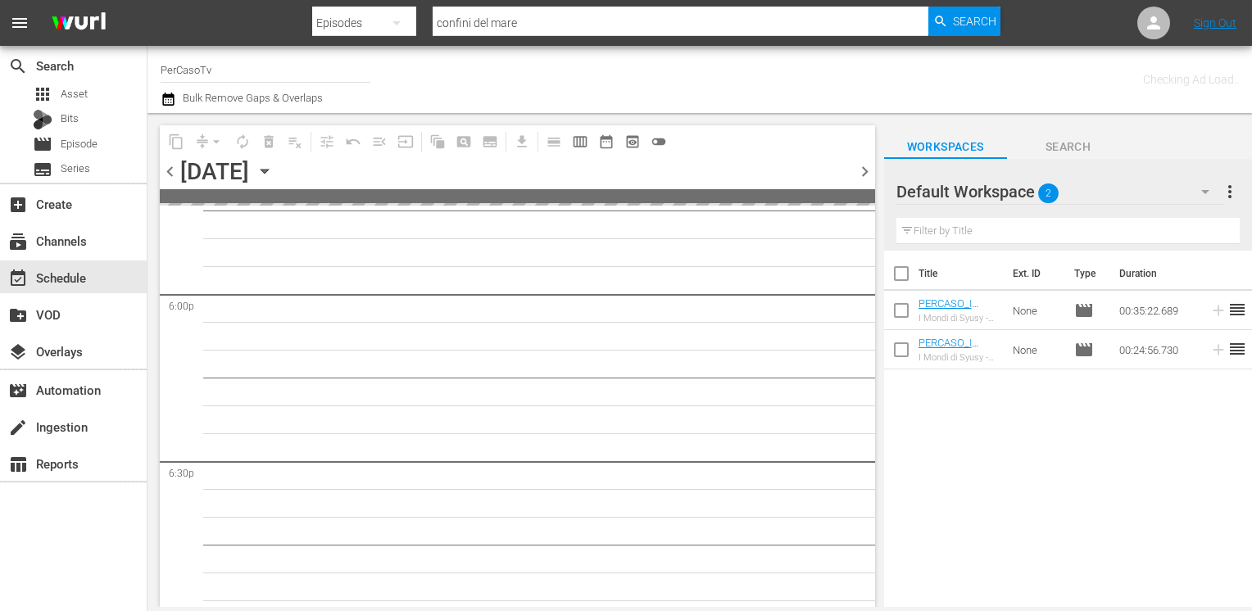
scroll to position [6292, 0]
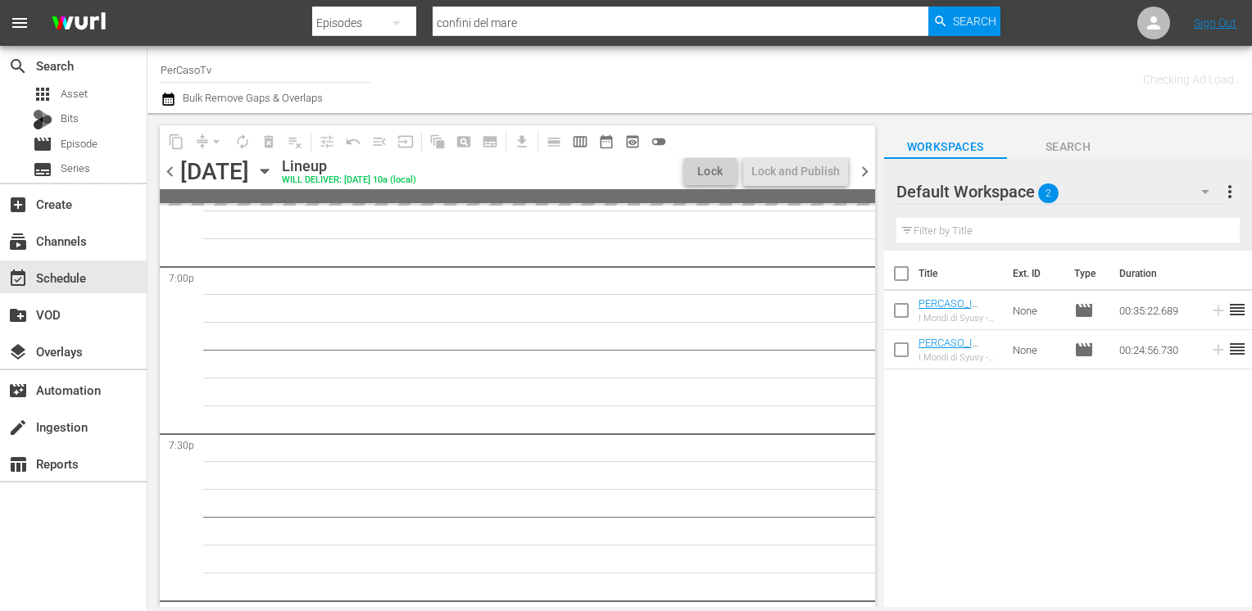
click at [172, 176] on span "chevron_left" at bounding box center [170, 171] width 20 height 20
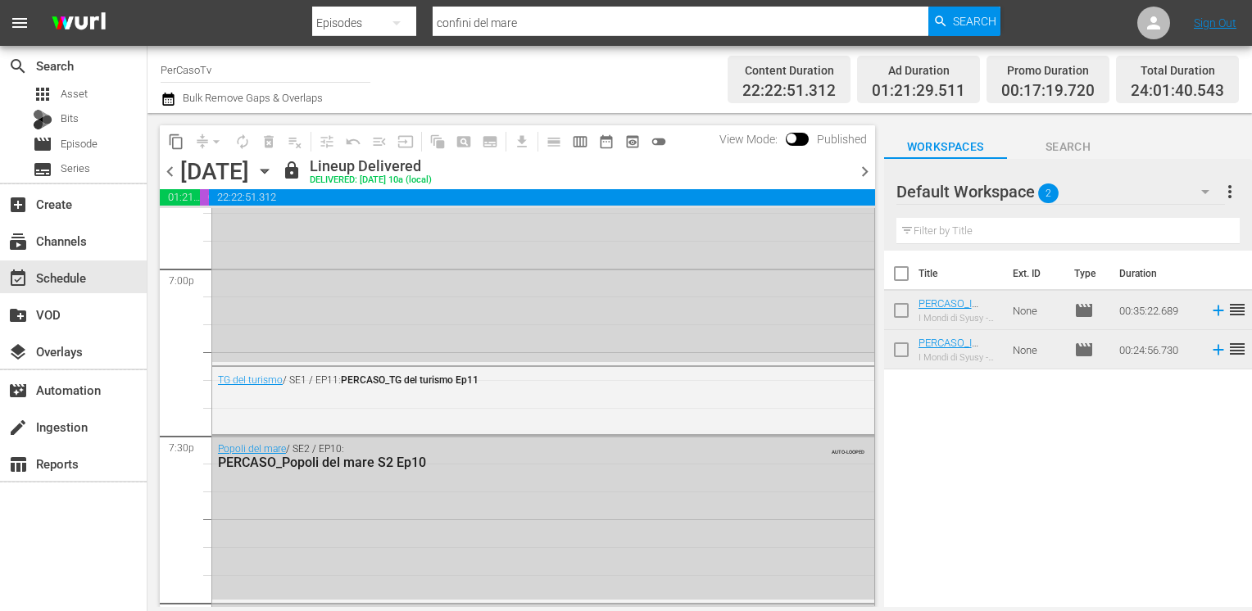
scroll to position [5818, 0]
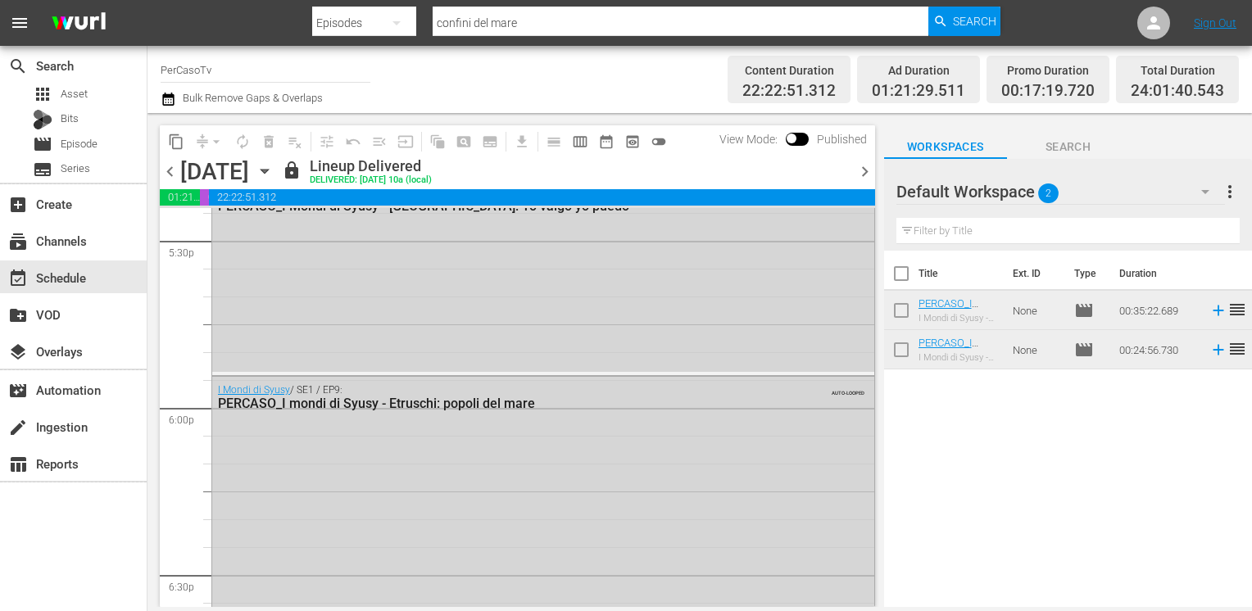
click at [865, 178] on span "chevron_right" at bounding box center [865, 171] width 20 height 20
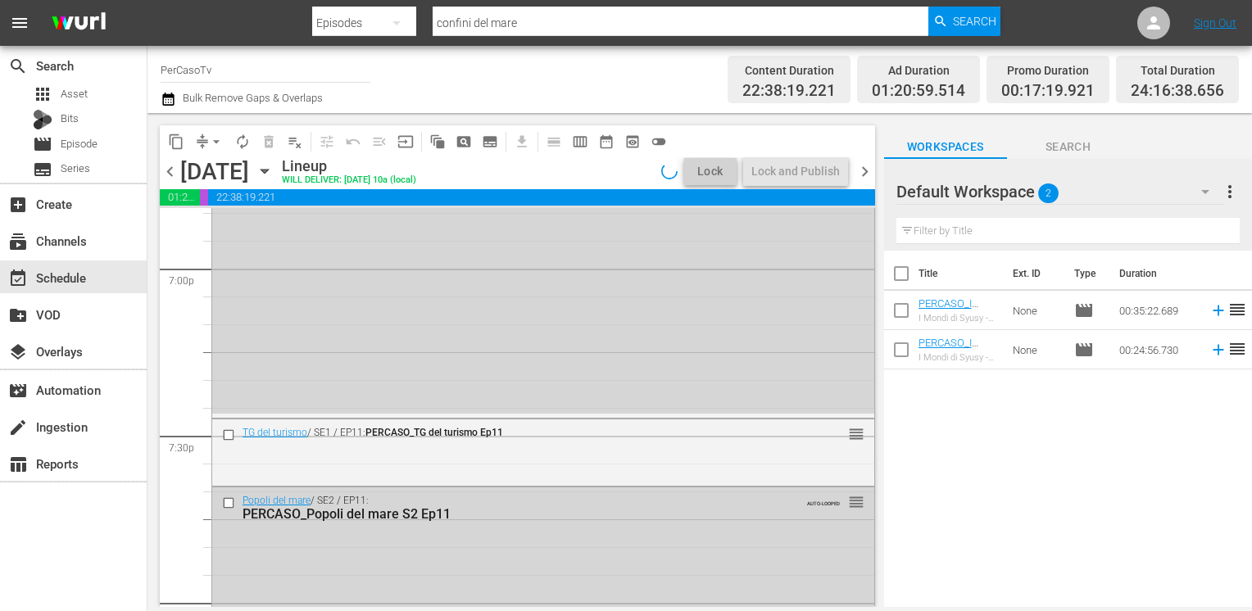
scroll to position [5930, 0]
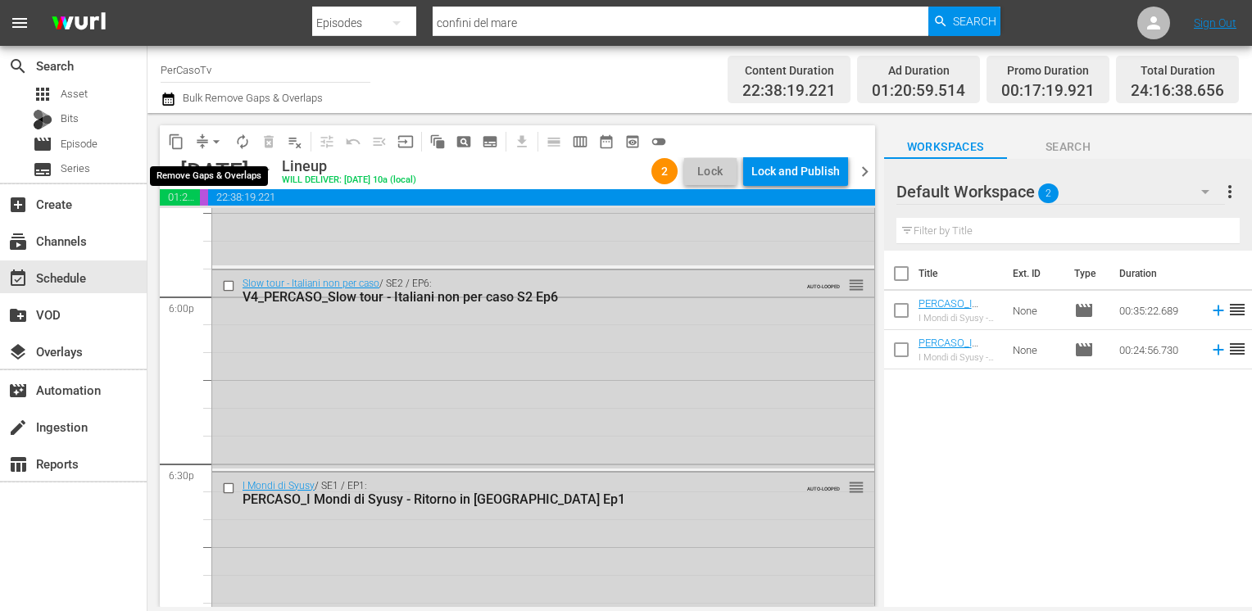
click at [215, 144] on span "arrow_drop_down" at bounding box center [216, 142] width 16 height 16
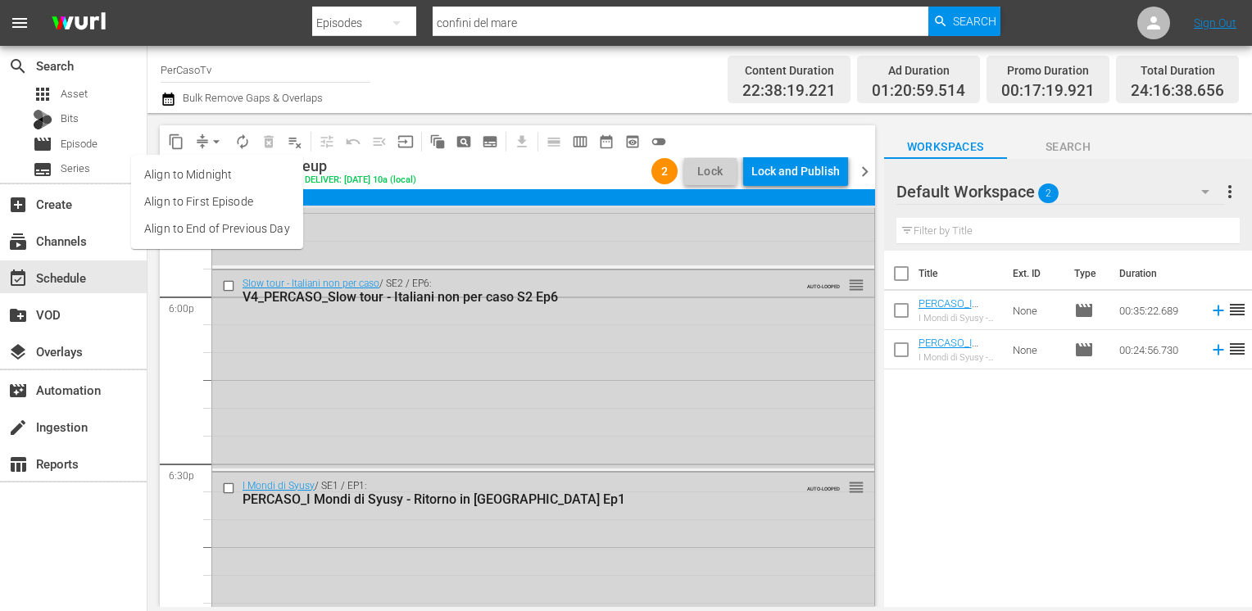
click at [191, 229] on li "Align to End of Previous Day" at bounding box center [217, 229] width 172 height 27
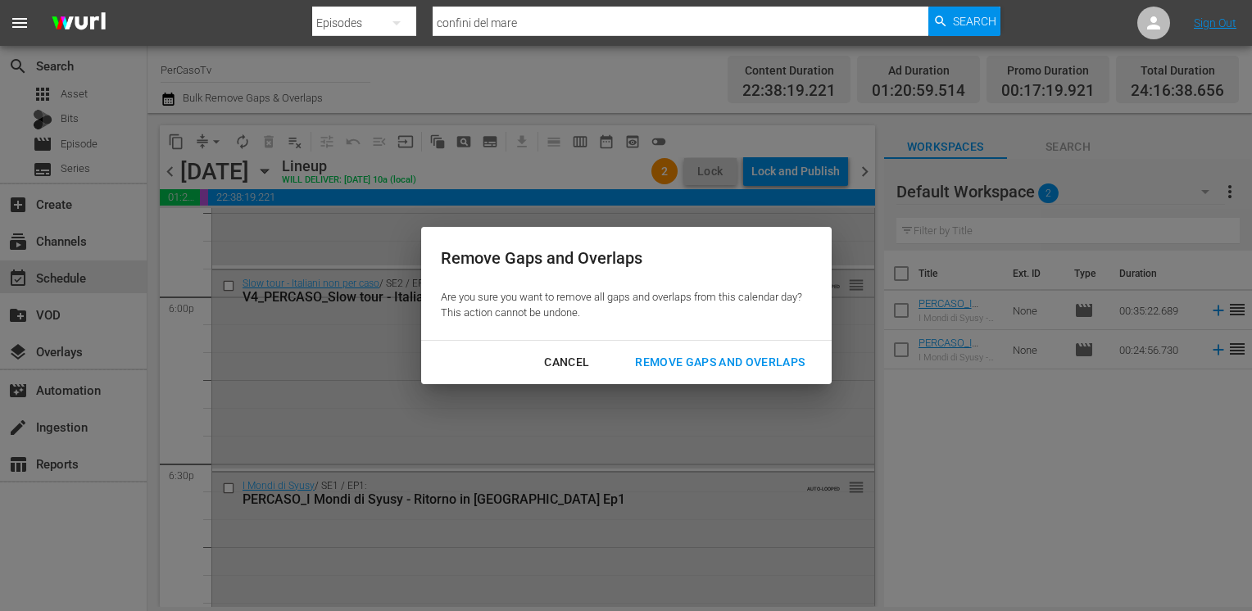
click at [756, 356] on div "Remove Gaps and Overlaps" at bounding box center [720, 362] width 196 height 20
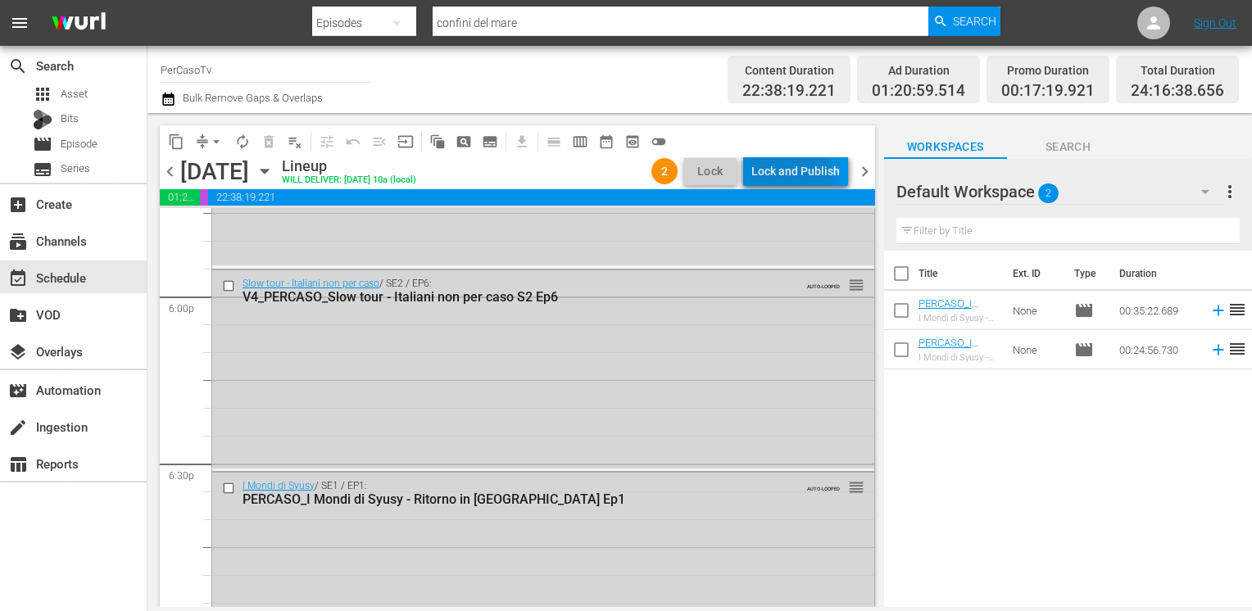
click at [772, 174] on div "Lock and Publish" at bounding box center [795, 172] width 89 height 30
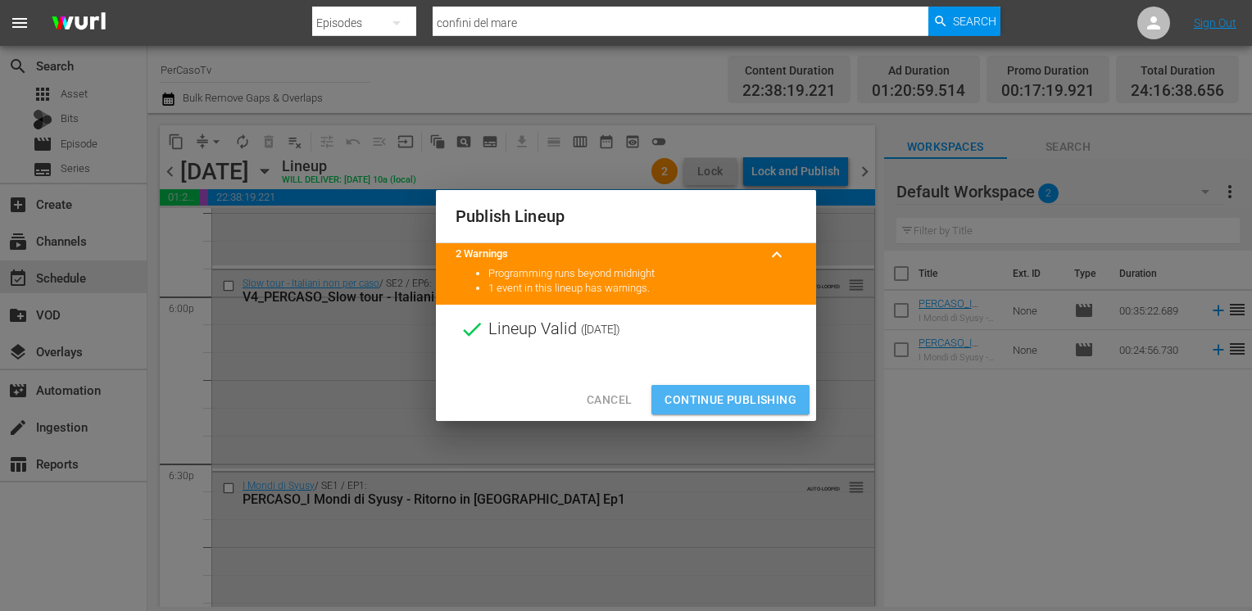
click at [712, 398] on span "Continue Publishing" at bounding box center [731, 400] width 132 height 20
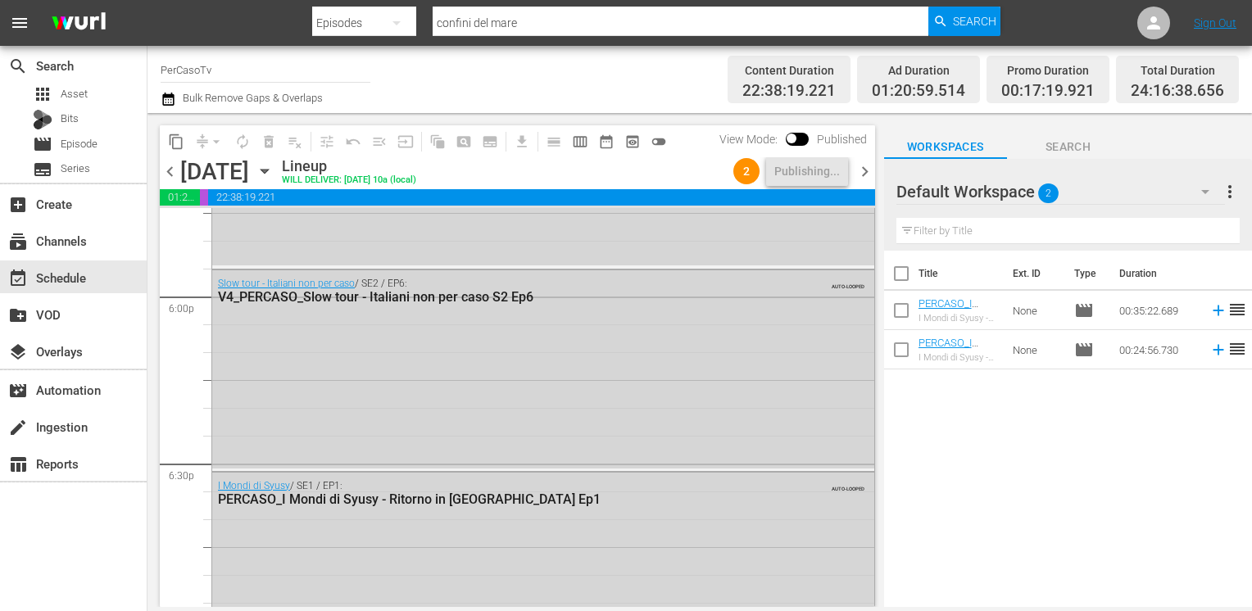
click at [904, 287] on input "checkbox" at bounding box center [901, 277] width 34 height 34
checkbox input "true"
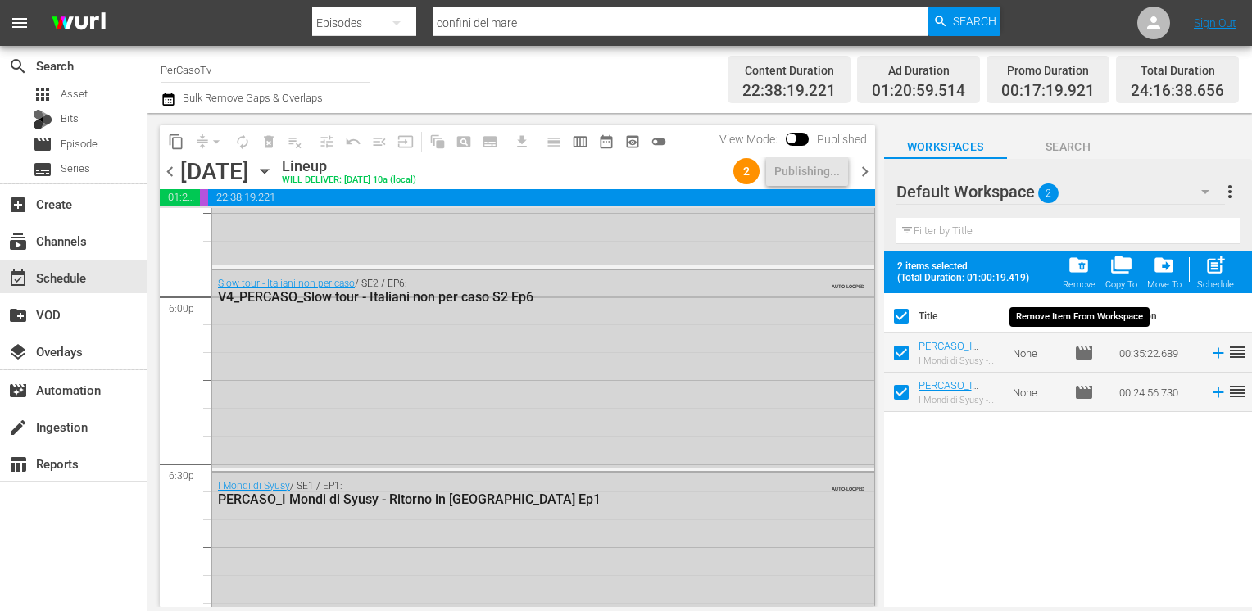
click at [1080, 270] on span "folder_delete" at bounding box center [1079, 265] width 22 height 22
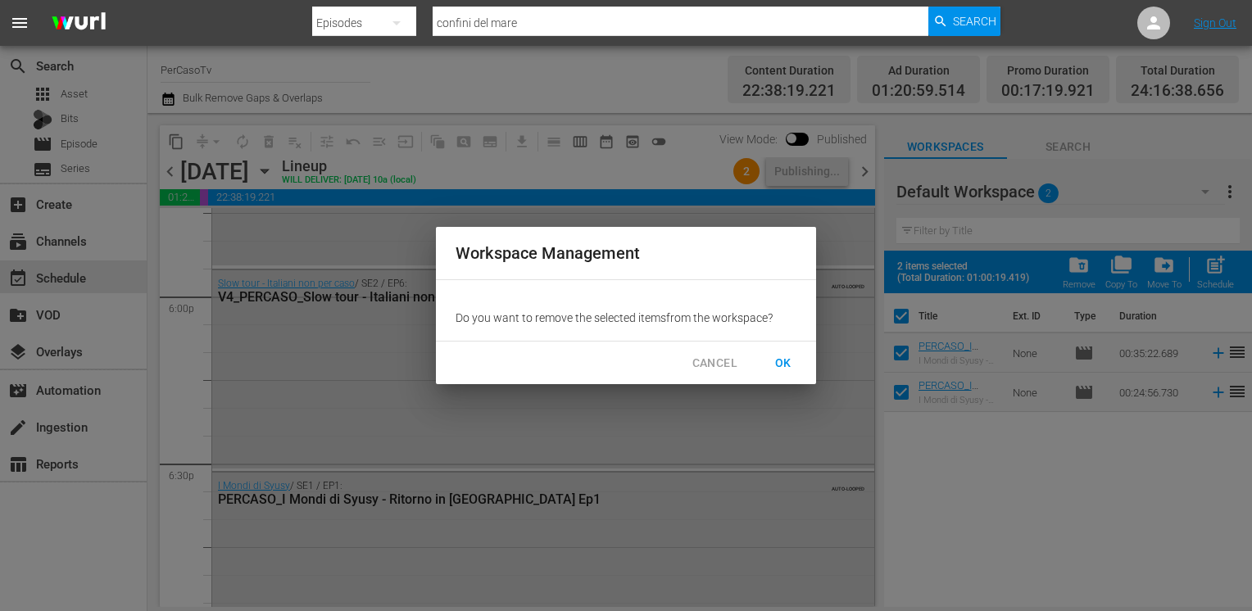
click at [788, 365] on span "OK" at bounding box center [783, 363] width 26 height 20
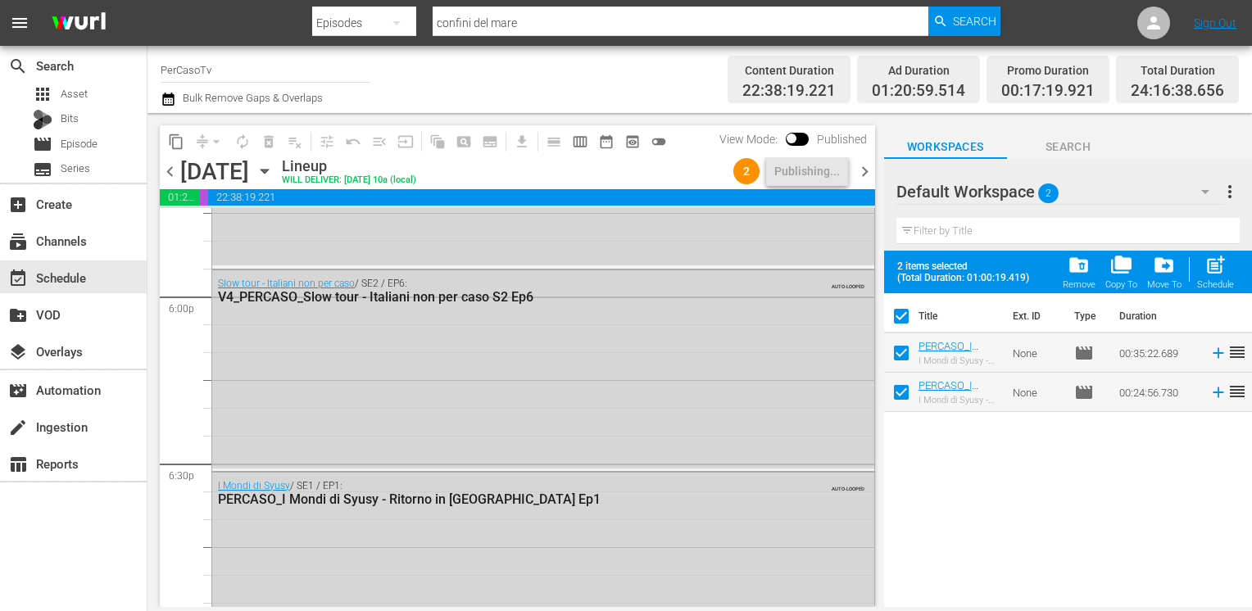
checkbox input "false"
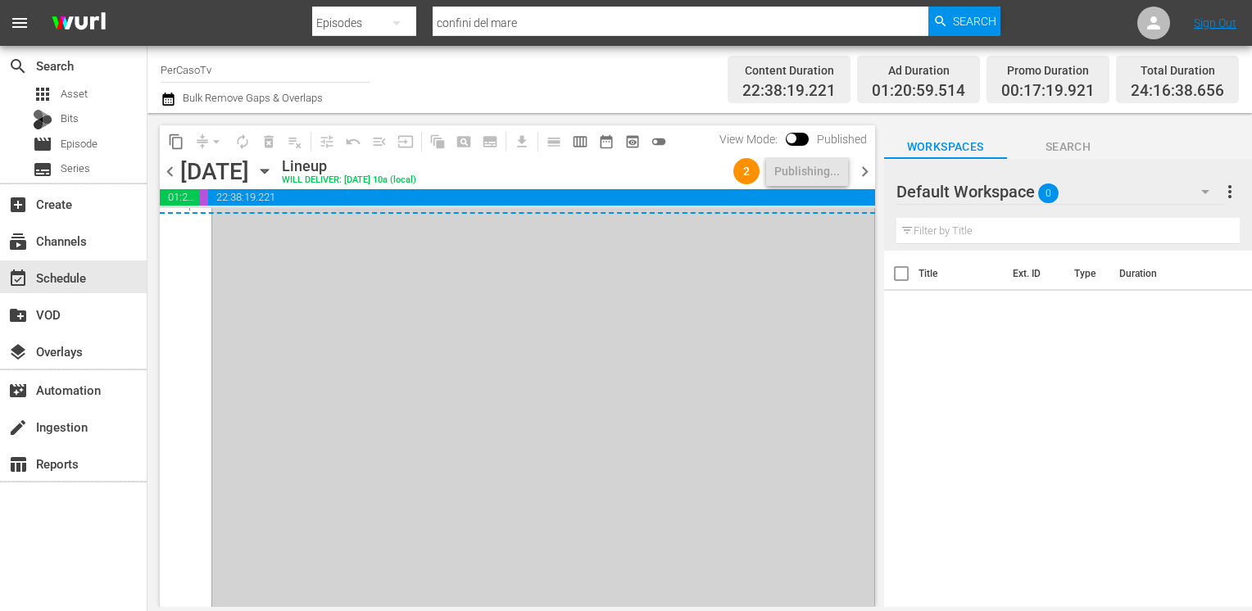
scroll to position [8123, 0]
